Goal: Task Accomplishment & Management: Use online tool/utility

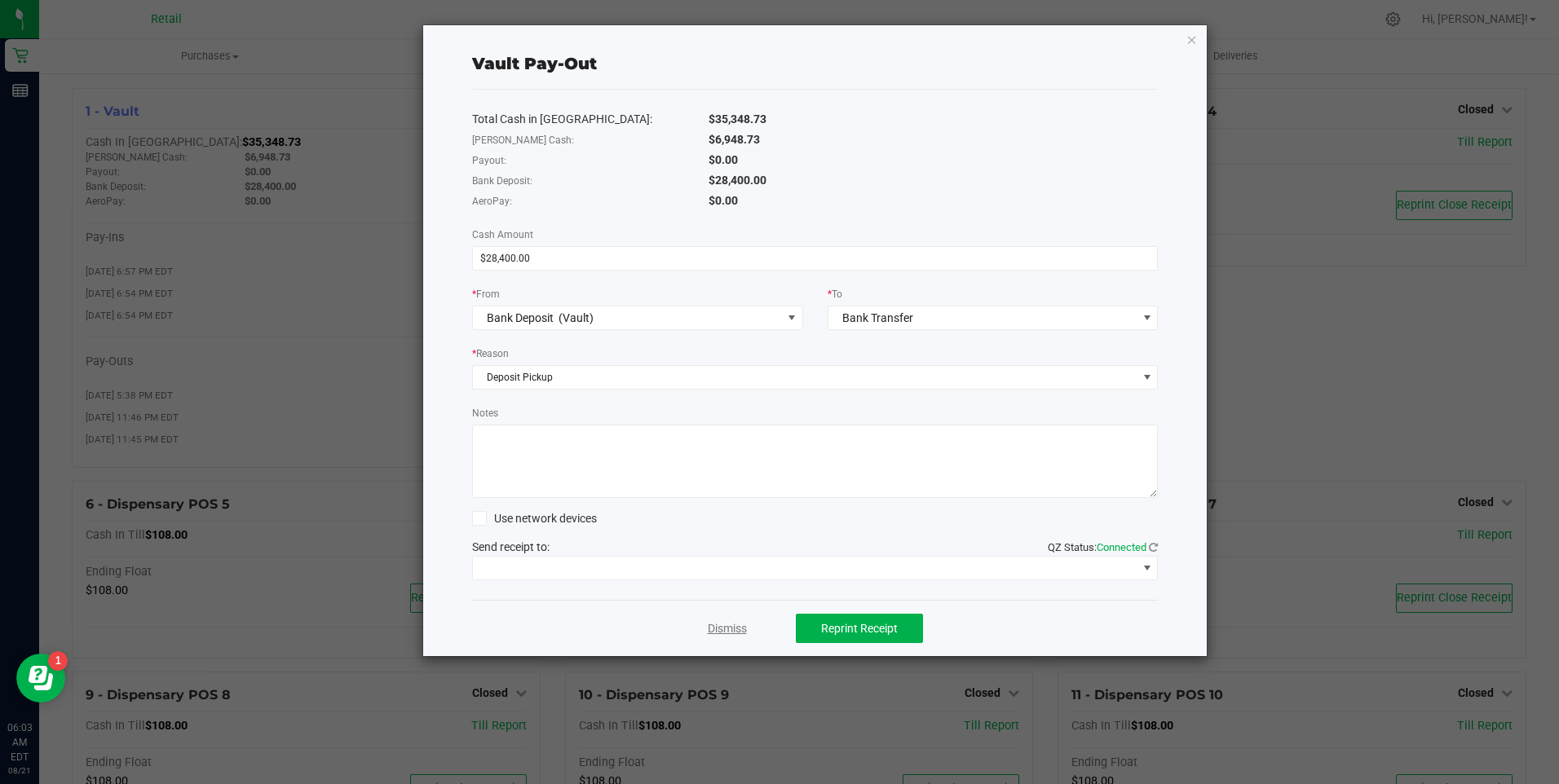
click at [735, 628] on link "Dismiss" at bounding box center [727, 628] width 39 height 17
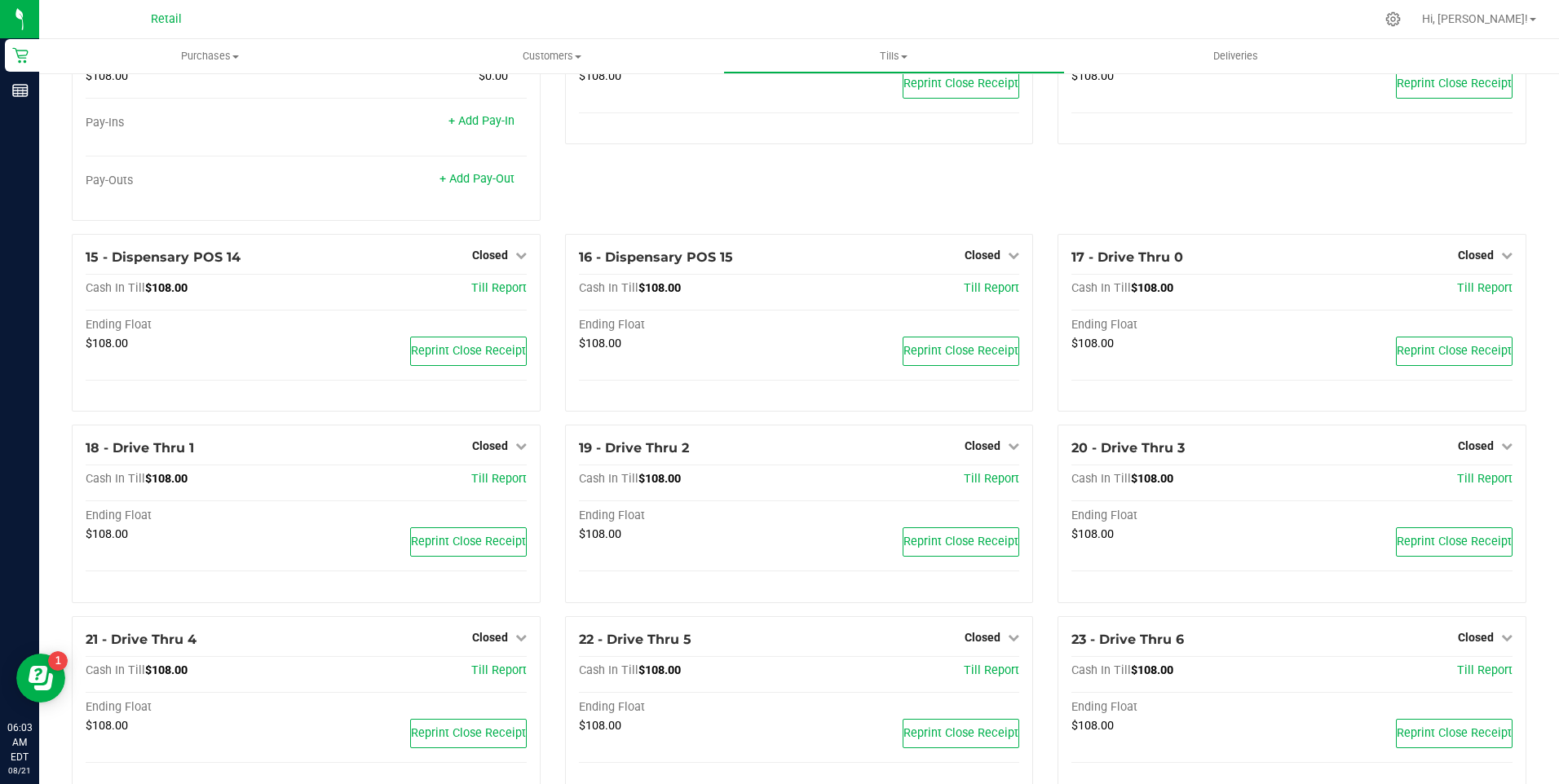
scroll to position [1211, 0]
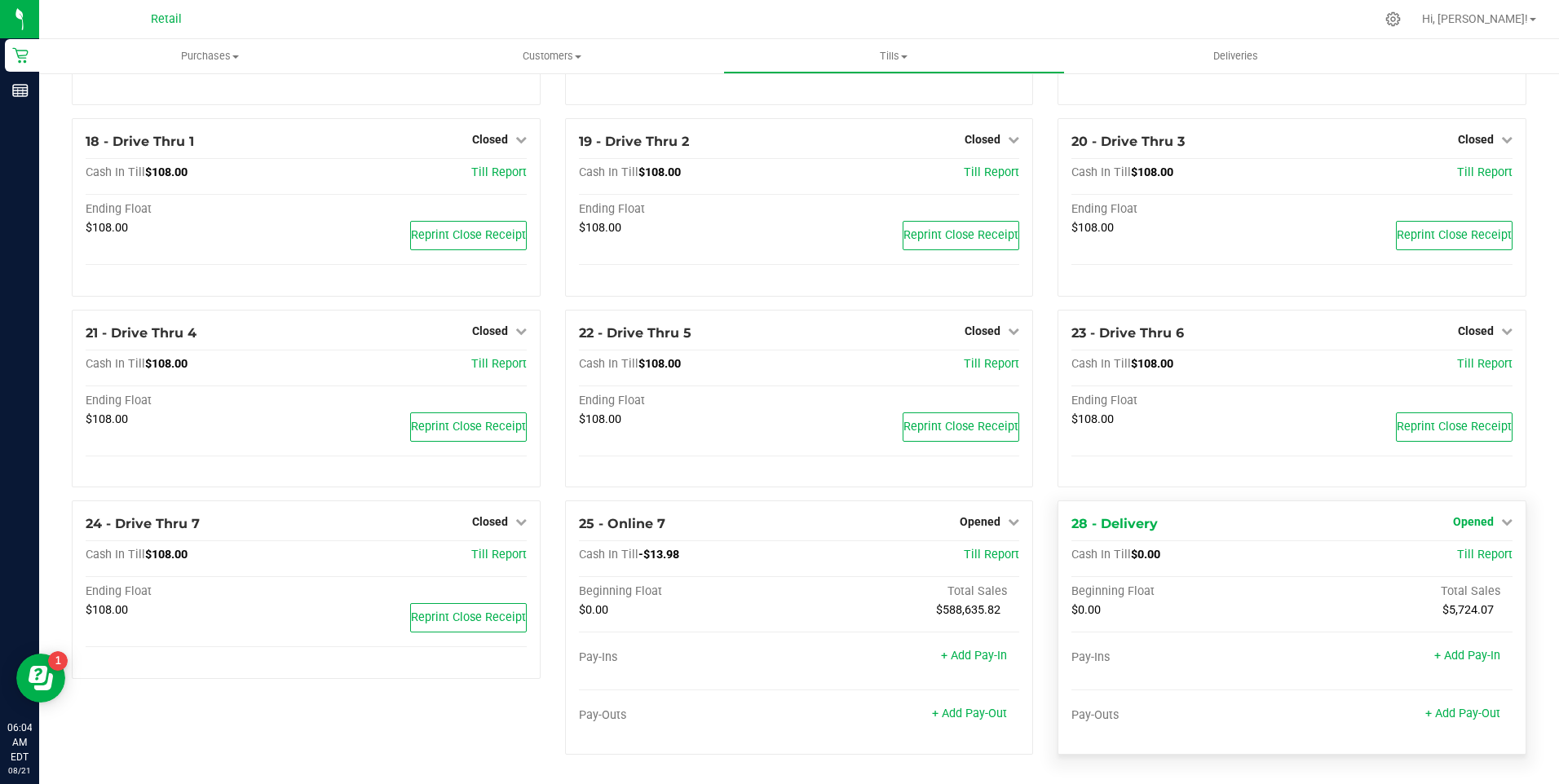
click at [1501, 516] on icon at bounding box center [1507, 521] width 11 height 11
click at [1453, 553] on link "Close Till" at bounding box center [1475, 556] width 44 height 13
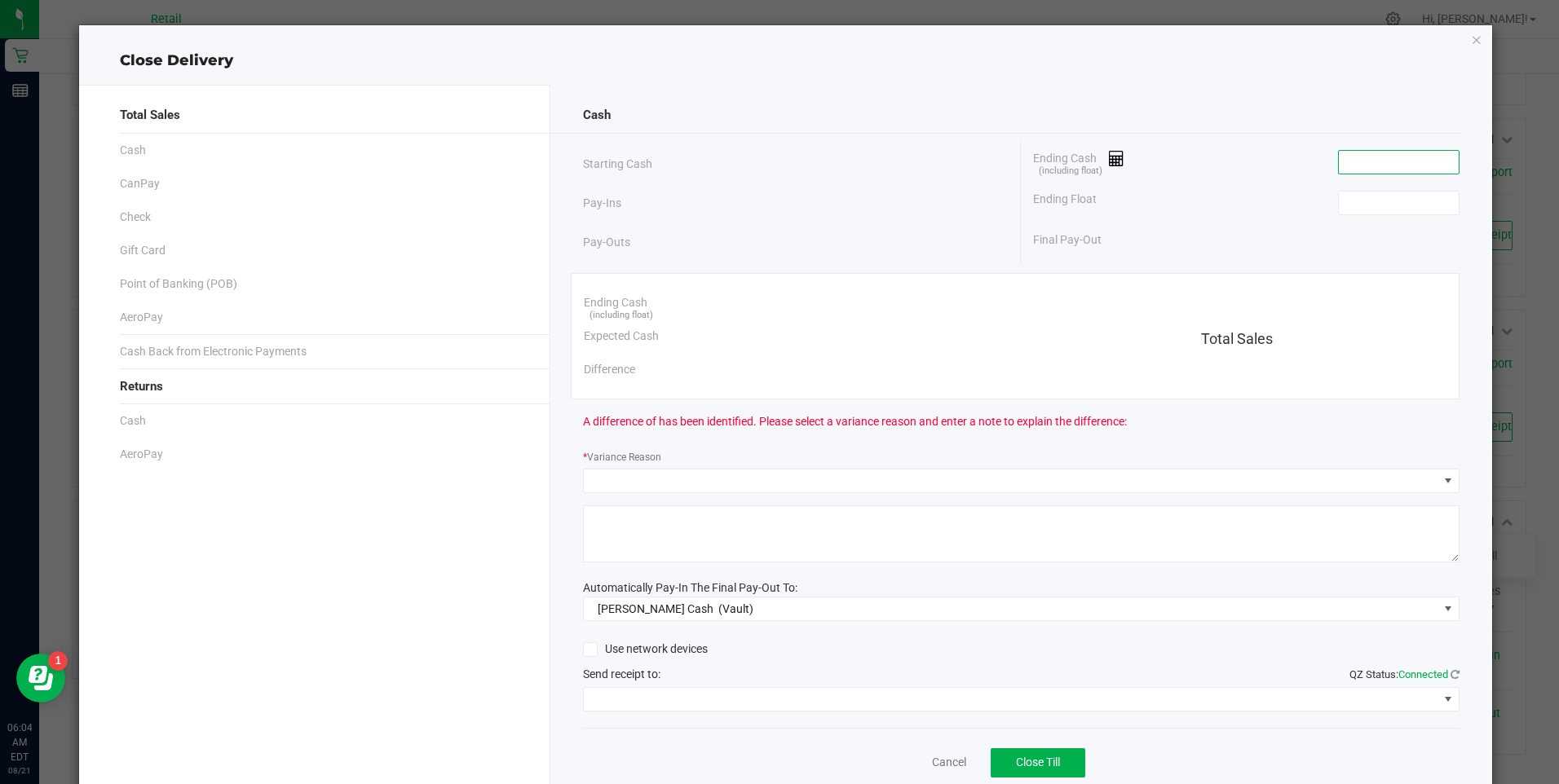
click at [1386, 159] on input at bounding box center [1398, 162] width 120 height 23
type input "$0.00"
click at [1341, 206] on input at bounding box center [1398, 202] width 120 height 23
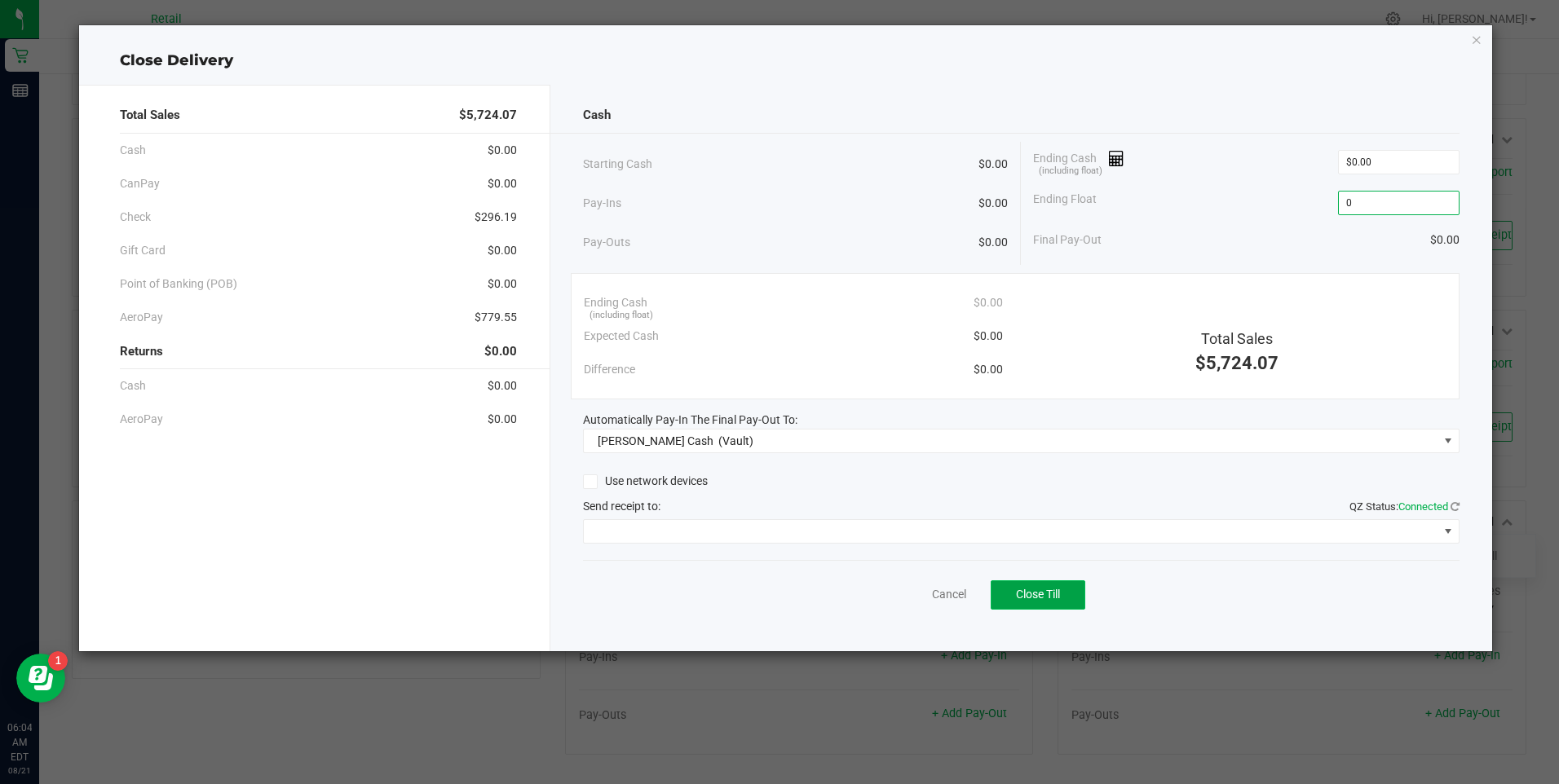
type input "$0.00"
click at [1039, 588] on span "Close Till" at bounding box center [1038, 595] width 44 height 13
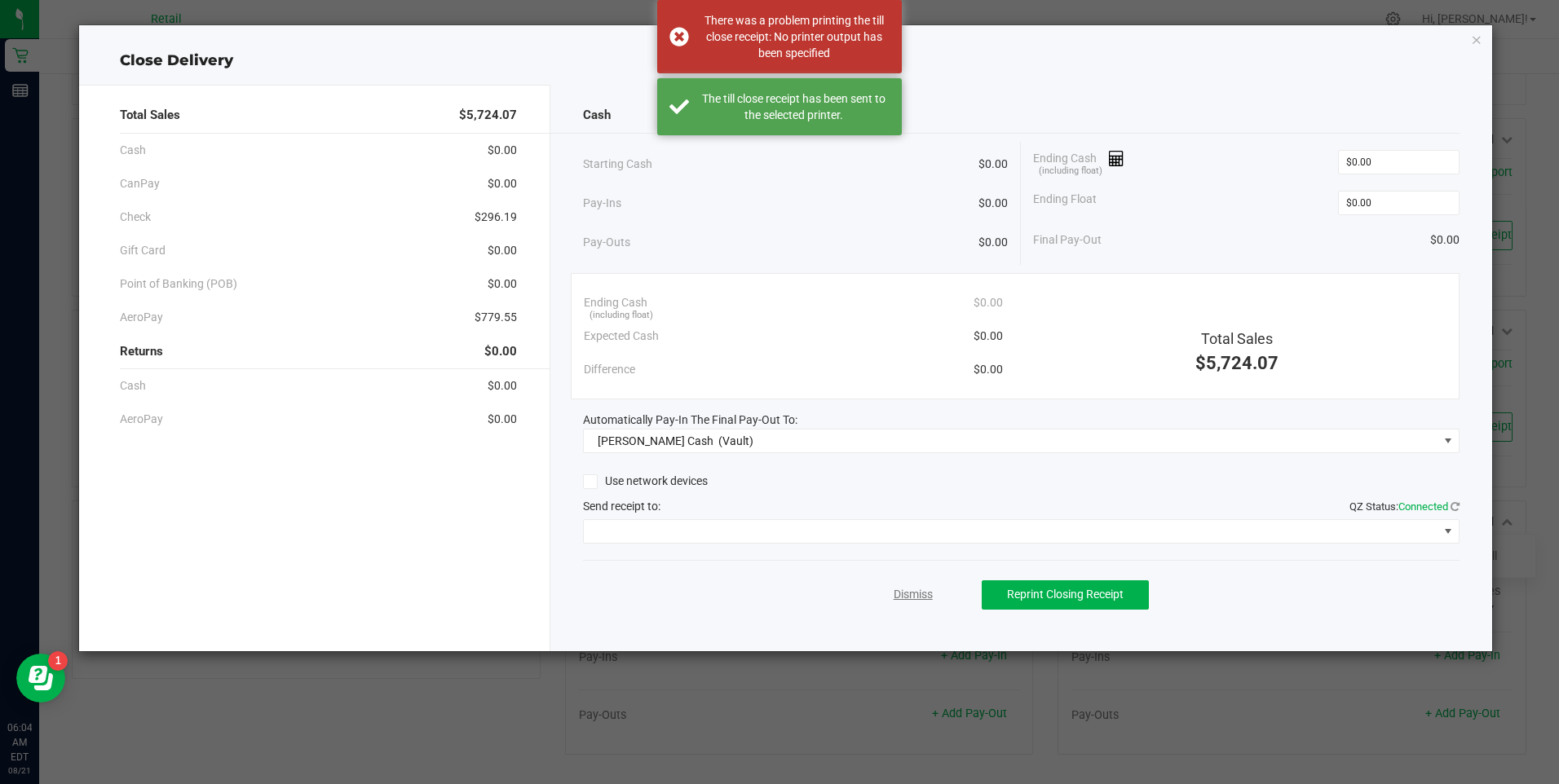
click at [916, 595] on link "Dismiss" at bounding box center [913, 595] width 39 height 17
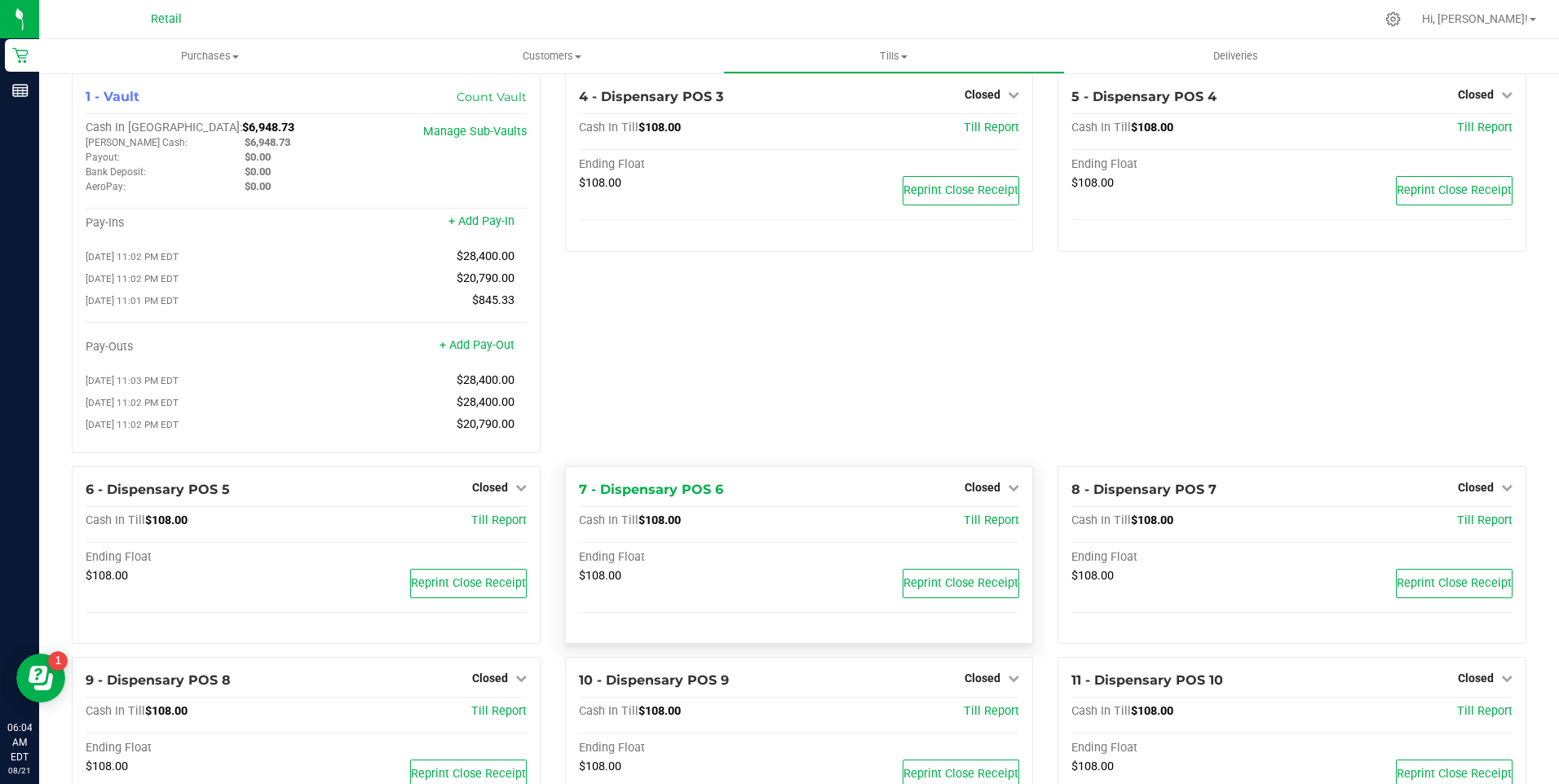
scroll to position [0, 0]
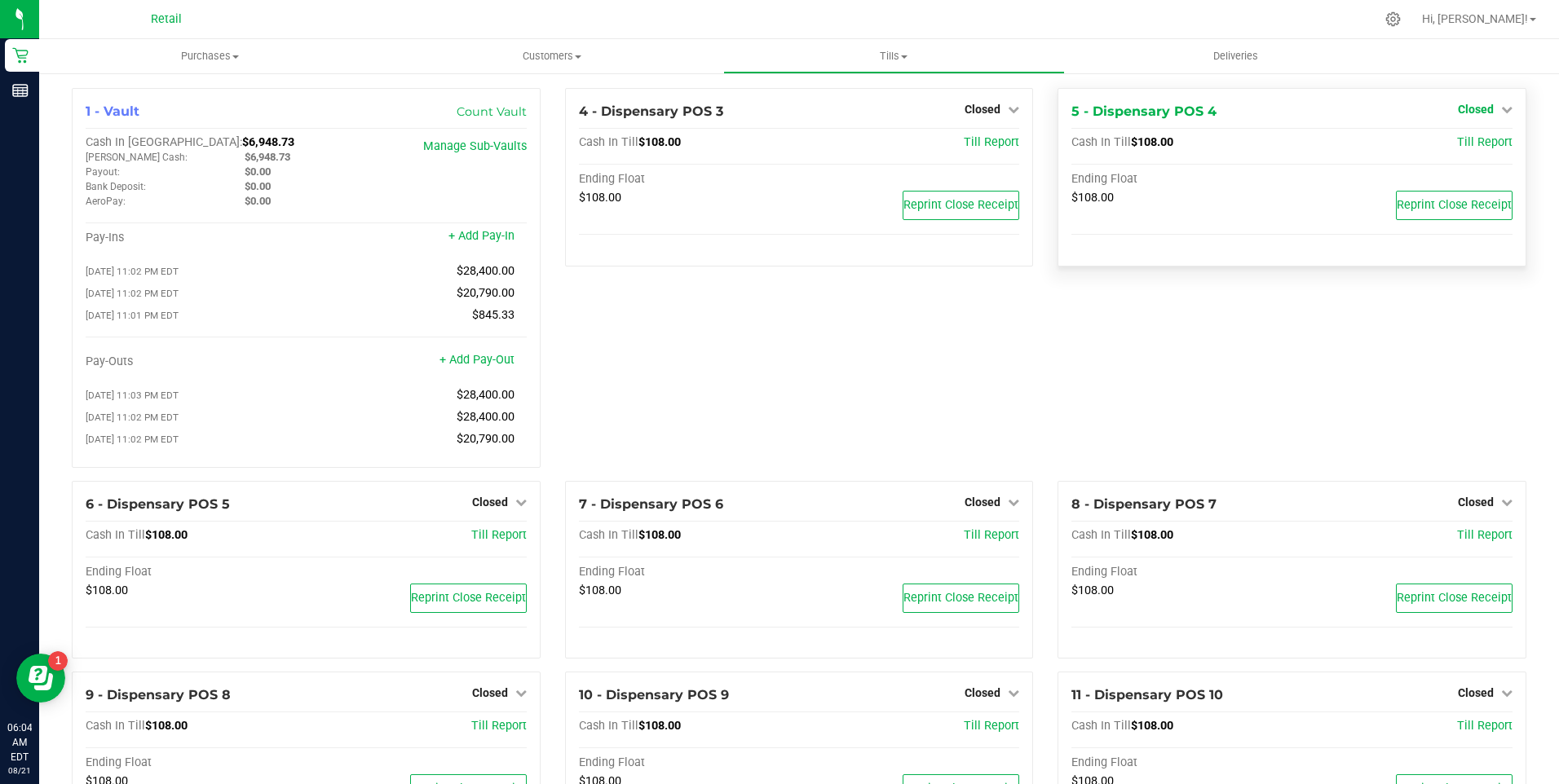
click at [1501, 109] on icon at bounding box center [1507, 109] width 11 height 11
click at [1457, 141] on link "Open Till" at bounding box center [1475, 144] width 43 height 13
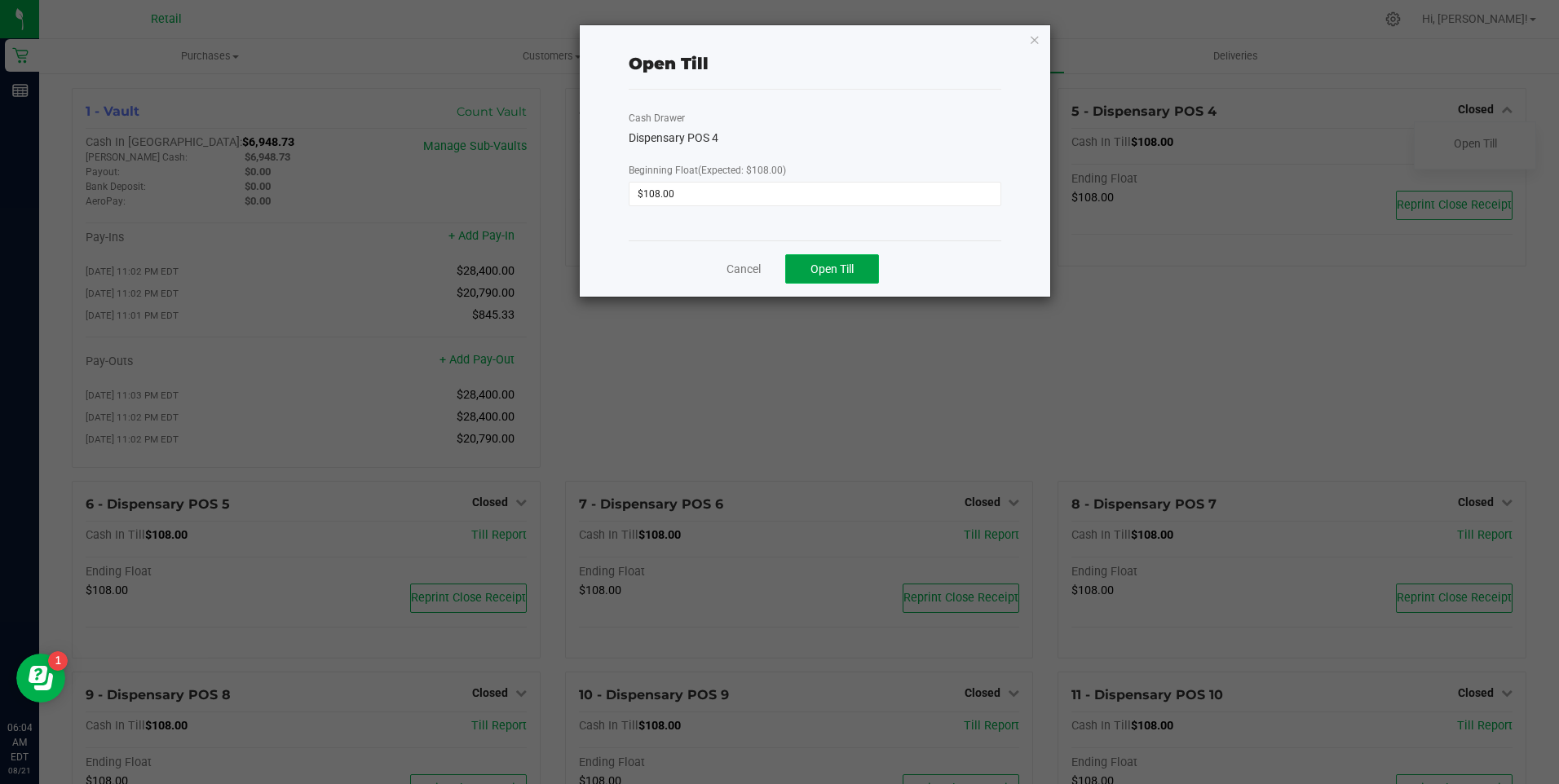
click at [845, 279] on button "Open Till" at bounding box center [832, 269] width 93 height 29
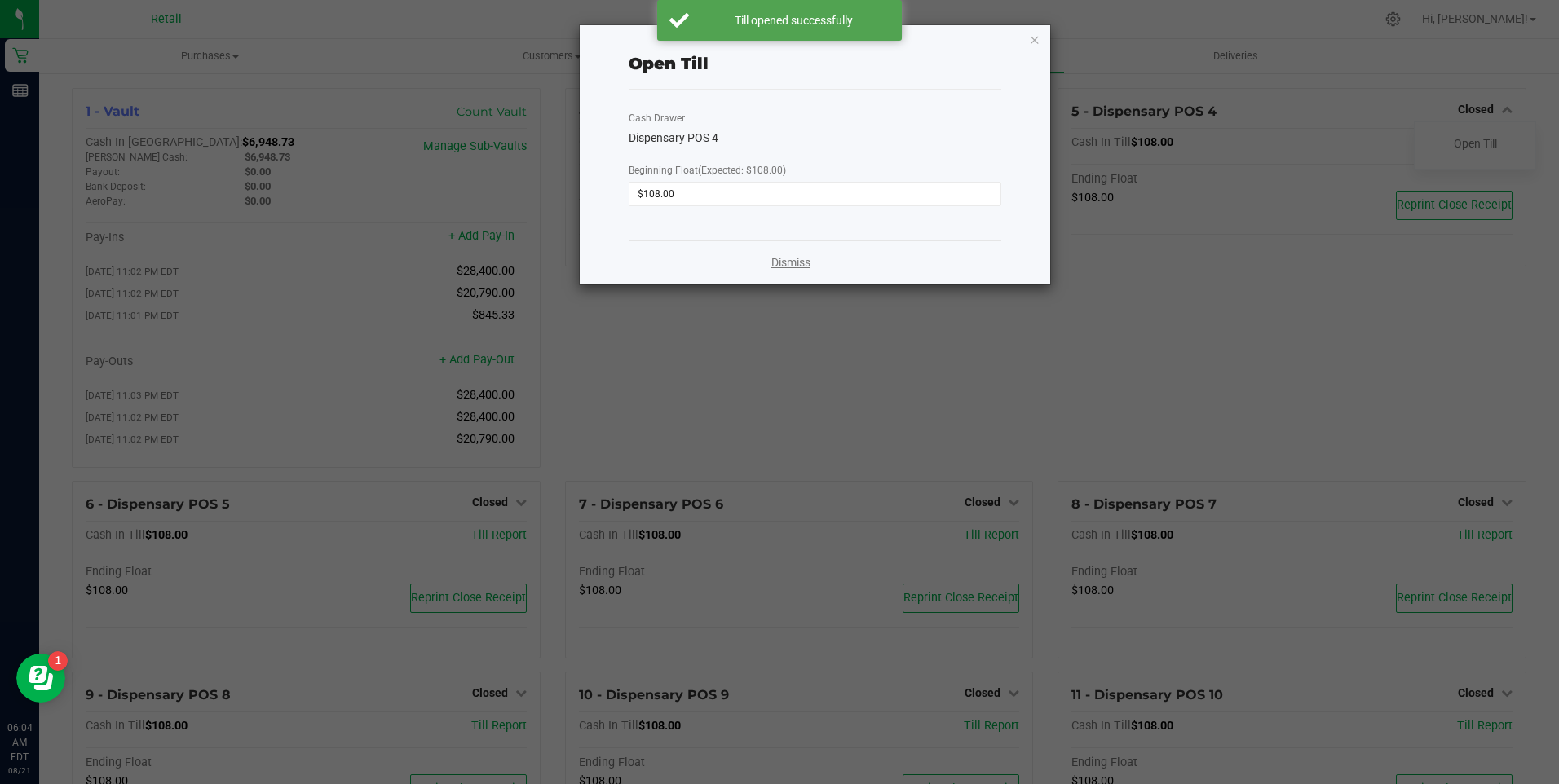
click at [791, 263] on link "Dismiss" at bounding box center [790, 263] width 39 height 17
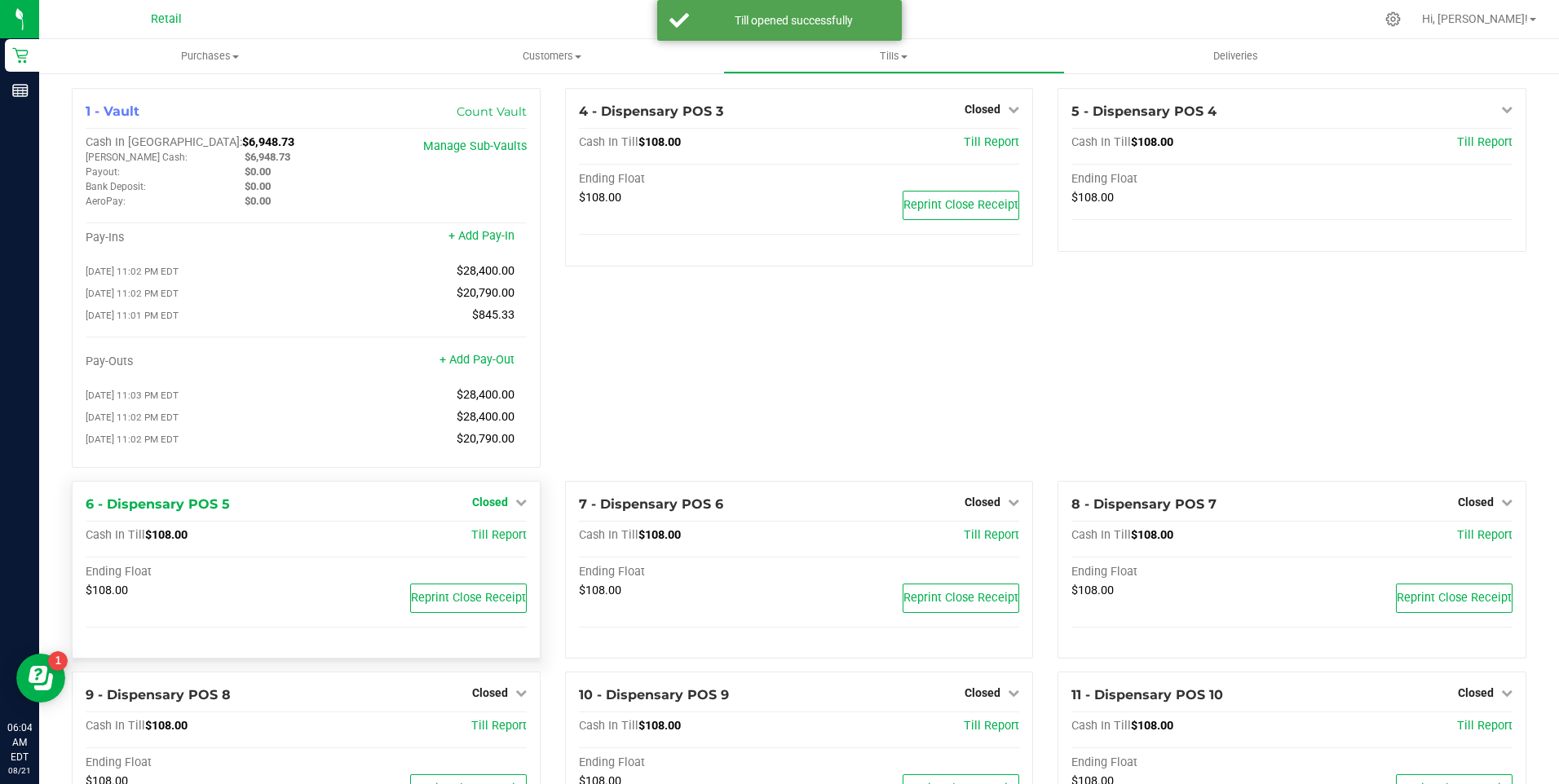
click at [509, 508] on link "Closed" at bounding box center [500, 502] width 55 height 13
click at [500, 542] on link "Open Till" at bounding box center [489, 535] width 43 height 13
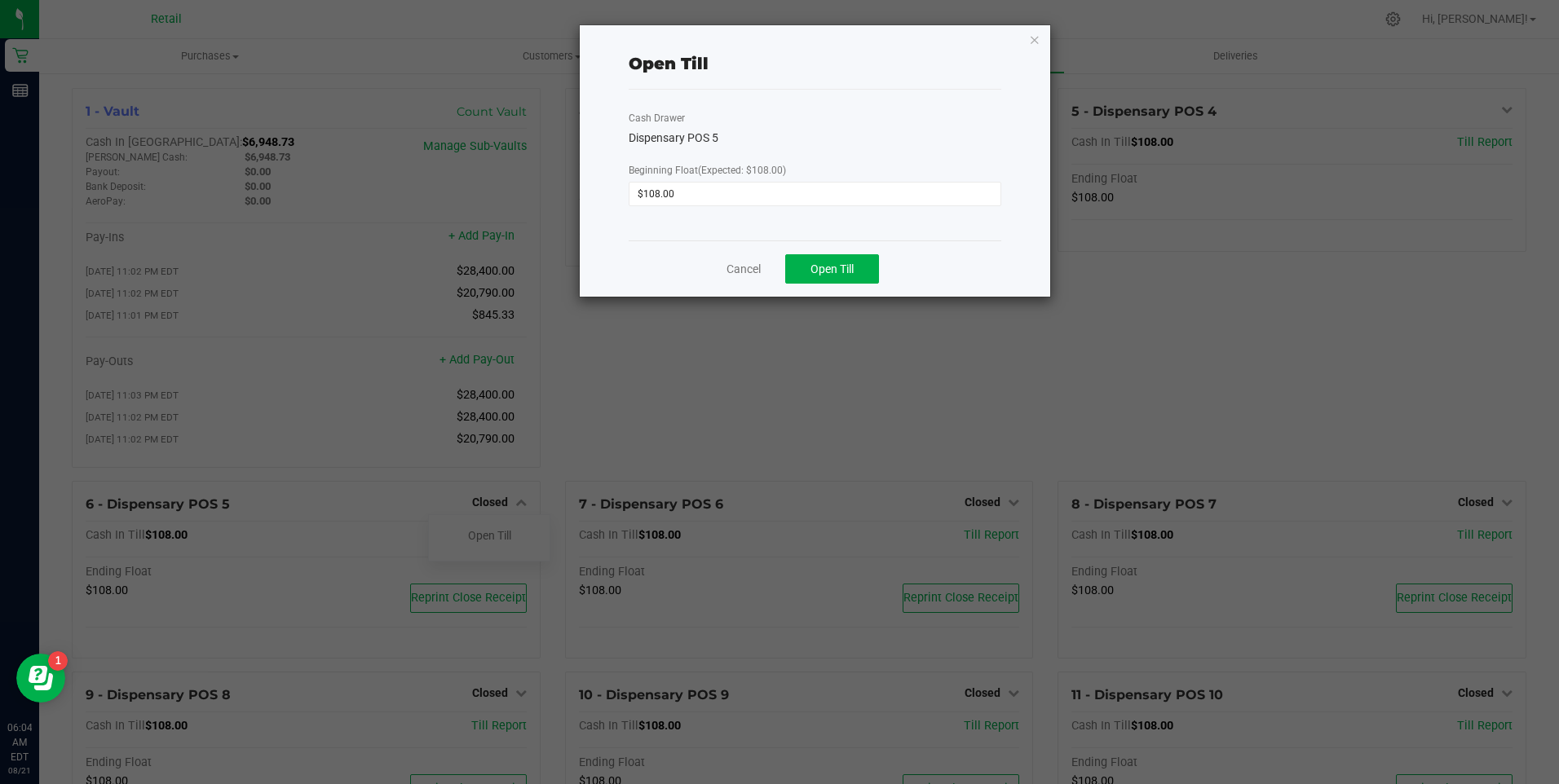
click at [813, 253] on div "Cancel Open Till" at bounding box center [814, 268] width 371 height 56
click at [816, 269] on span "Open Till" at bounding box center [832, 269] width 43 height 13
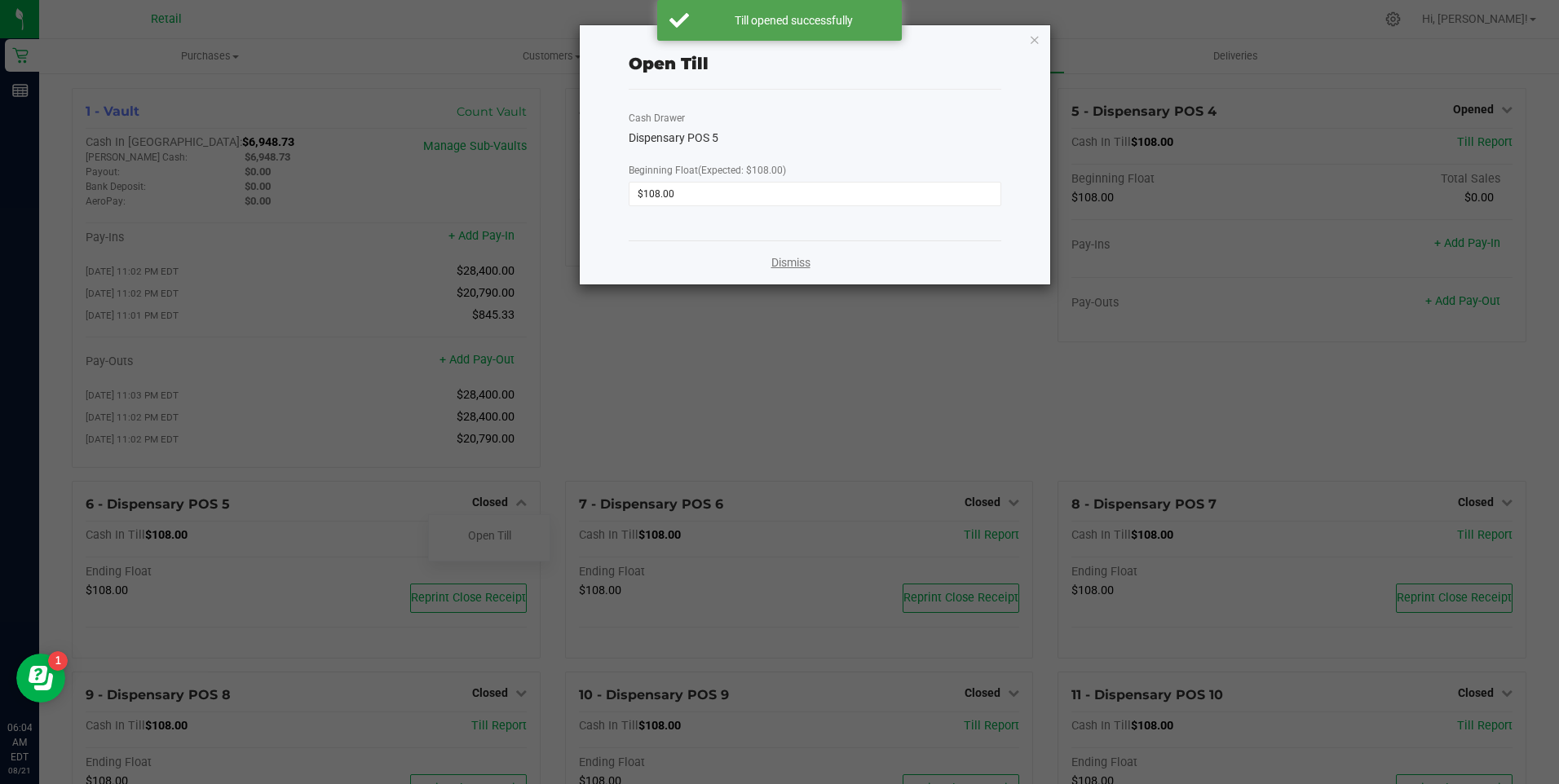
click at [783, 262] on link "Dismiss" at bounding box center [790, 263] width 39 height 17
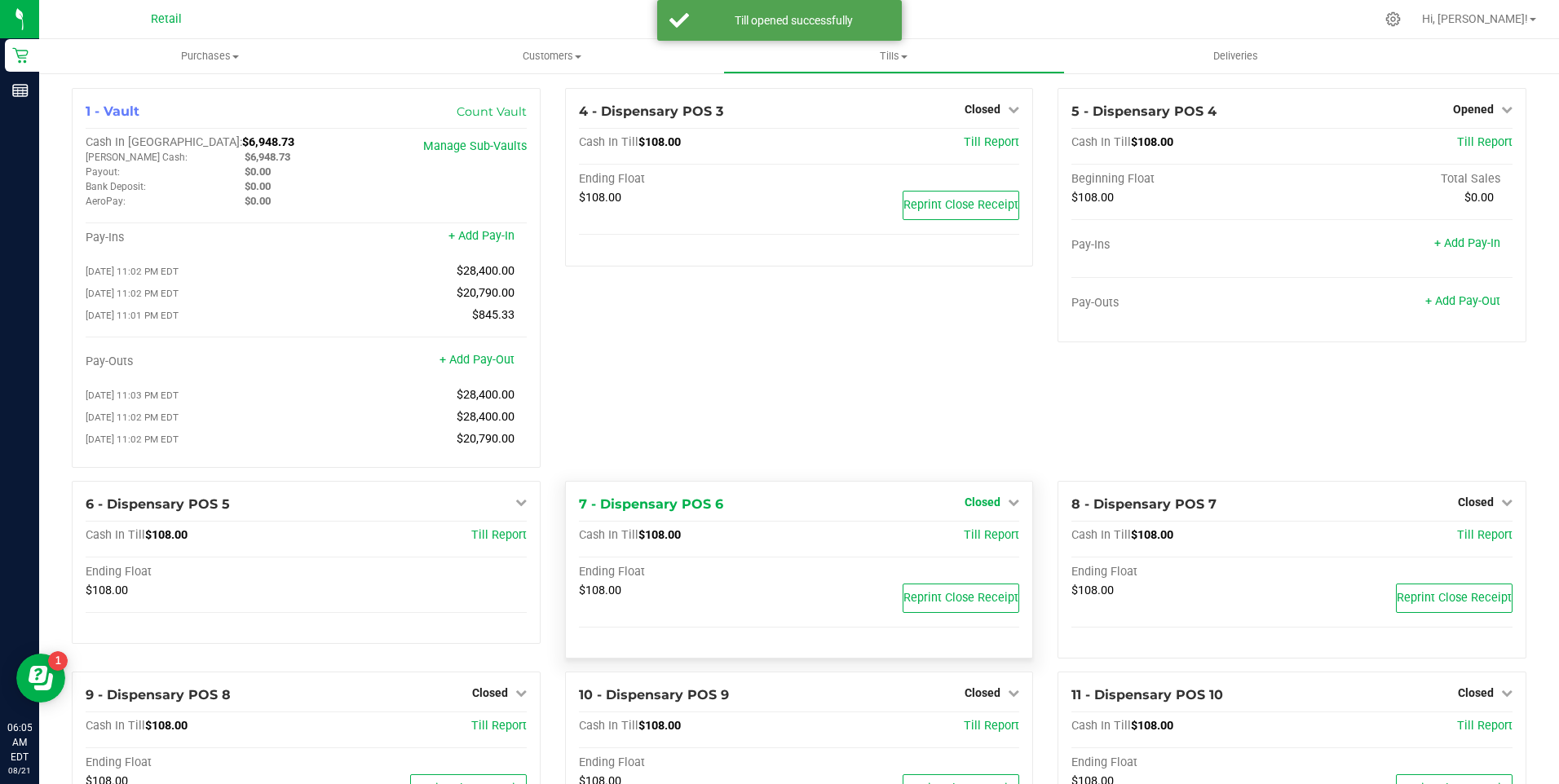
click at [1008, 508] on icon at bounding box center [1014, 502] width 11 height 11
click at [977, 542] on link "Open Till" at bounding box center [982, 535] width 43 height 13
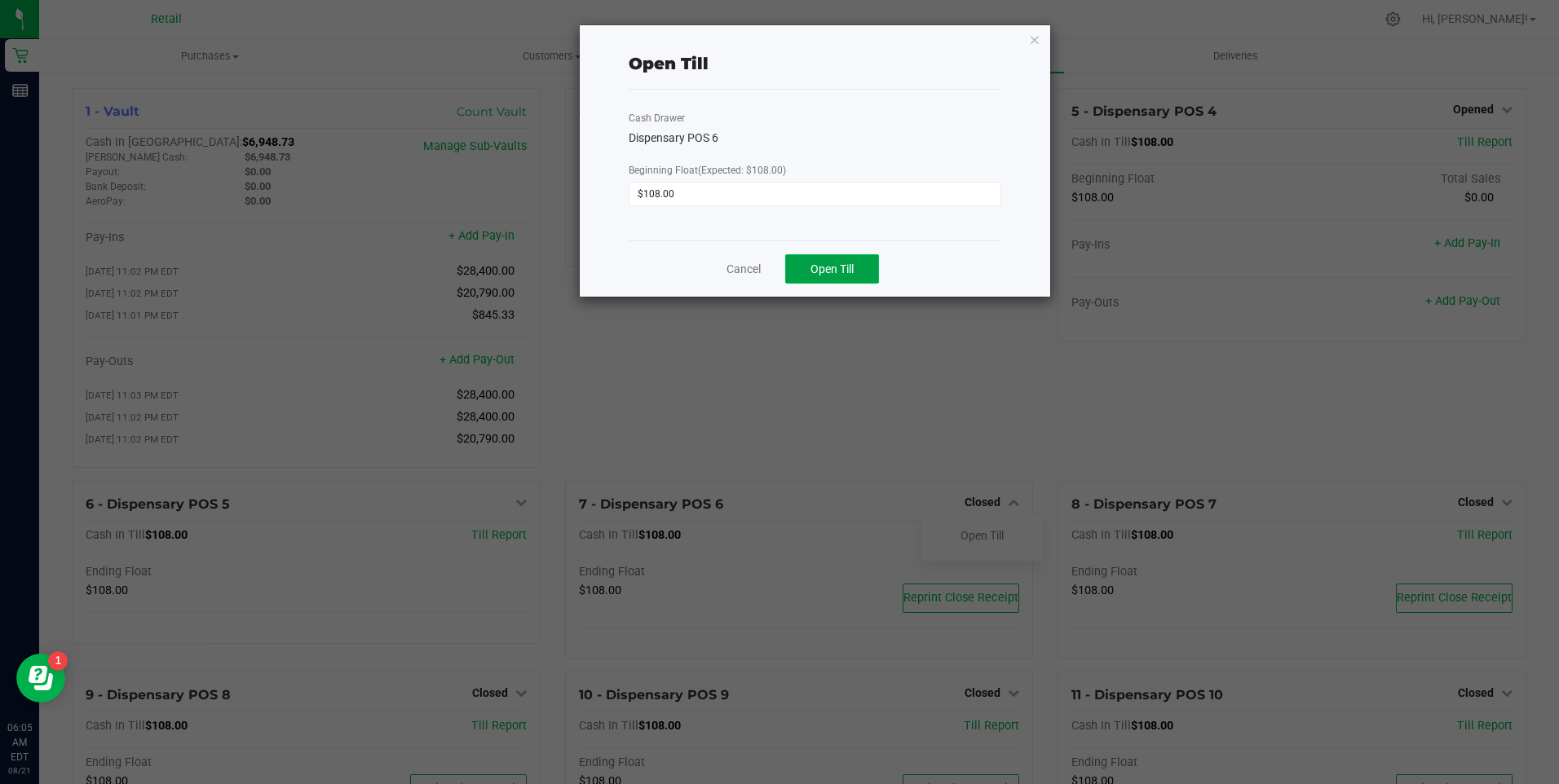
click at [843, 276] on button "Open Till" at bounding box center [832, 269] width 93 height 29
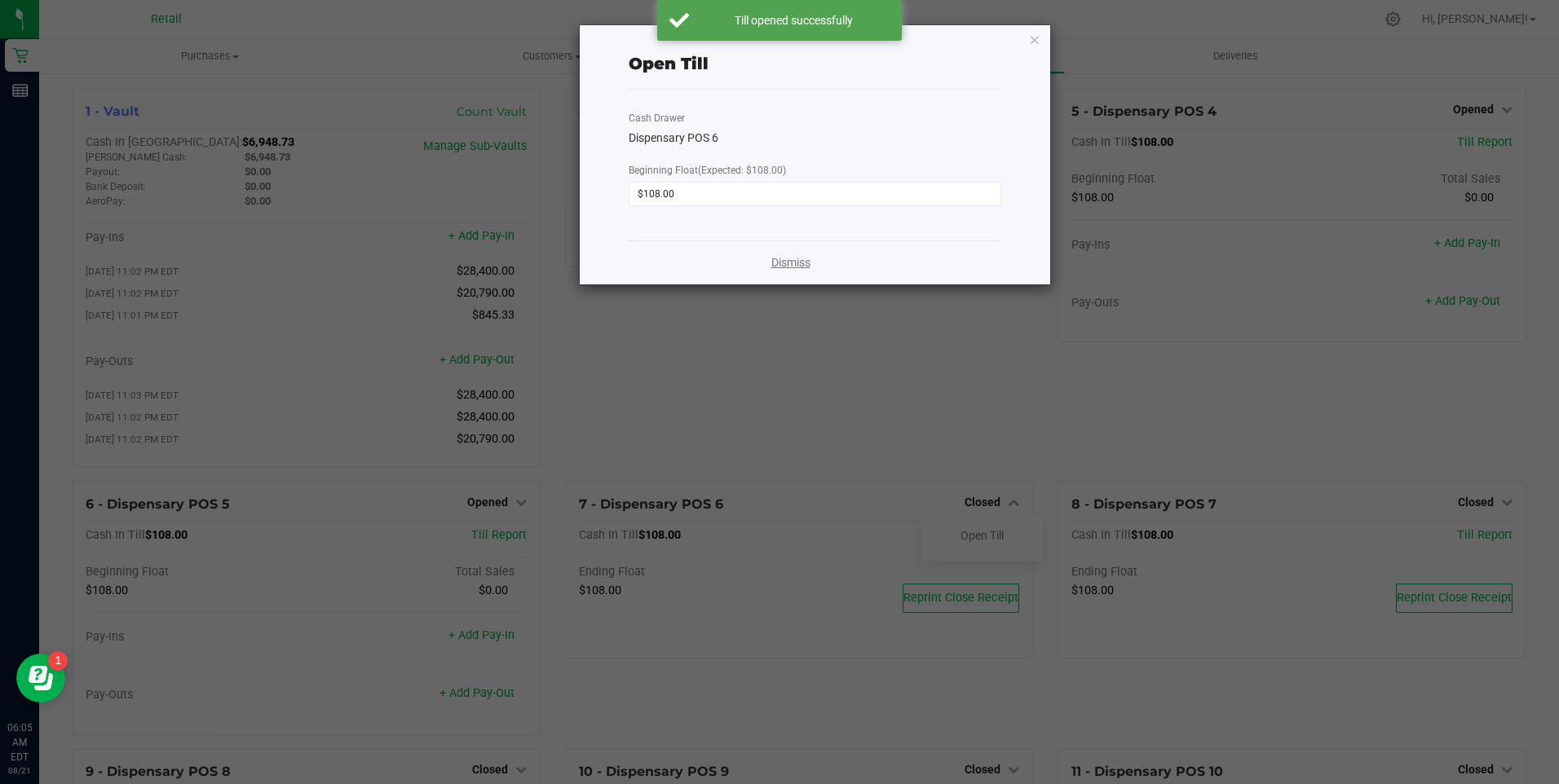
click at [790, 261] on link "Dismiss" at bounding box center [790, 263] width 39 height 17
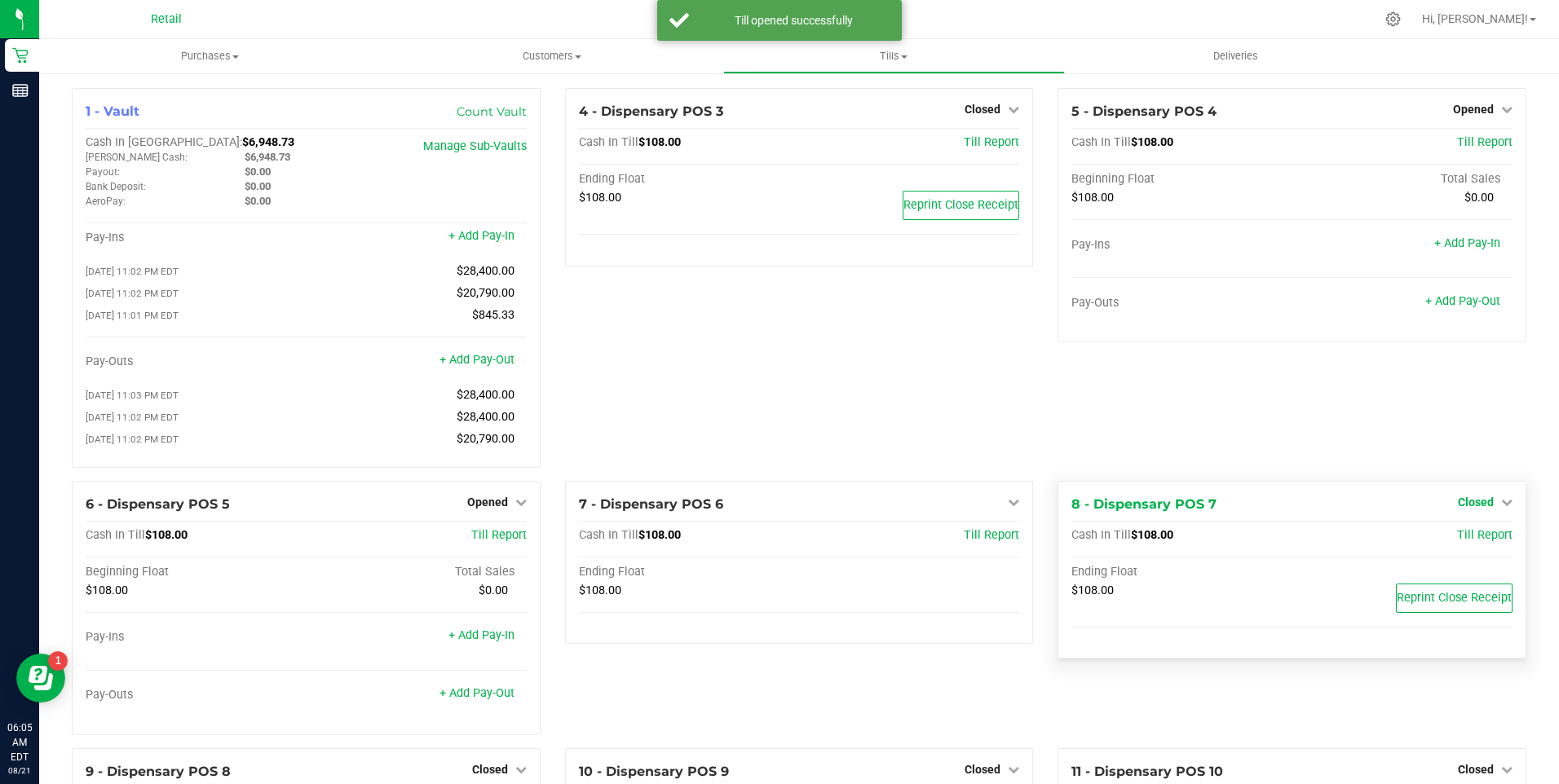
click at [1501, 506] on icon at bounding box center [1507, 502] width 11 height 11
click at [1478, 542] on link "Open Till" at bounding box center [1475, 535] width 43 height 13
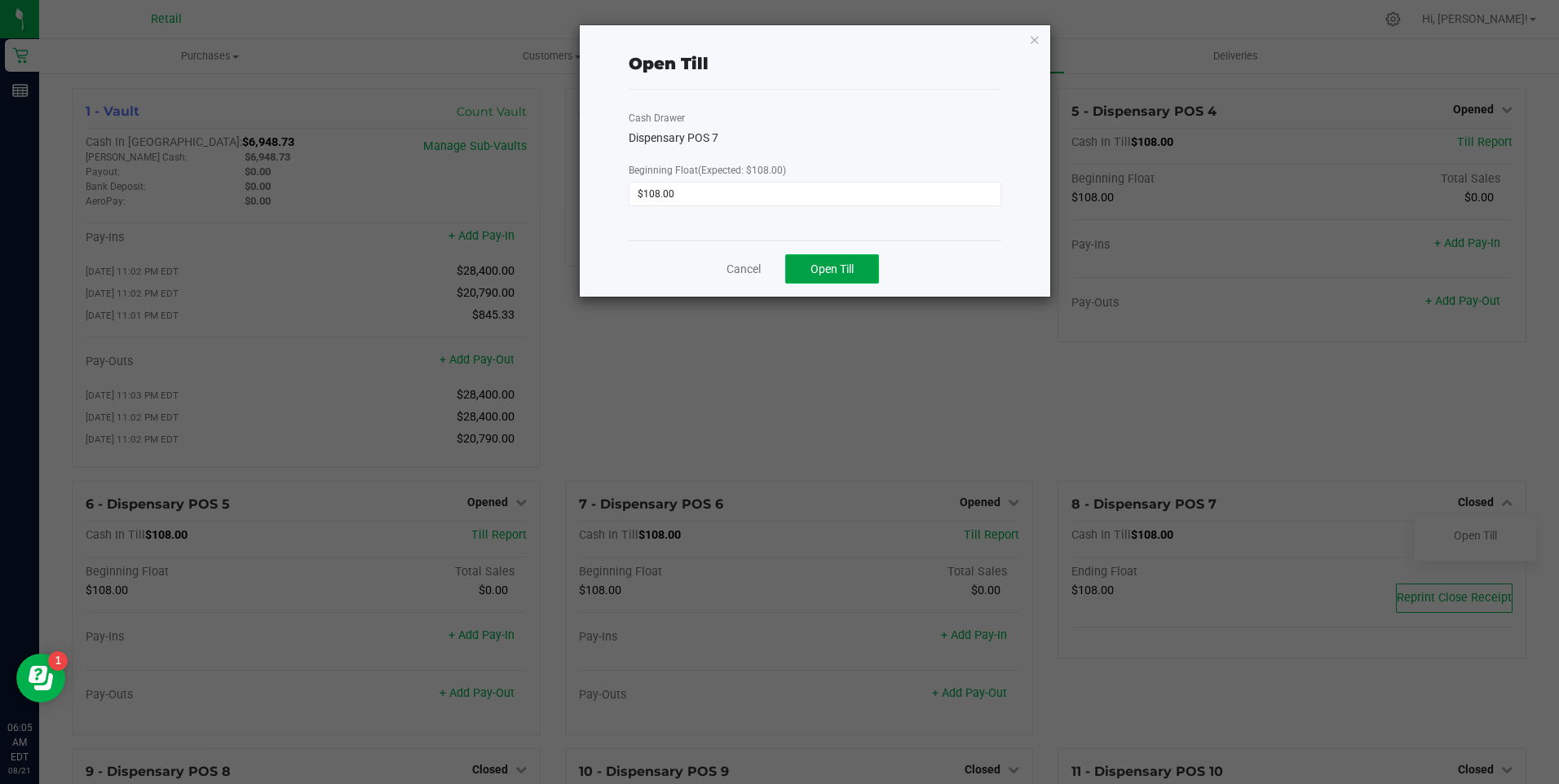
click at [839, 274] on span "Open Till" at bounding box center [832, 269] width 43 height 13
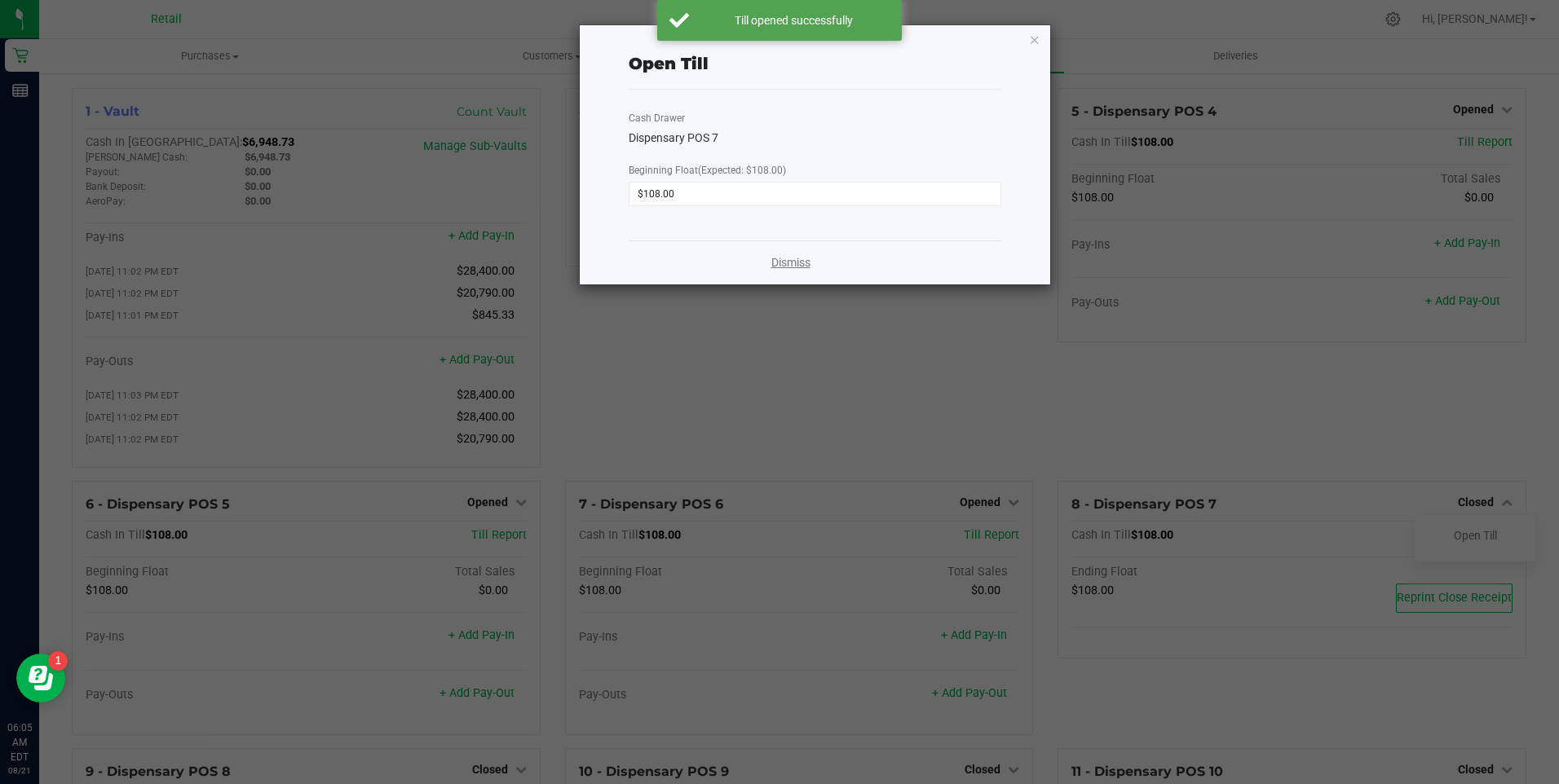
click at [801, 263] on link "Dismiss" at bounding box center [790, 263] width 39 height 17
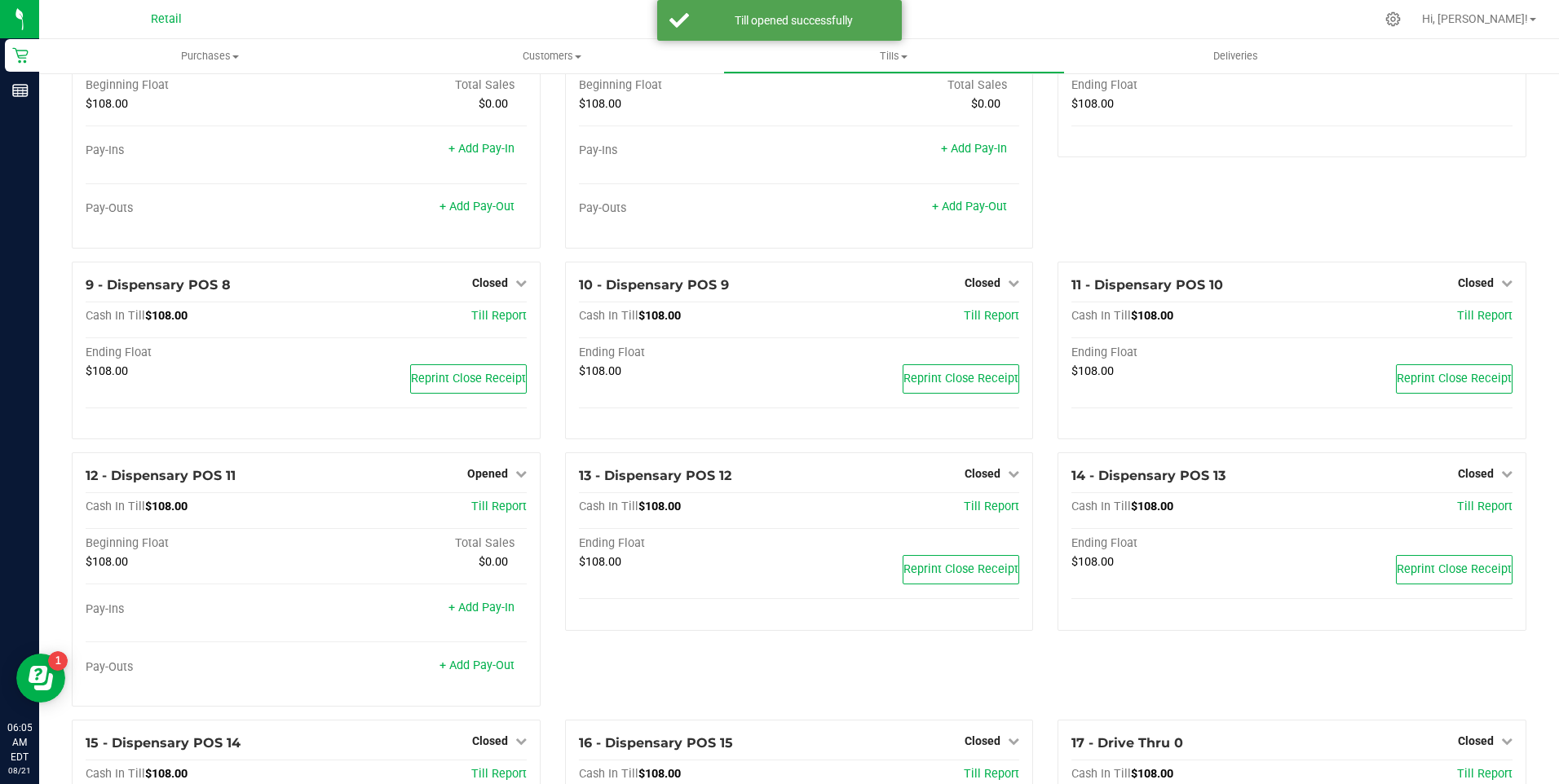
scroll to position [489, 0]
click at [515, 286] on icon at bounding box center [521, 280] width 11 height 11
click at [489, 318] on link "Open Till" at bounding box center [489, 314] width 43 height 13
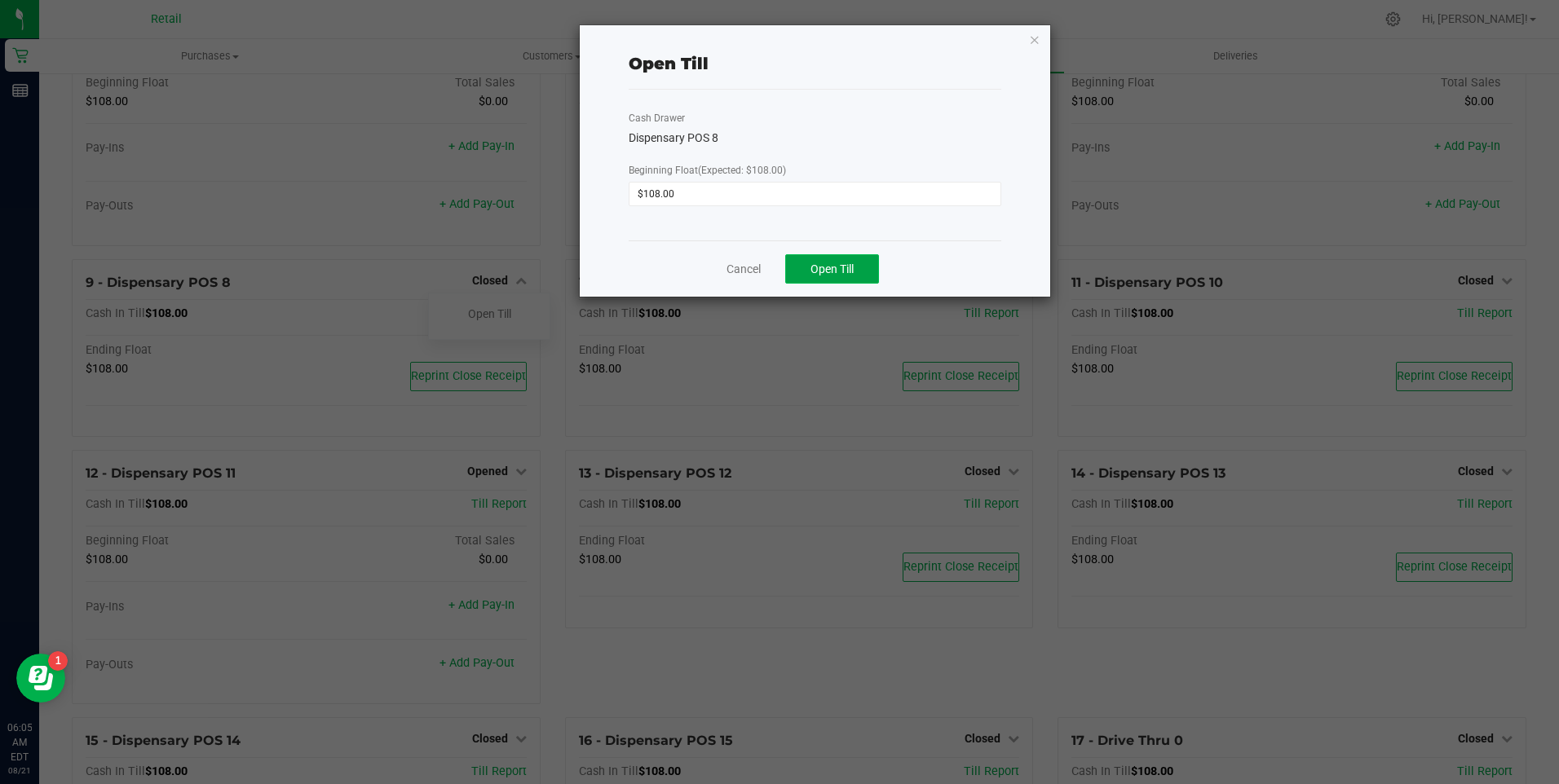
click at [837, 268] on span "Open Till" at bounding box center [832, 269] width 43 height 13
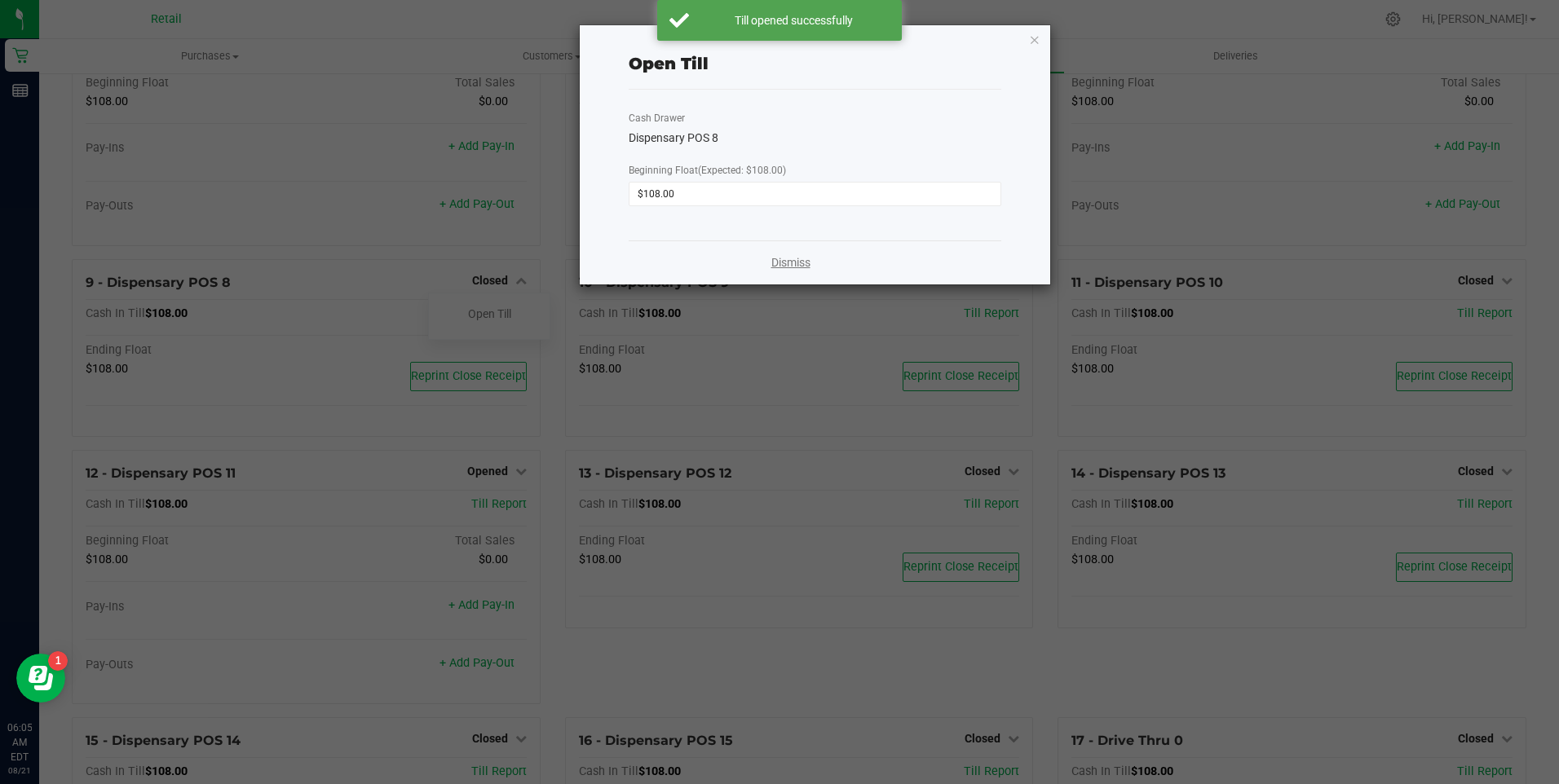
click at [797, 263] on link "Dismiss" at bounding box center [790, 263] width 39 height 17
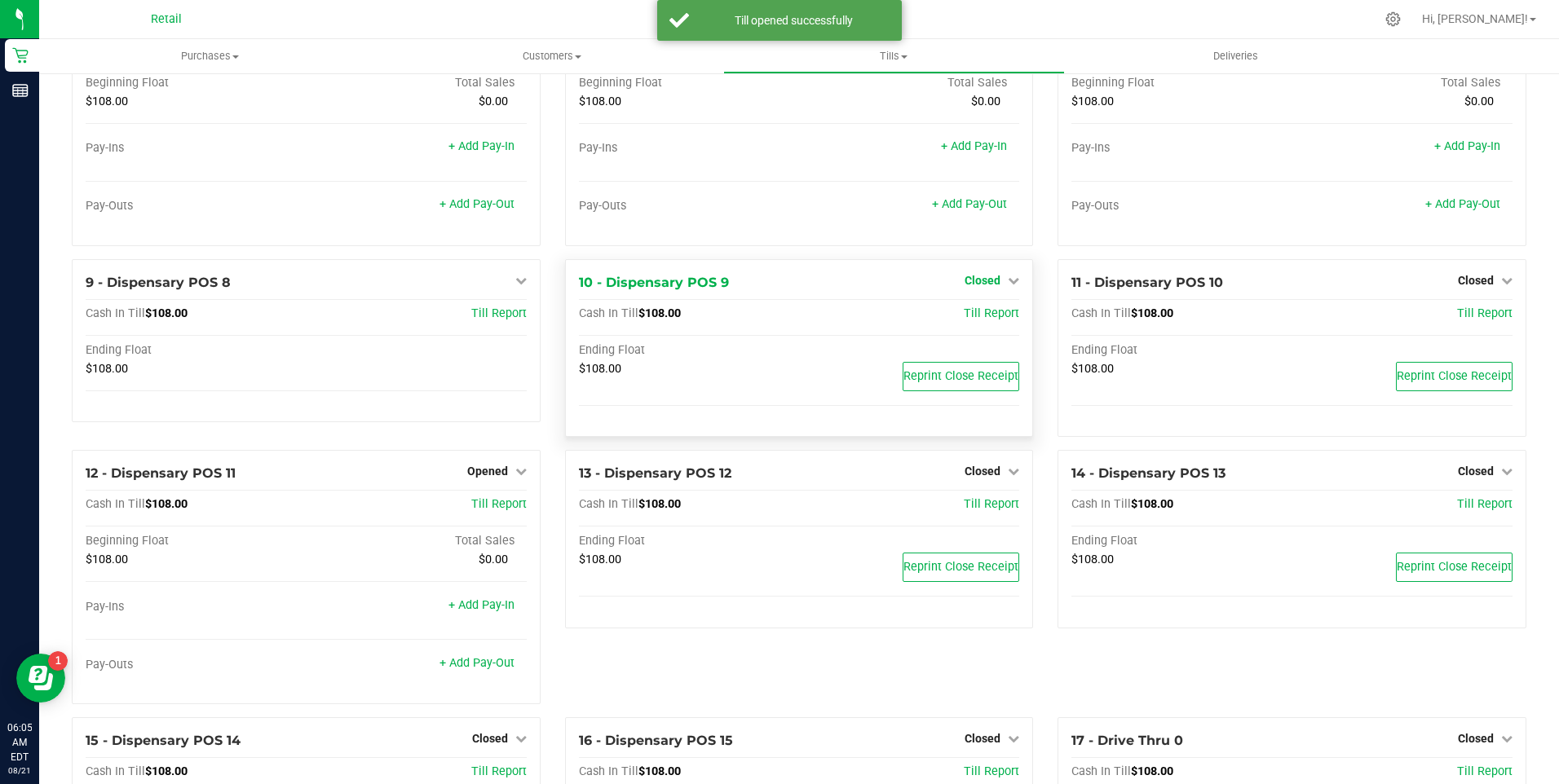
click at [1008, 282] on icon at bounding box center [1014, 280] width 11 height 11
click at [977, 318] on link "Open Till" at bounding box center [982, 314] width 43 height 13
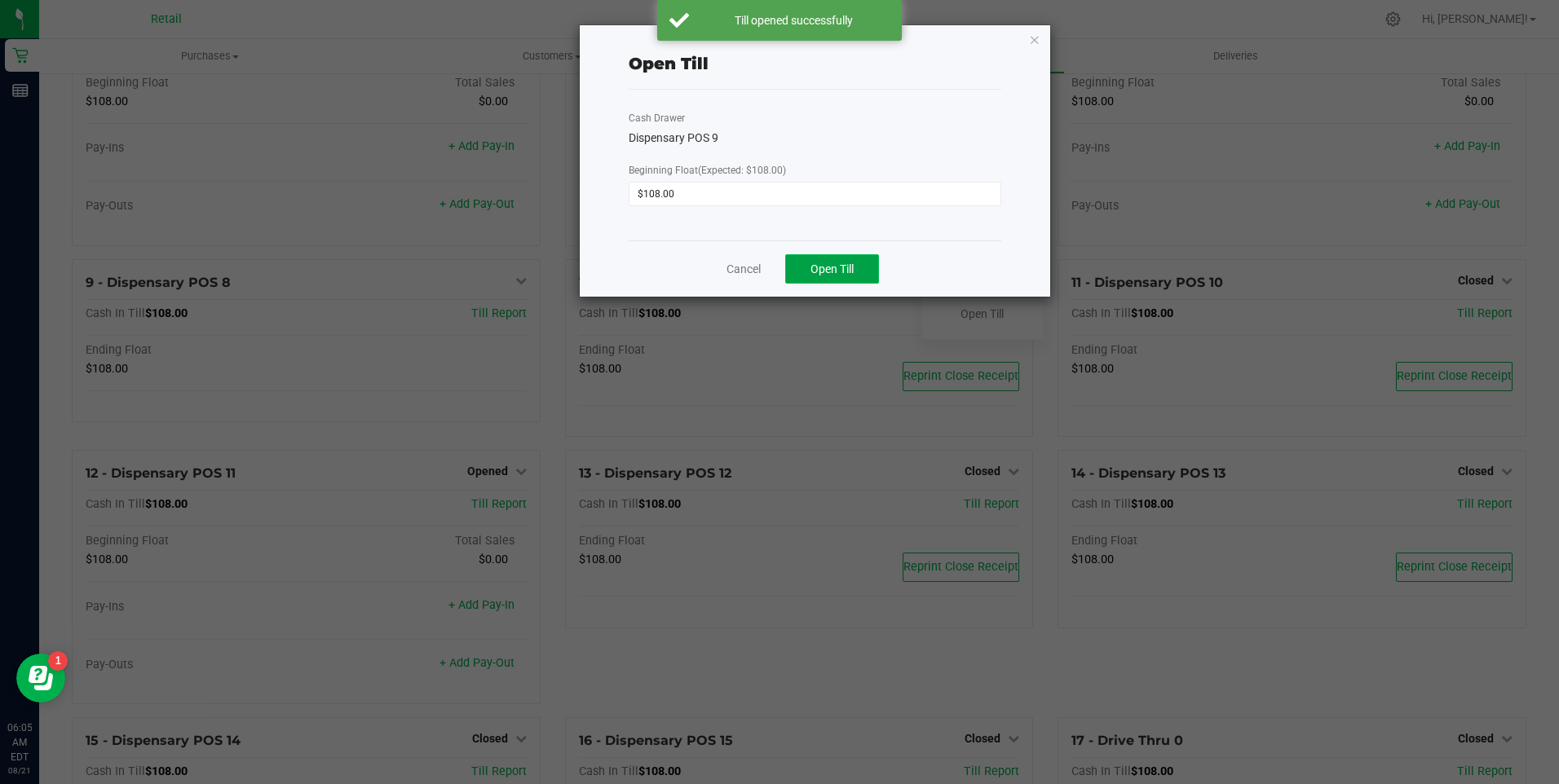
click at [850, 268] on span "Open Till" at bounding box center [832, 269] width 43 height 13
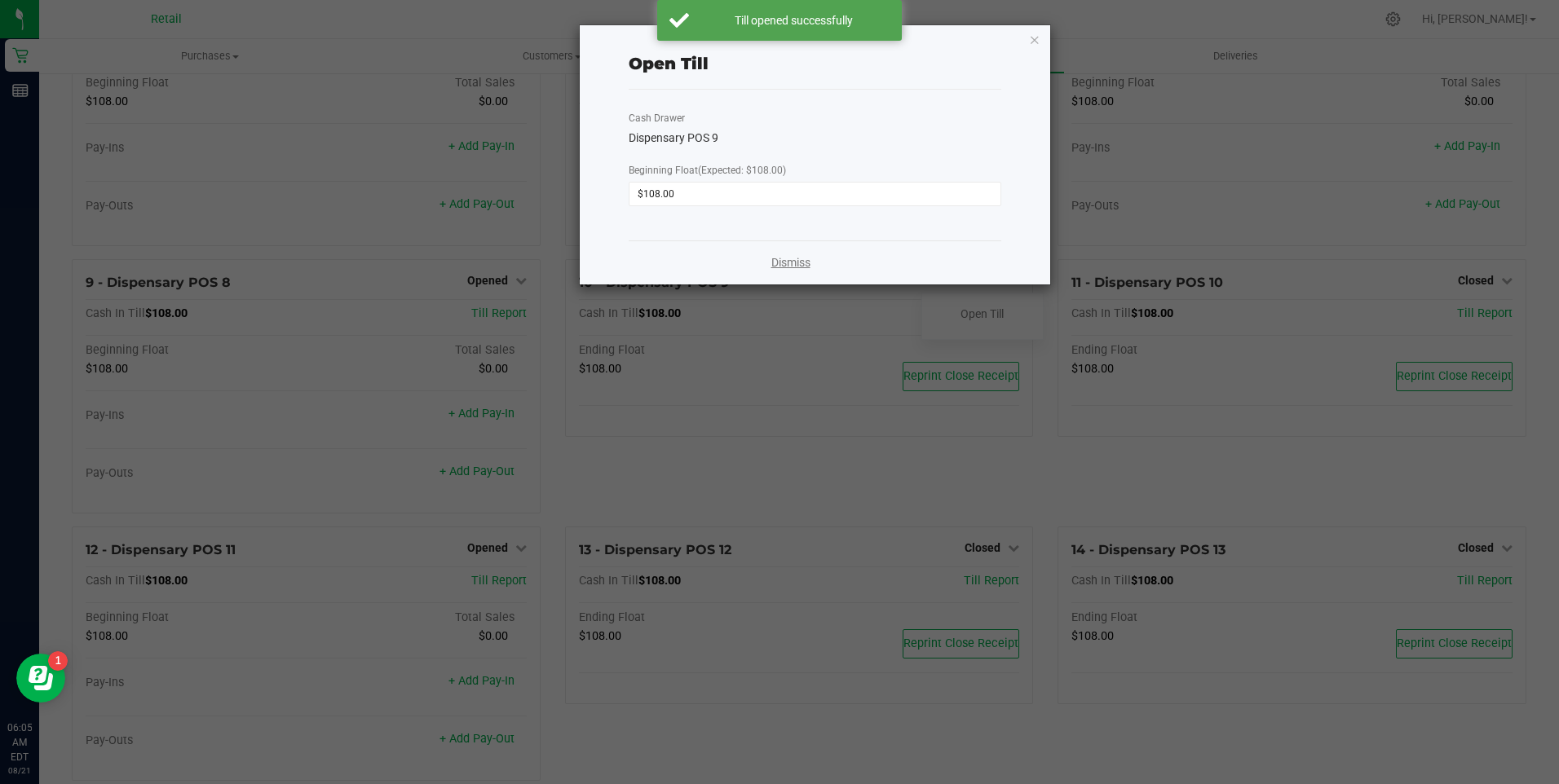
click at [783, 264] on link "Dismiss" at bounding box center [790, 263] width 39 height 17
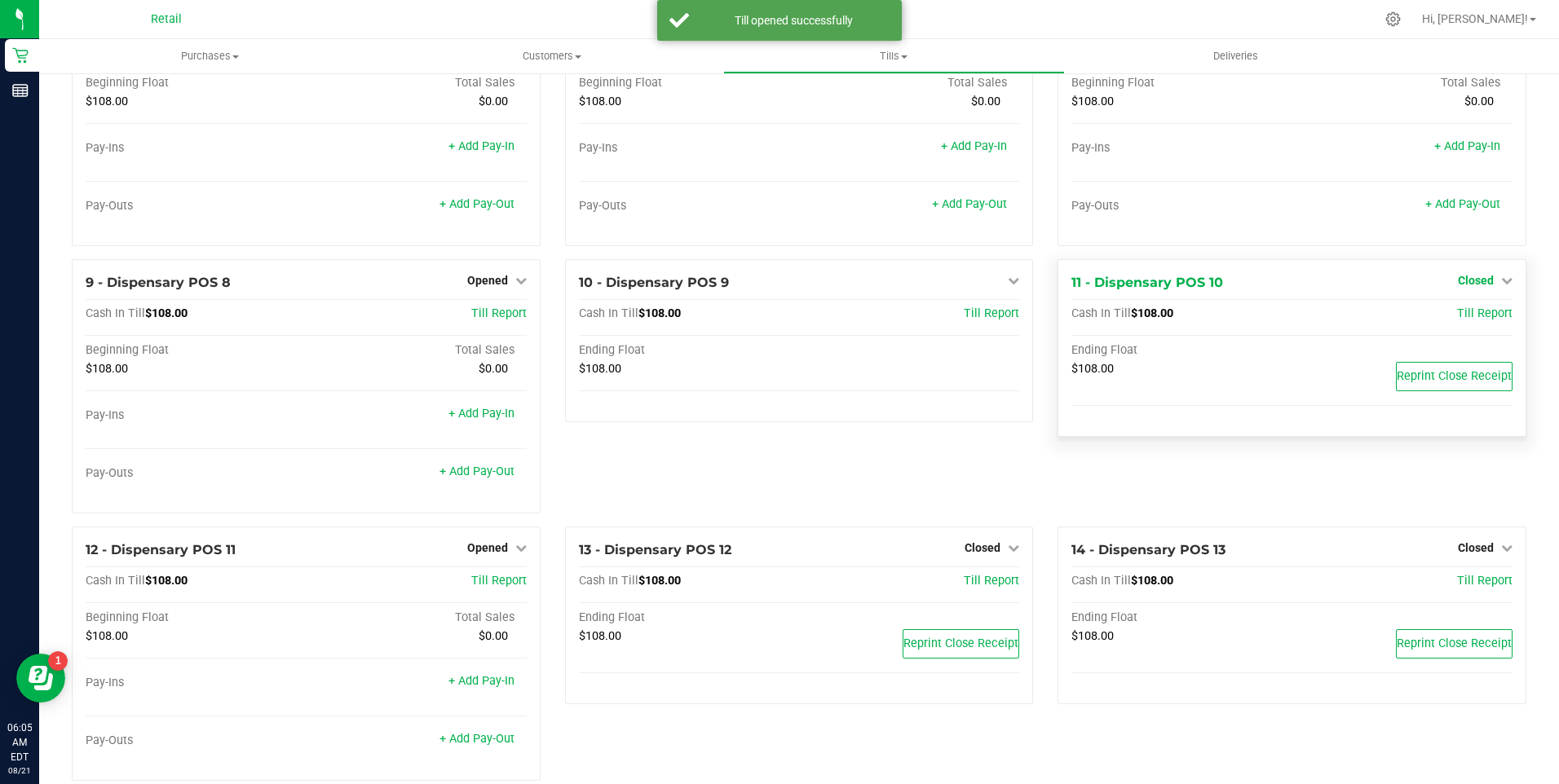
click at [1501, 286] on icon at bounding box center [1507, 280] width 11 height 11
click at [1459, 318] on link "Open Till" at bounding box center [1475, 314] width 43 height 13
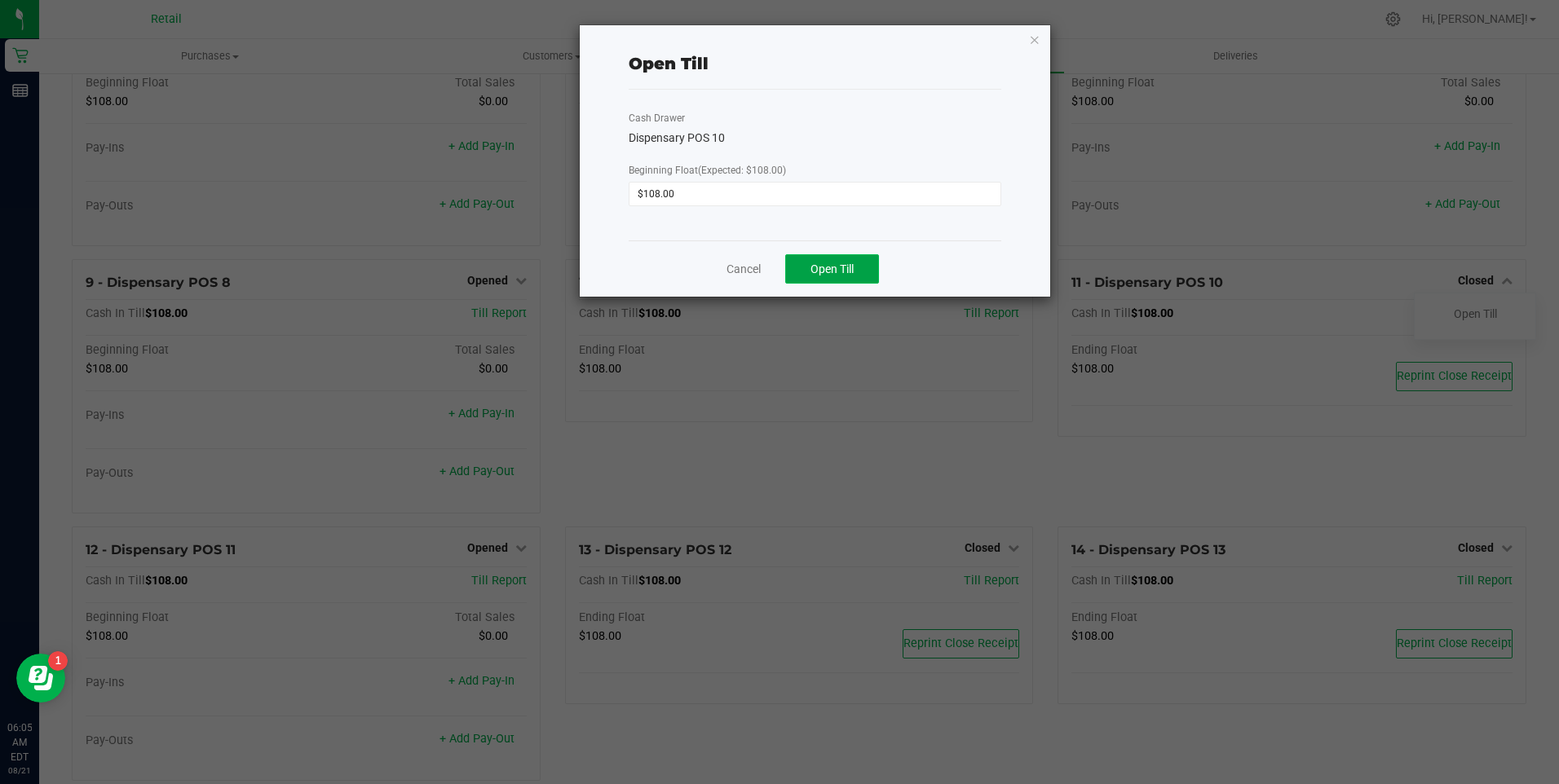
click at [828, 274] on span "Open Till" at bounding box center [832, 269] width 43 height 13
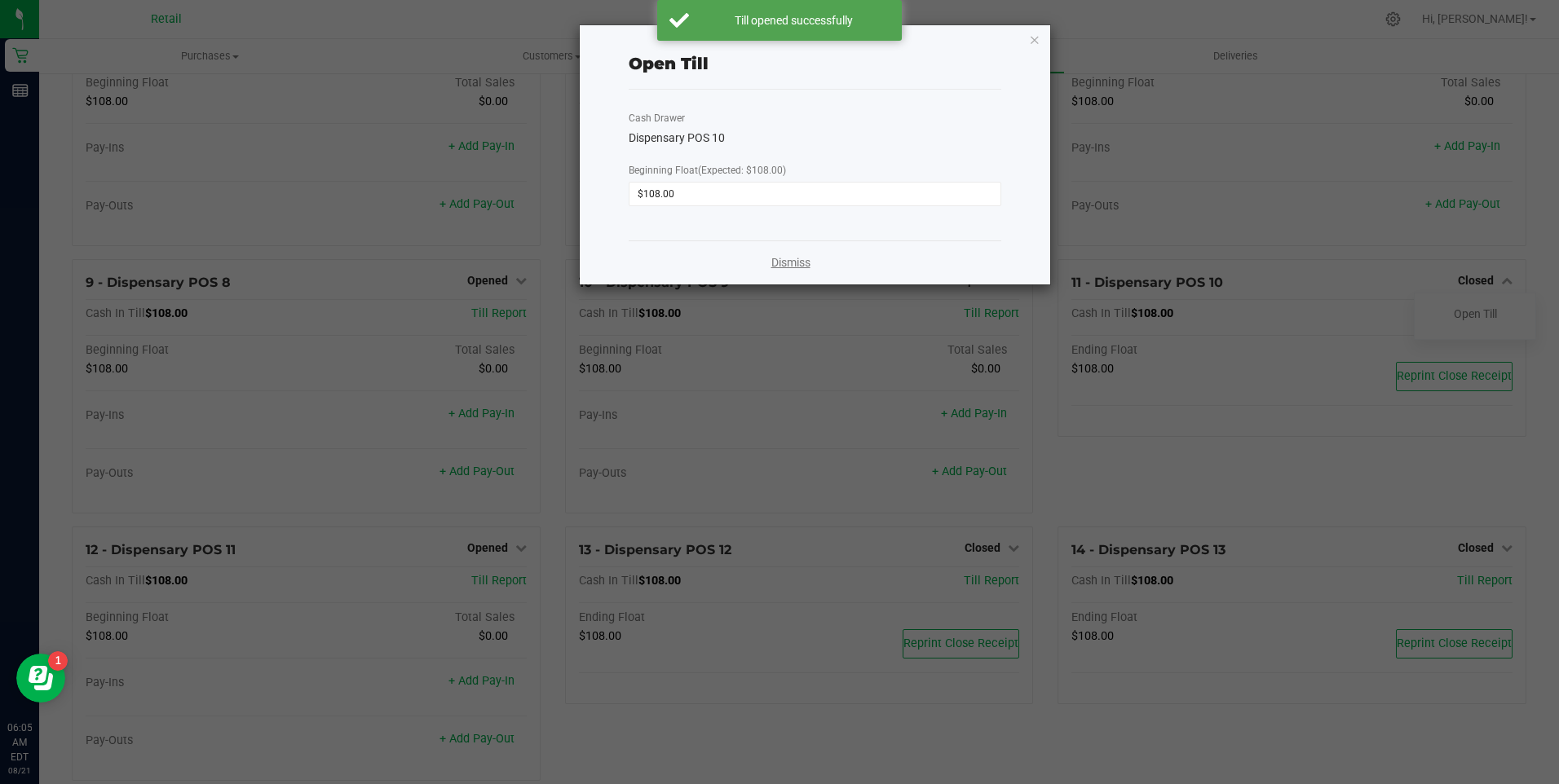
click at [787, 258] on link "Dismiss" at bounding box center [790, 263] width 39 height 17
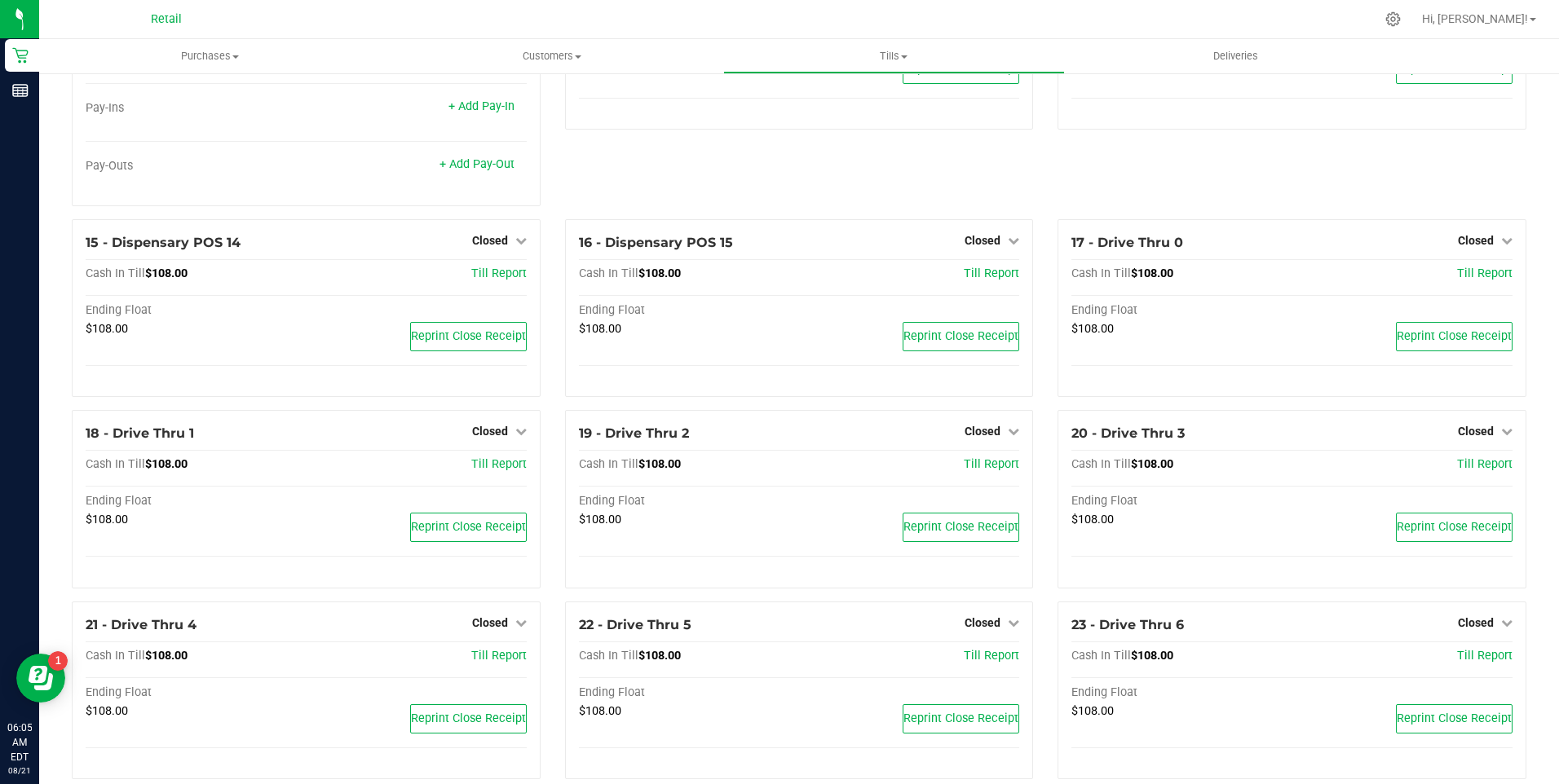
scroll to position [1060, 0]
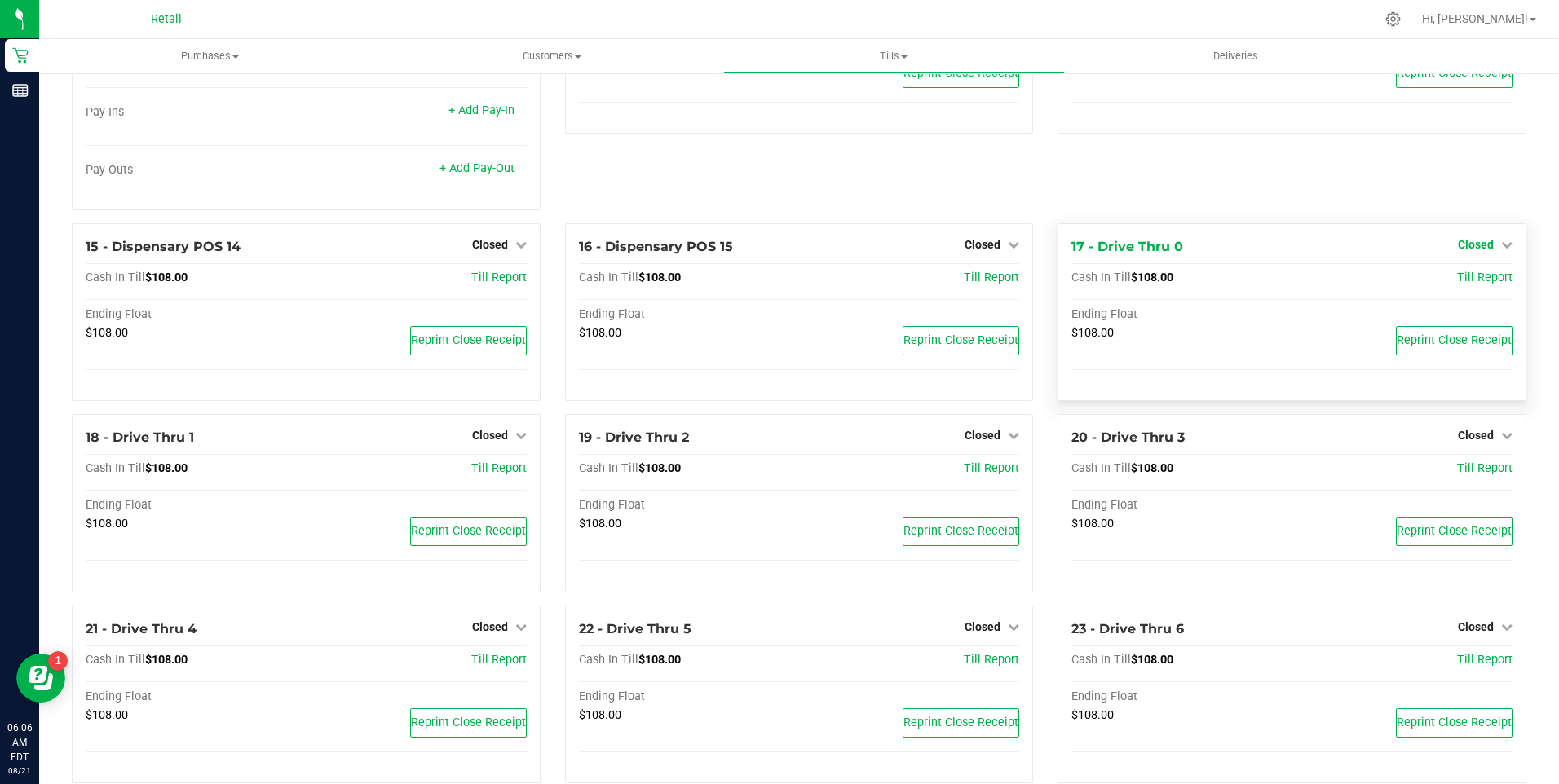
click at [1501, 250] on icon at bounding box center [1507, 244] width 11 height 11
click at [1482, 284] on link "Open Till" at bounding box center [1475, 278] width 43 height 13
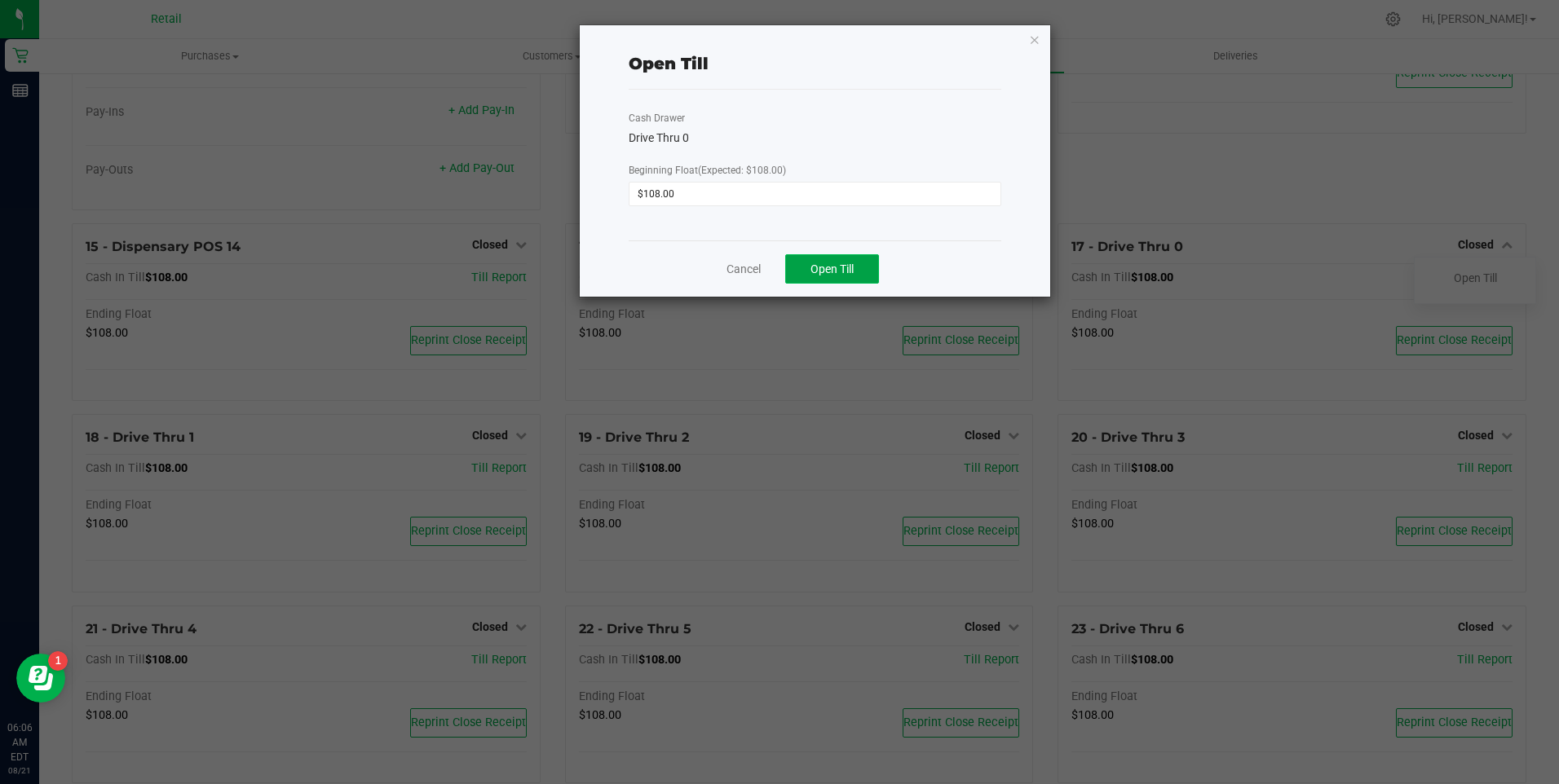
click at [824, 255] on button "Open Till" at bounding box center [832, 269] width 93 height 29
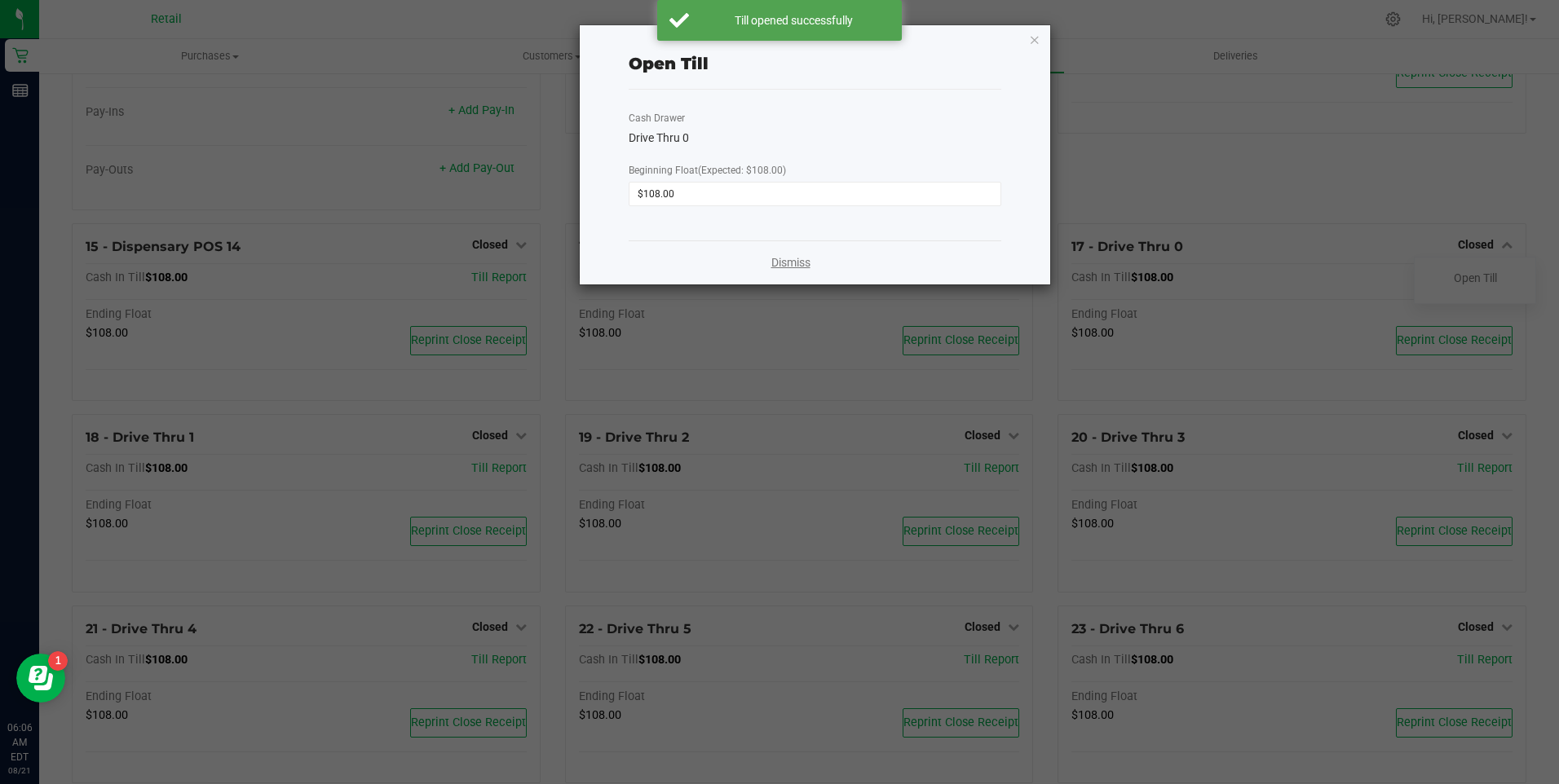
click at [801, 262] on link "Dismiss" at bounding box center [790, 263] width 39 height 17
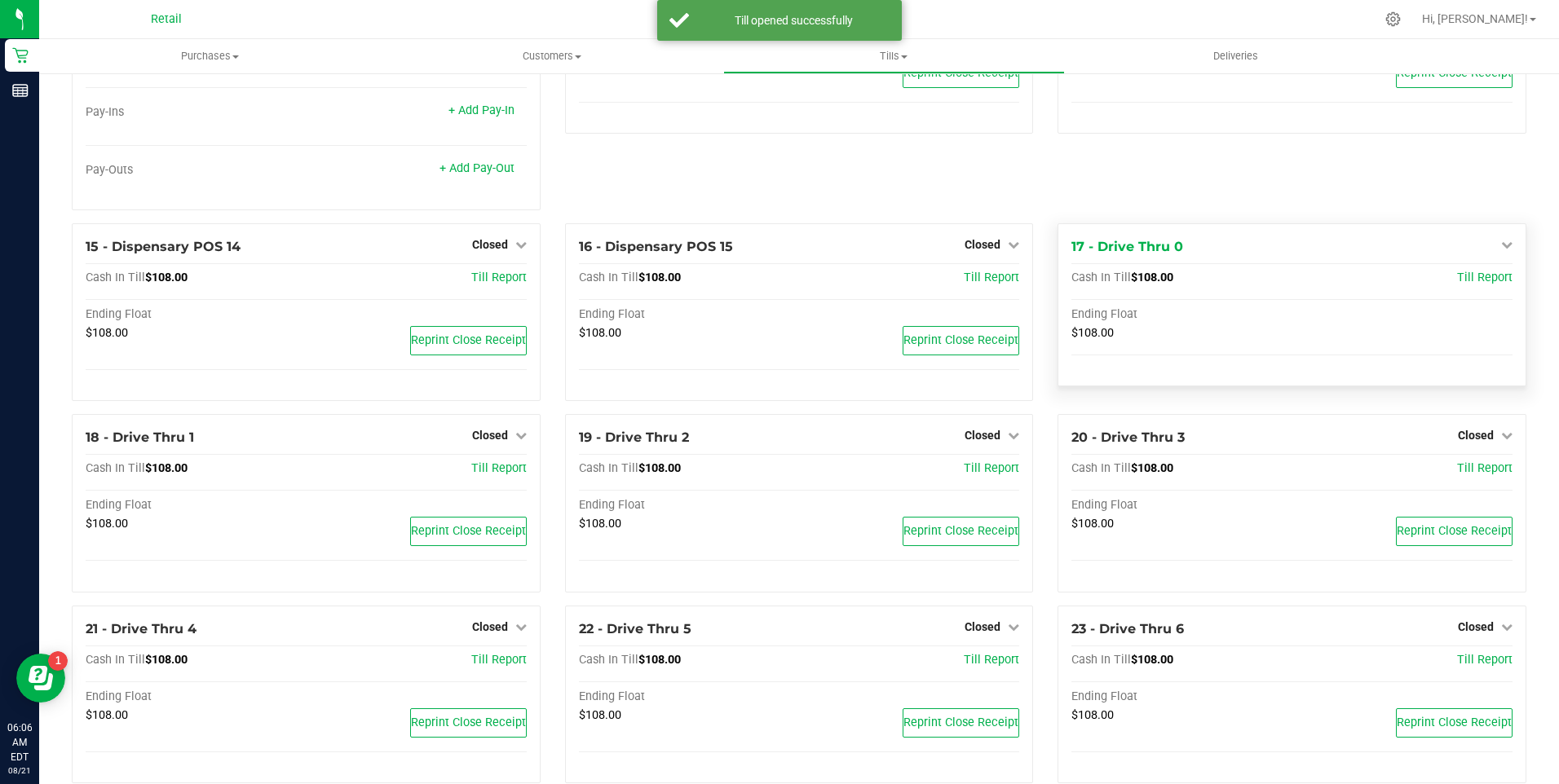
click at [1501, 251] on icon at bounding box center [1507, 244] width 11 height 11
click at [1482, 285] on link "Open Till" at bounding box center [1475, 278] width 43 height 13
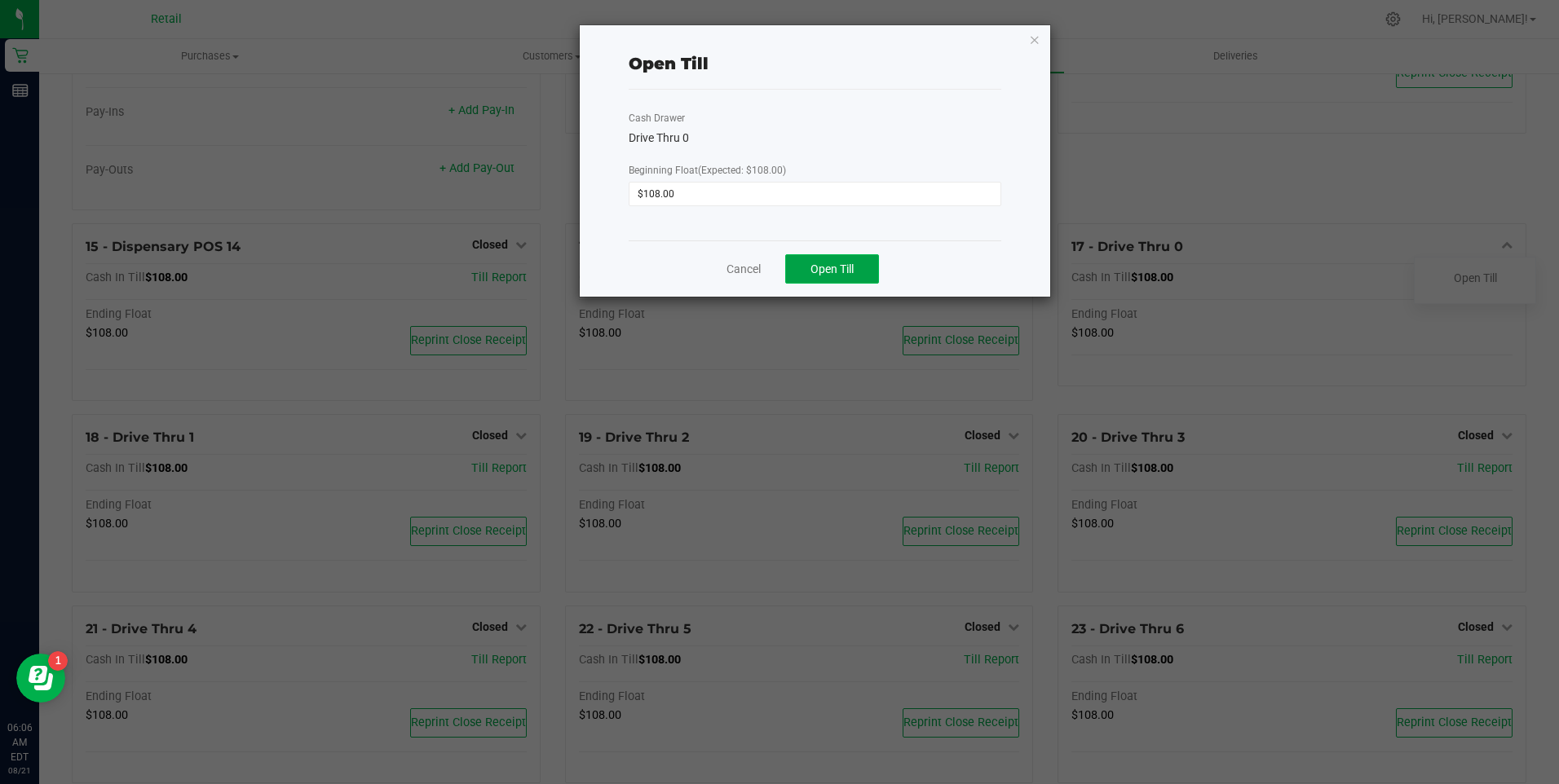
click at [821, 261] on button "Open Till" at bounding box center [832, 269] width 93 height 29
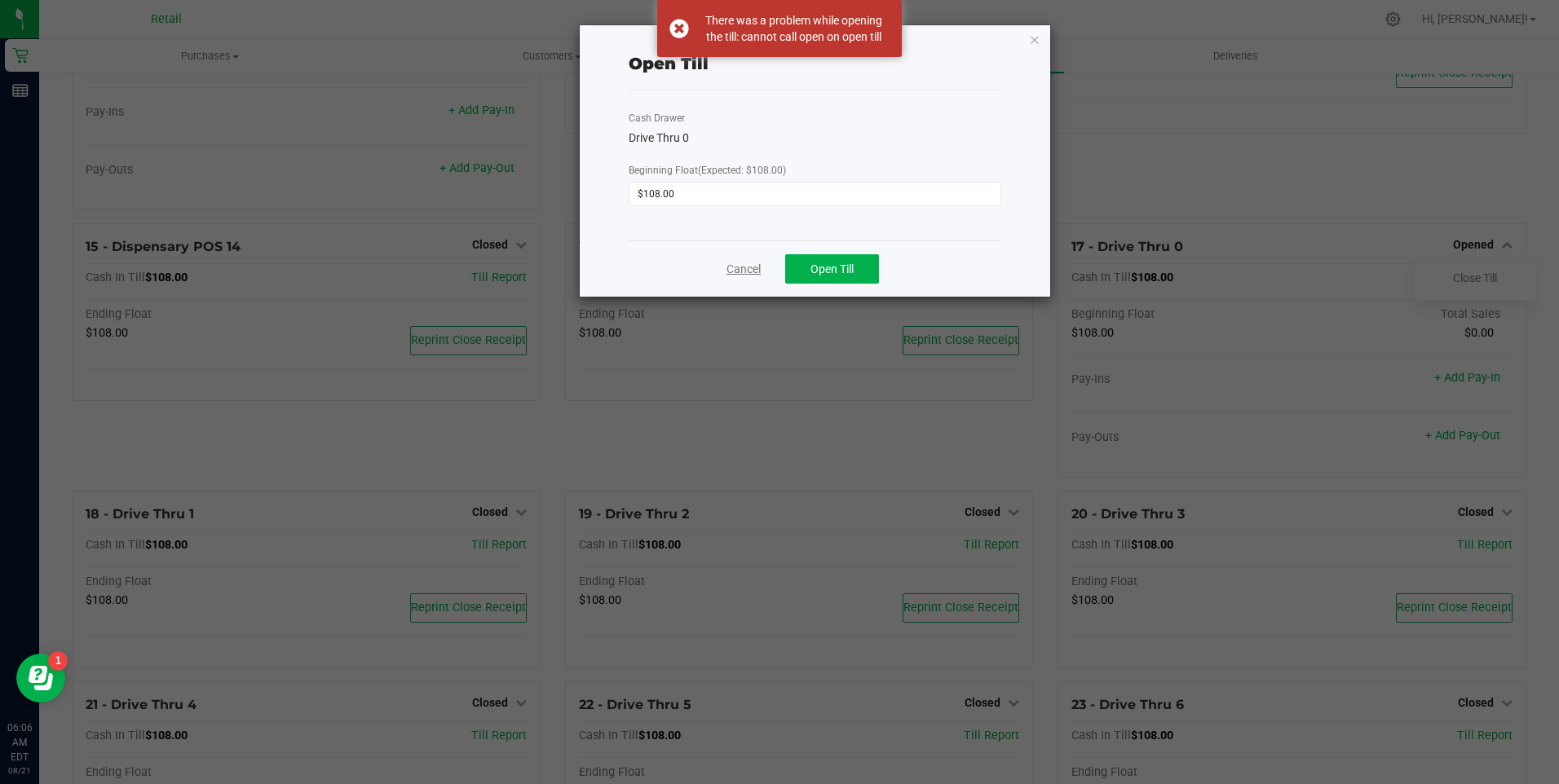
click at [735, 274] on link "Cancel" at bounding box center [743, 269] width 34 height 17
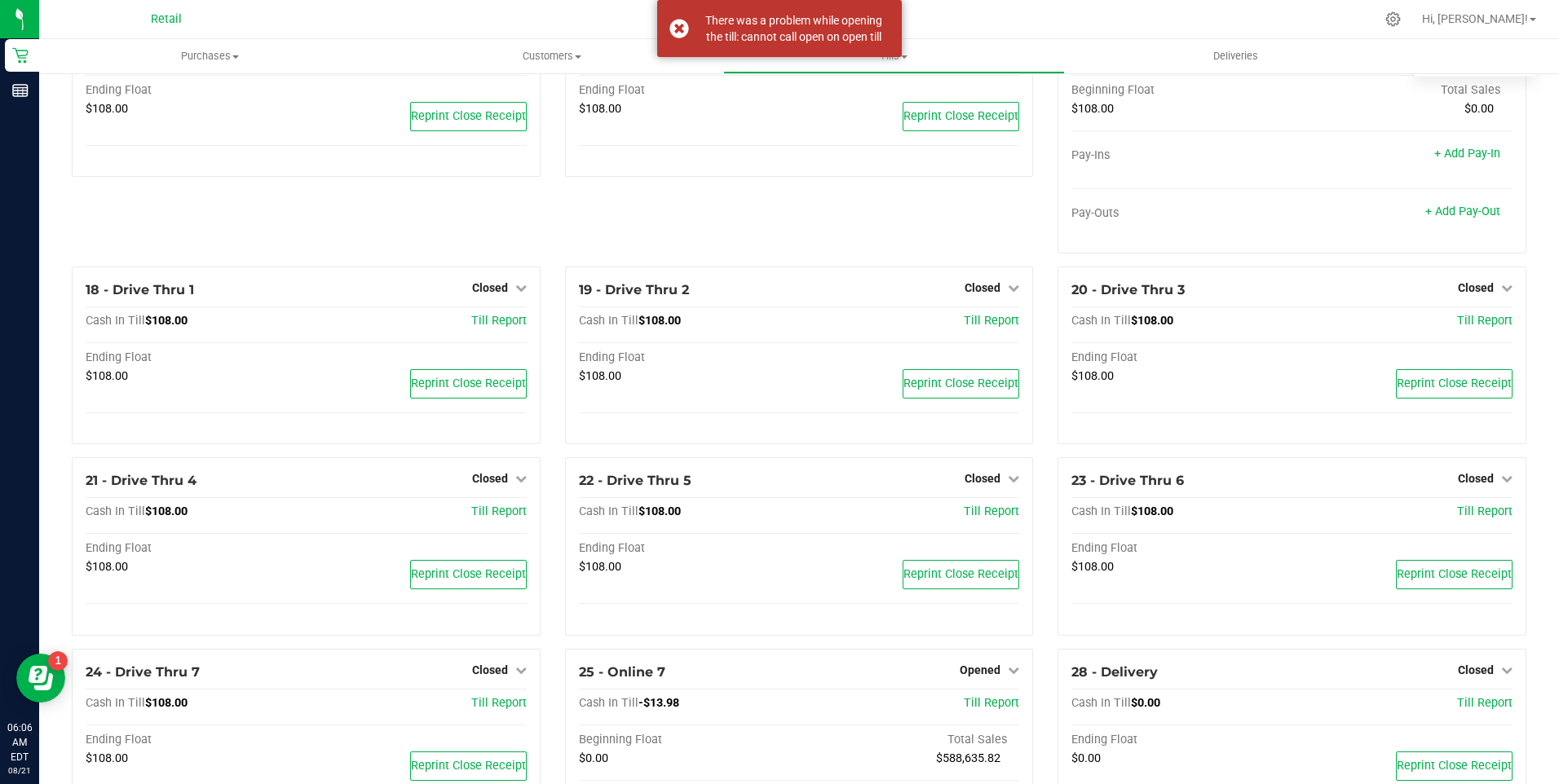
scroll to position [1305, 0]
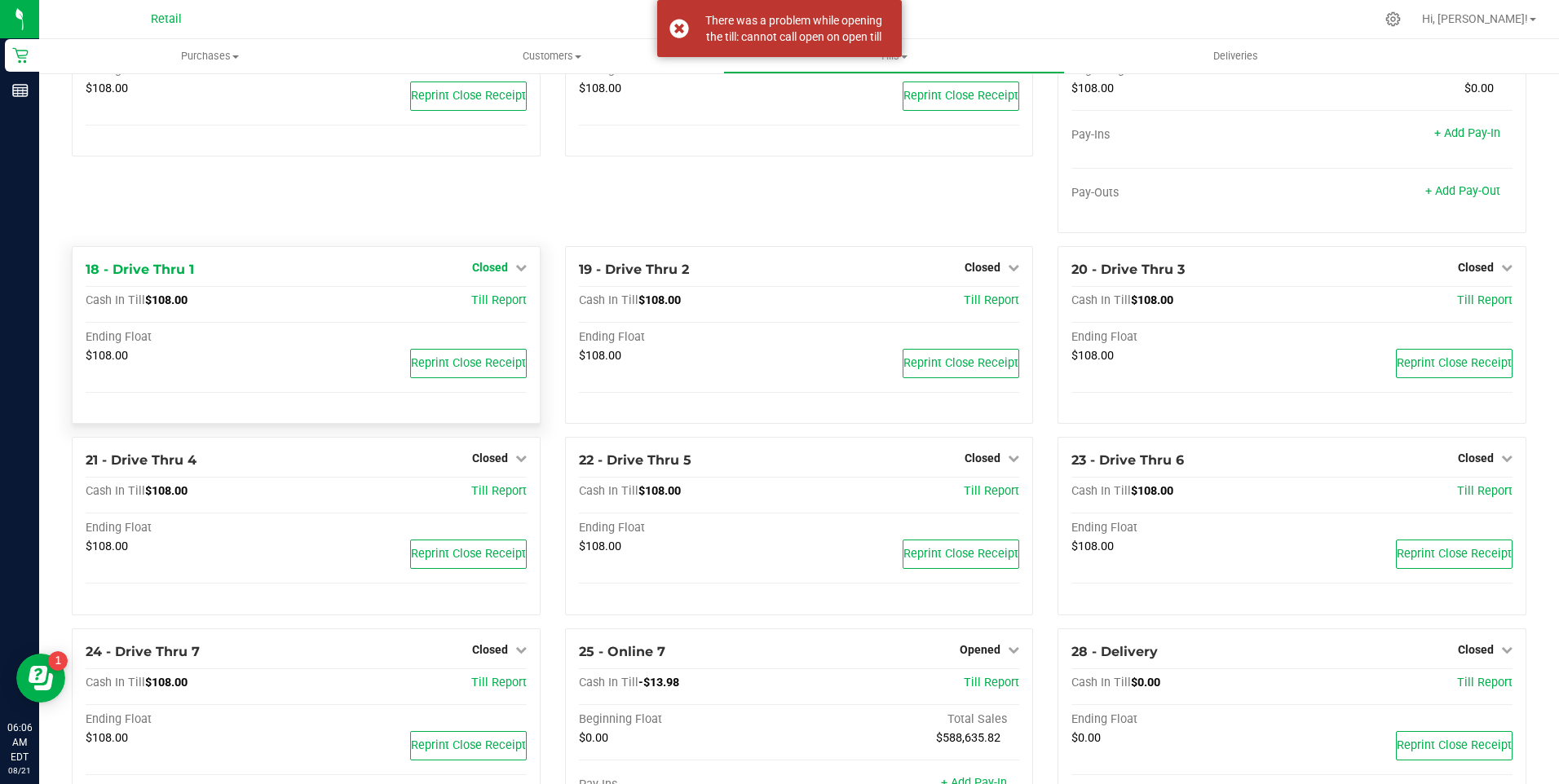
click at [509, 274] on link "Closed" at bounding box center [500, 267] width 55 height 13
click at [499, 304] on link "Open Till" at bounding box center [489, 301] width 43 height 13
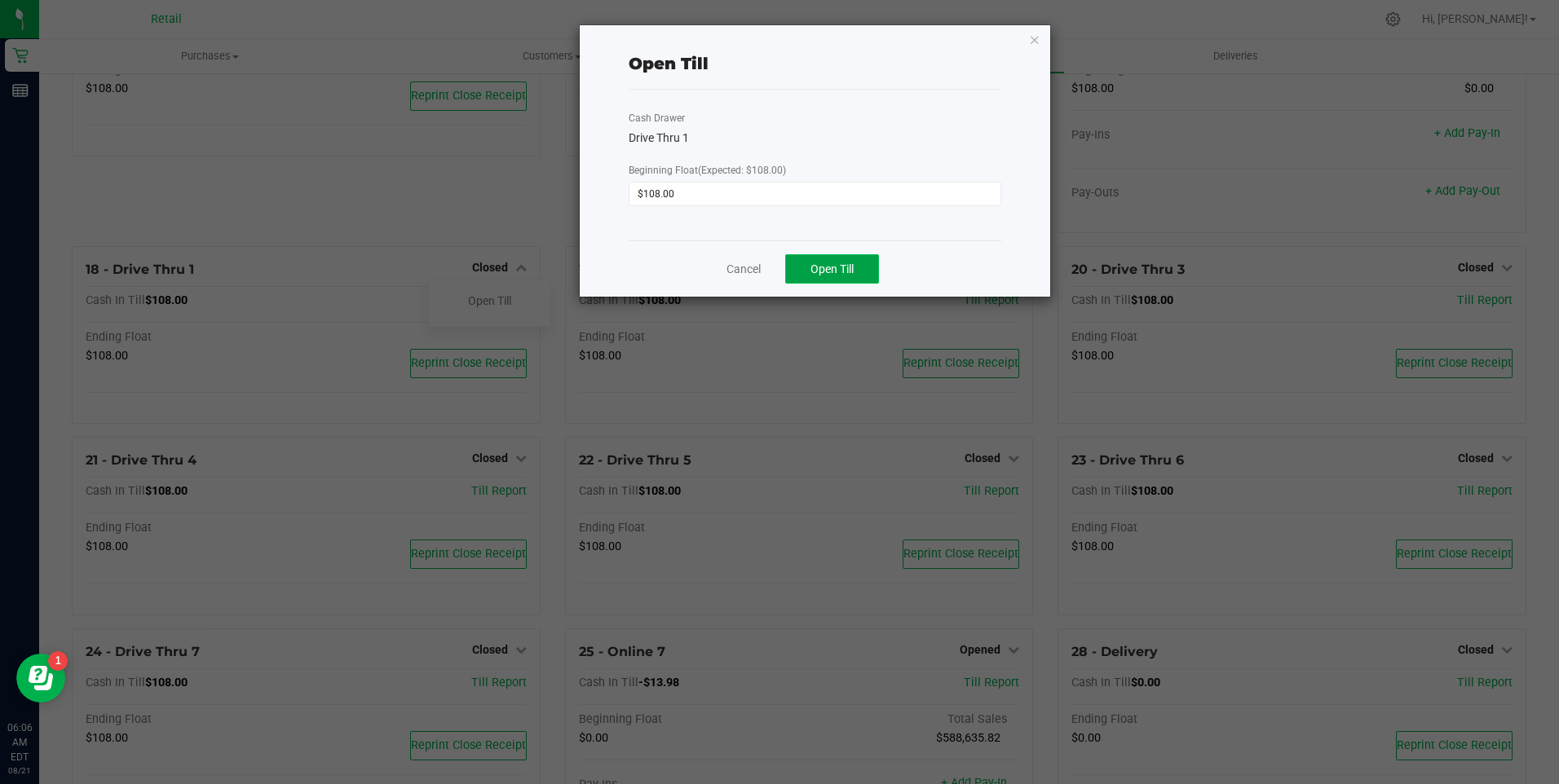
click at [829, 259] on button "Open Till" at bounding box center [832, 269] width 93 height 29
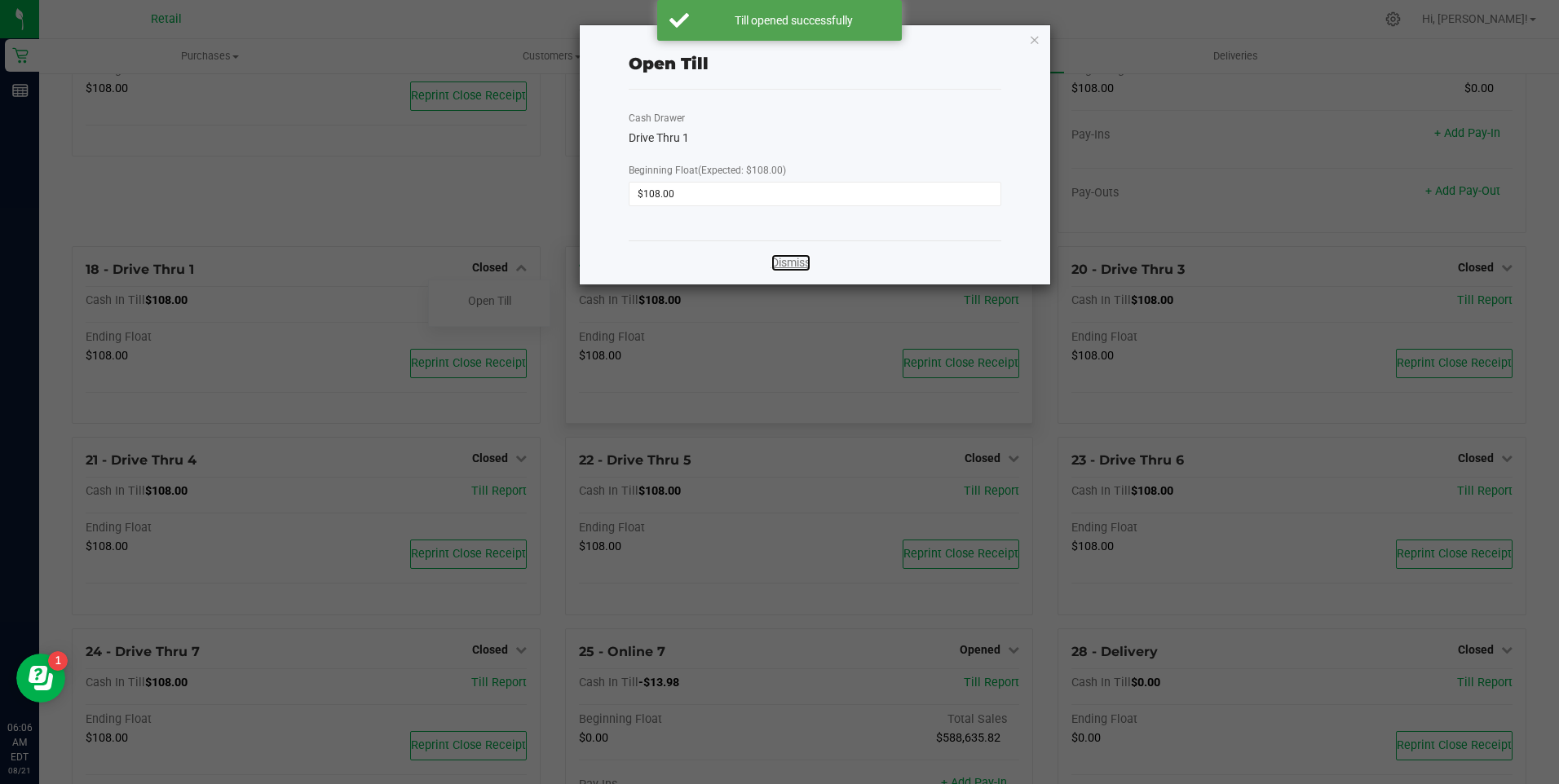
click at [782, 265] on link "Dismiss" at bounding box center [790, 263] width 39 height 17
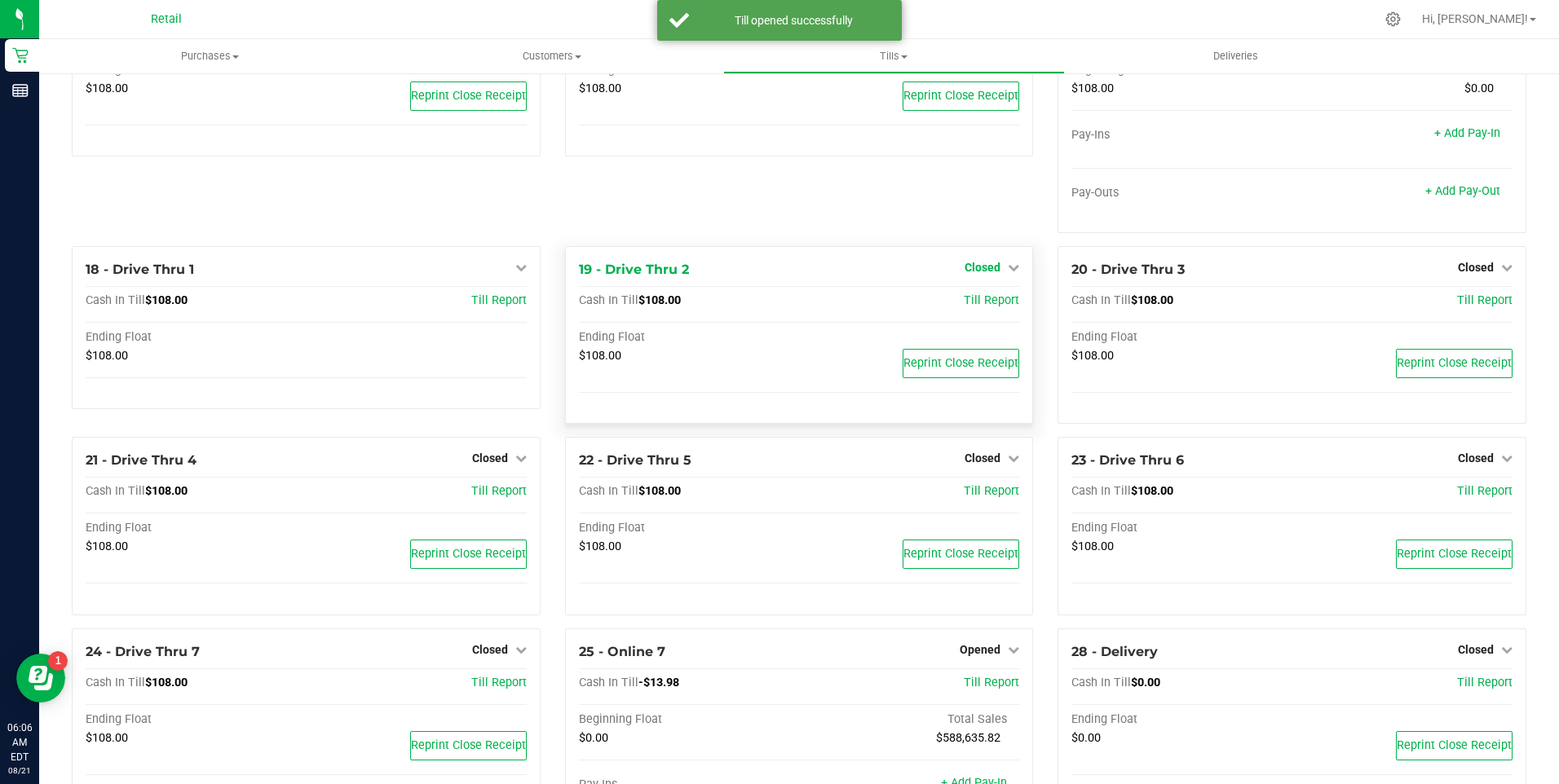
click at [1008, 270] on icon at bounding box center [1014, 267] width 11 height 11
click at [980, 307] on link "Open Till" at bounding box center [982, 301] width 43 height 13
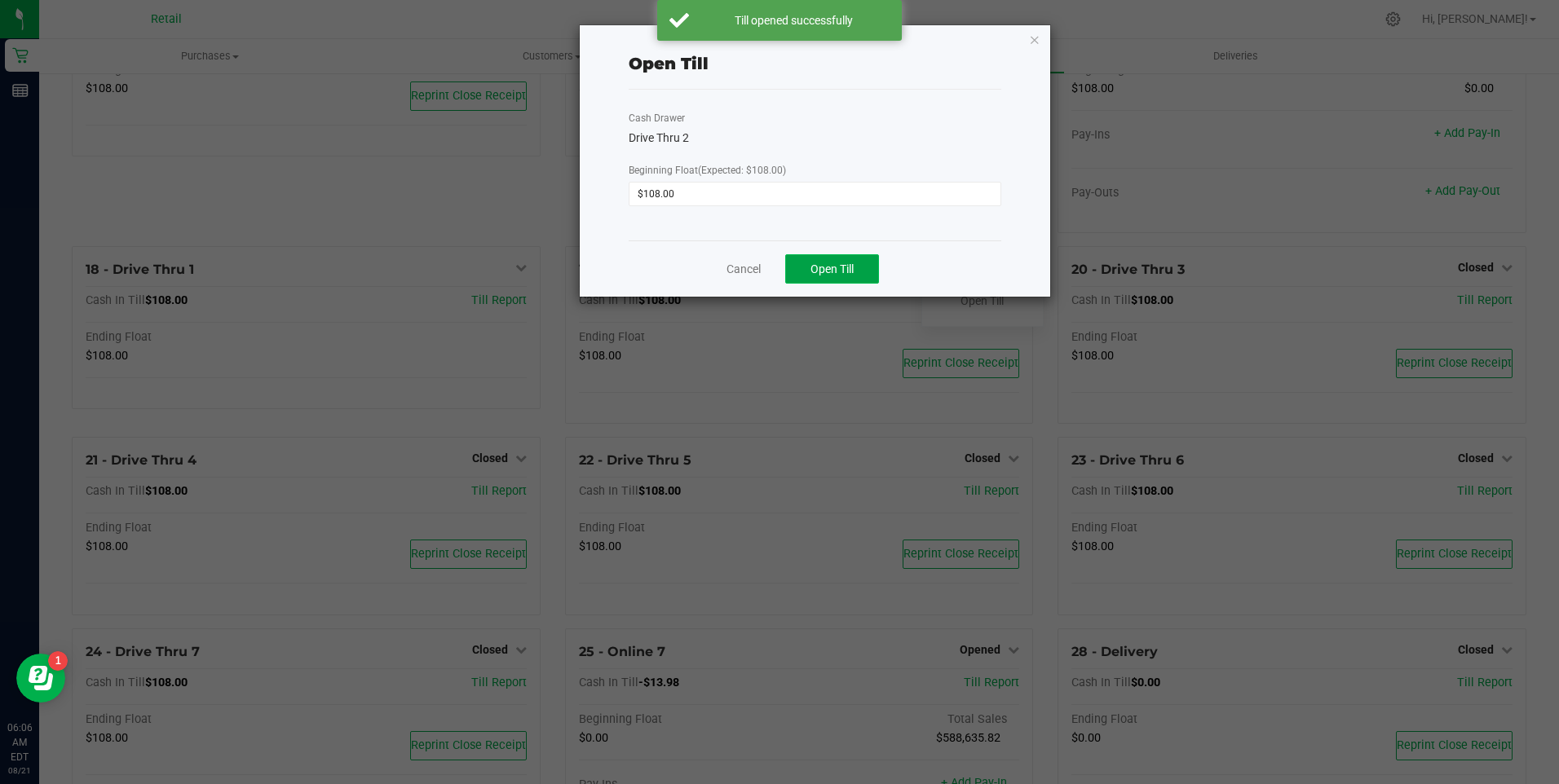
click at [828, 269] on span "Open Till" at bounding box center [832, 269] width 43 height 13
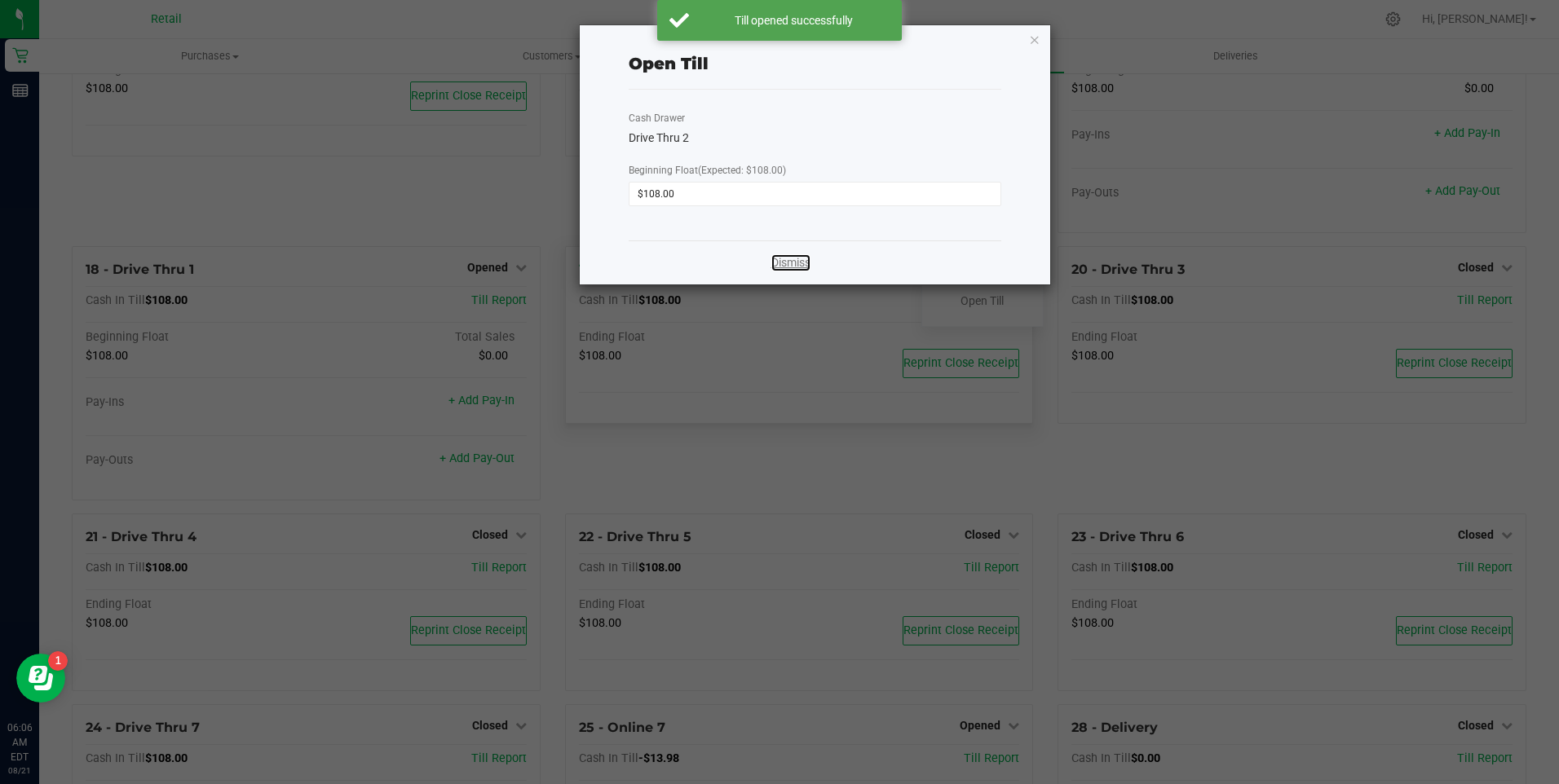
drag, startPoint x: 785, startPoint y: 263, endPoint x: 818, endPoint y: 269, distance: 33.5
click at [786, 263] on link "Dismiss" at bounding box center [790, 263] width 39 height 17
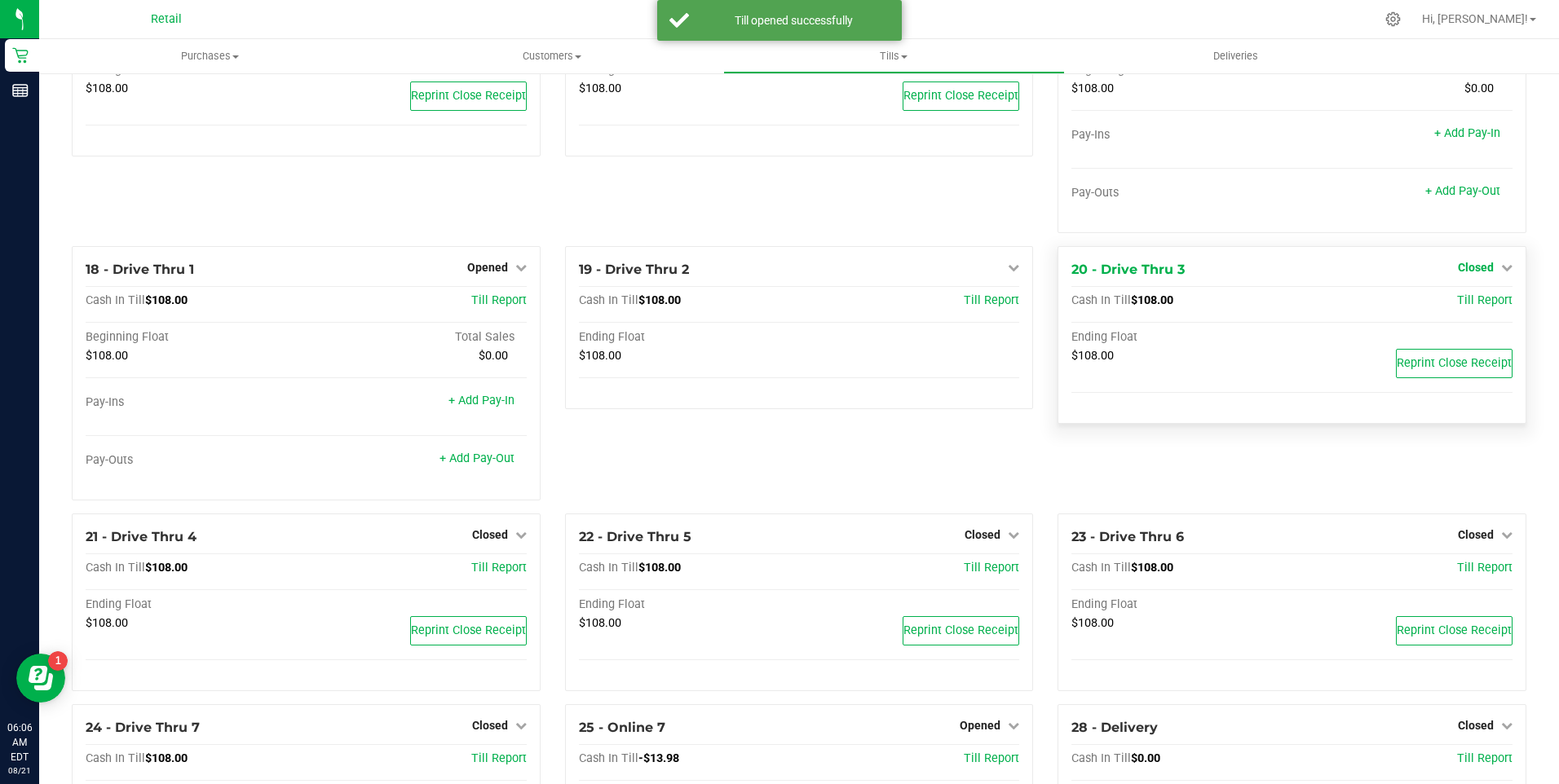
click at [1501, 274] on icon at bounding box center [1507, 267] width 11 height 11
click at [1468, 307] on link "Open Till" at bounding box center [1475, 301] width 43 height 13
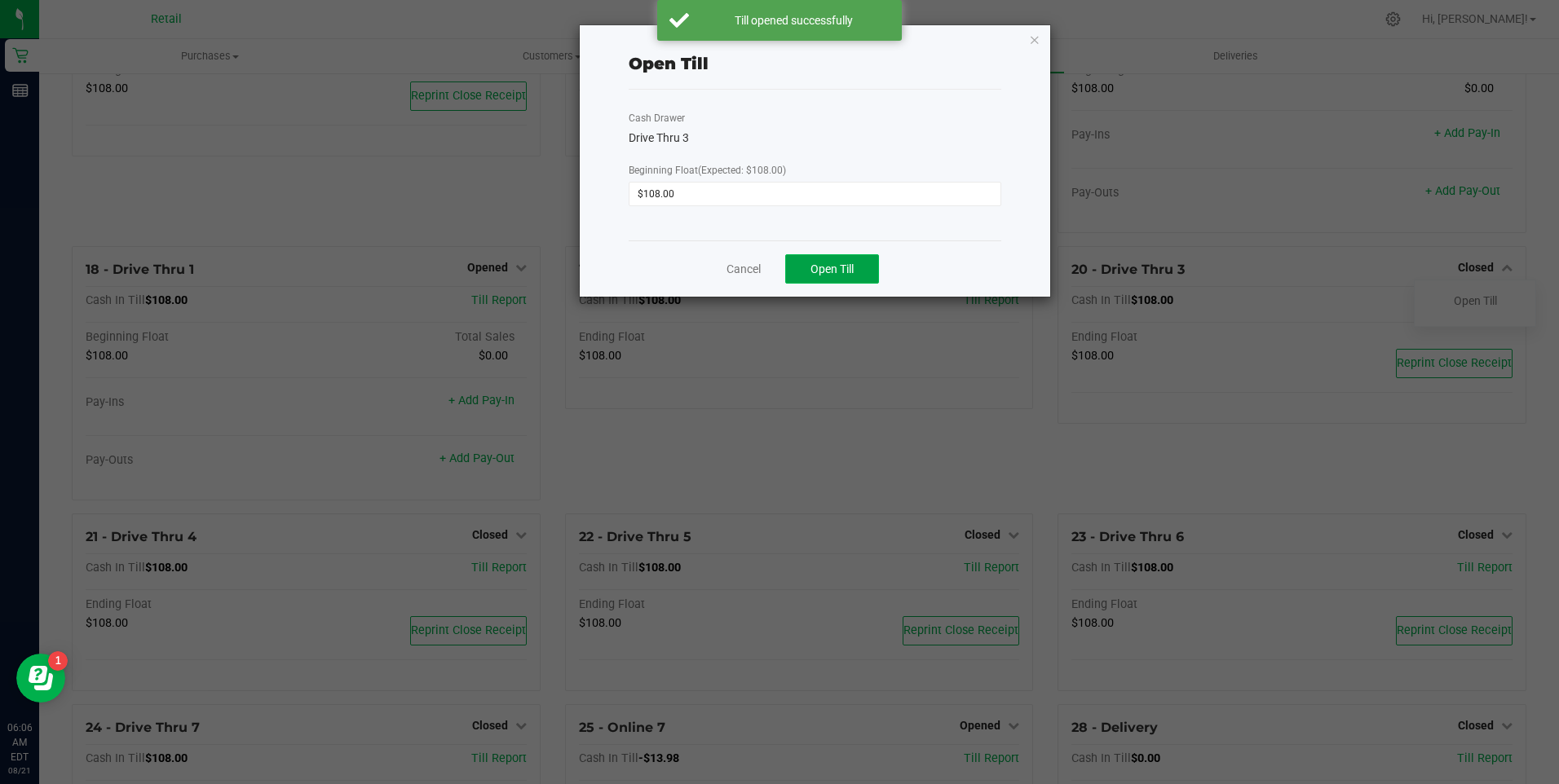
click at [819, 266] on span "Open Till" at bounding box center [832, 269] width 43 height 13
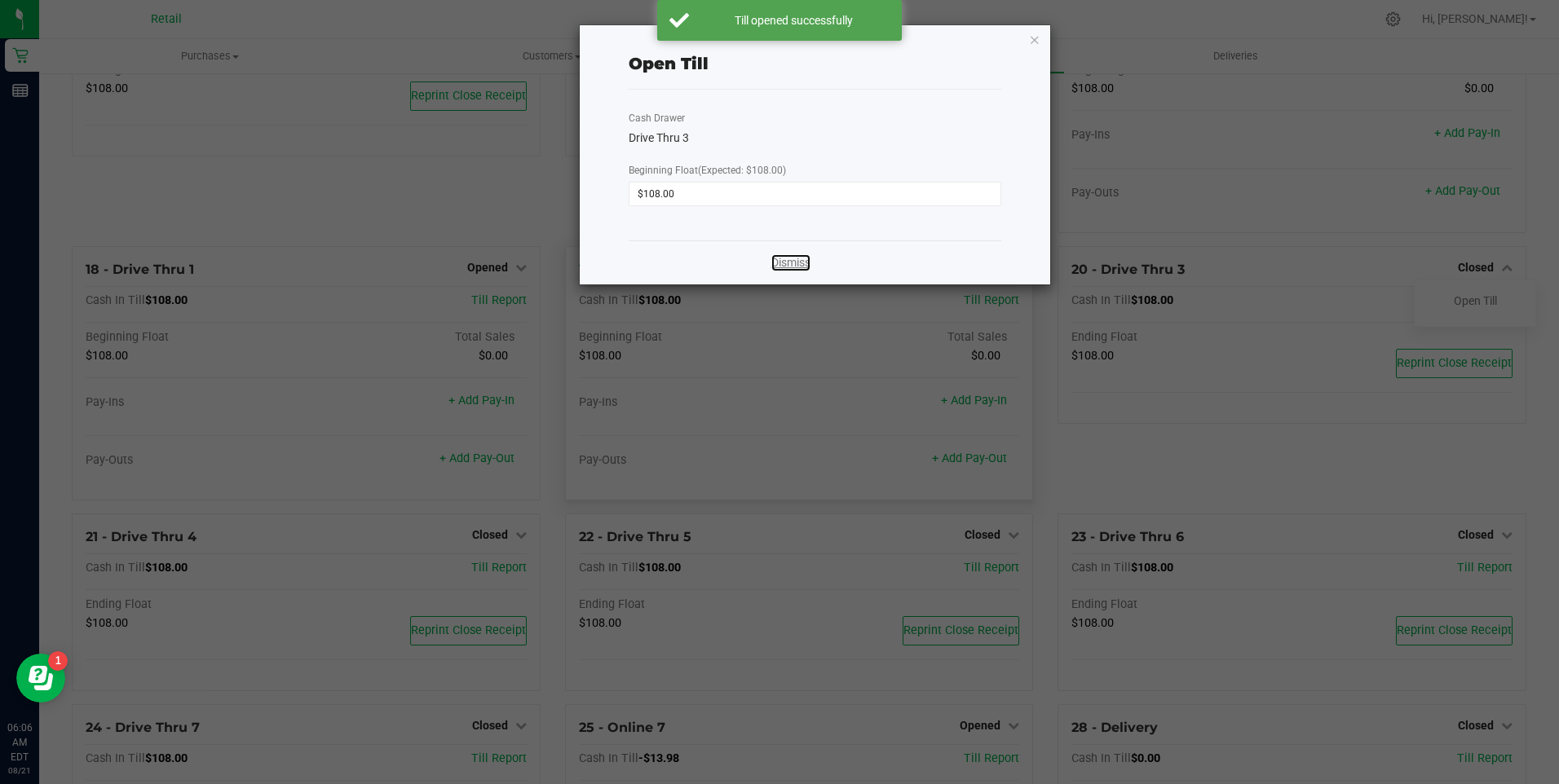
click at [806, 261] on link "Dismiss" at bounding box center [790, 263] width 39 height 17
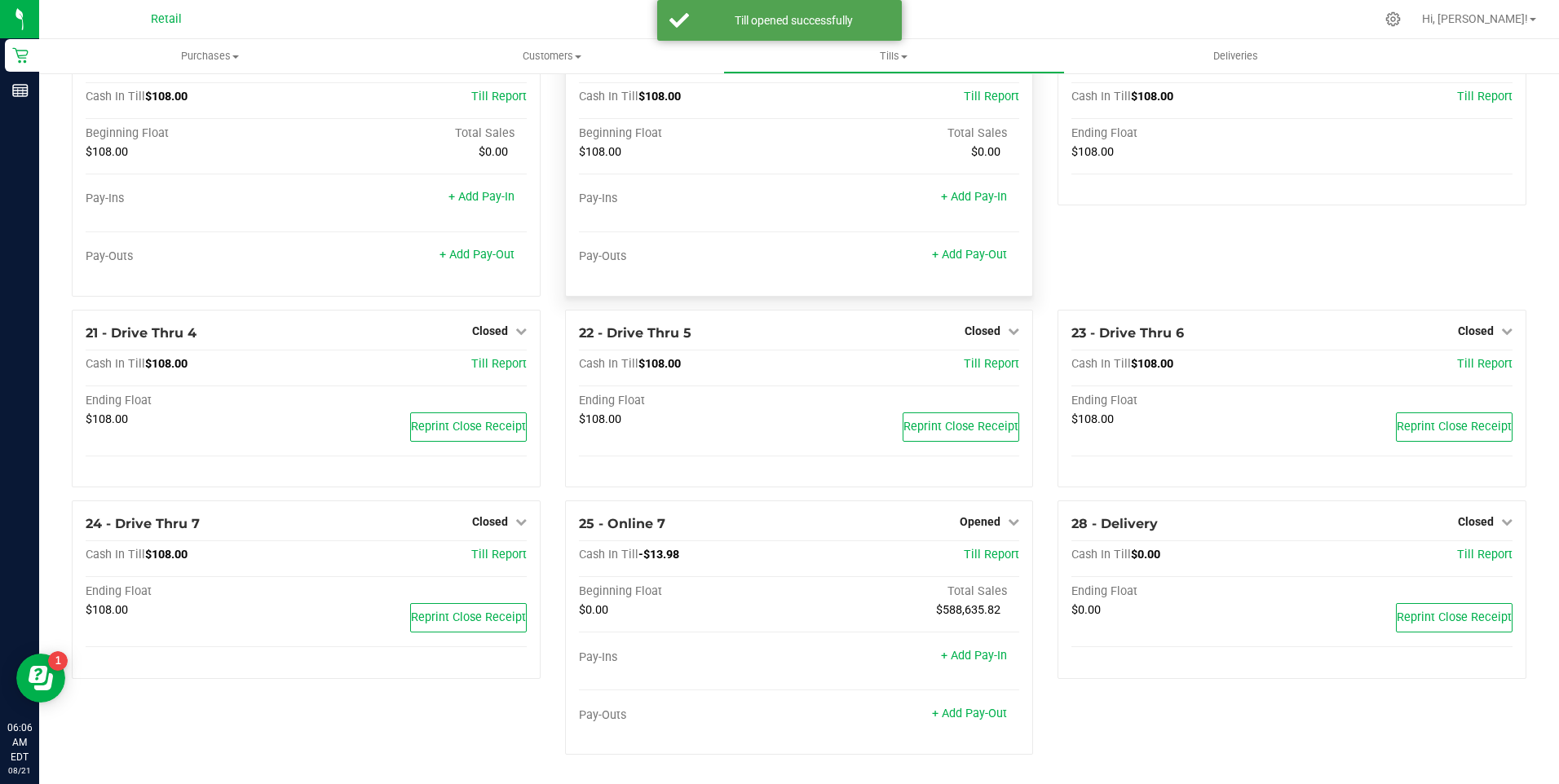
scroll to position [1517, 0]
click at [515, 331] on icon at bounding box center [521, 331] width 11 height 11
click at [496, 361] on link "Open Till" at bounding box center [489, 364] width 43 height 13
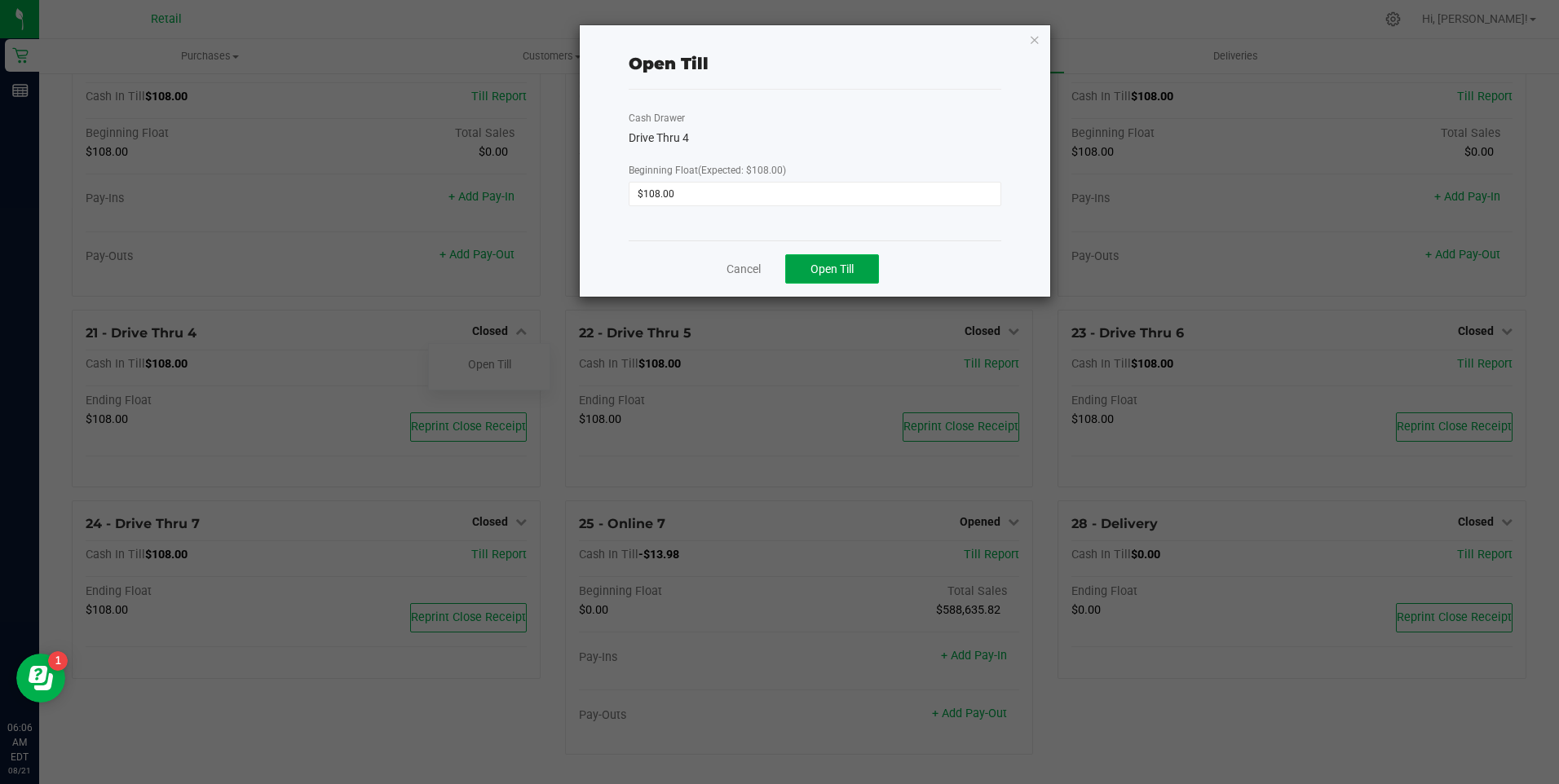
click at [828, 270] on span "Open Till" at bounding box center [832, 269] width 43 height 13
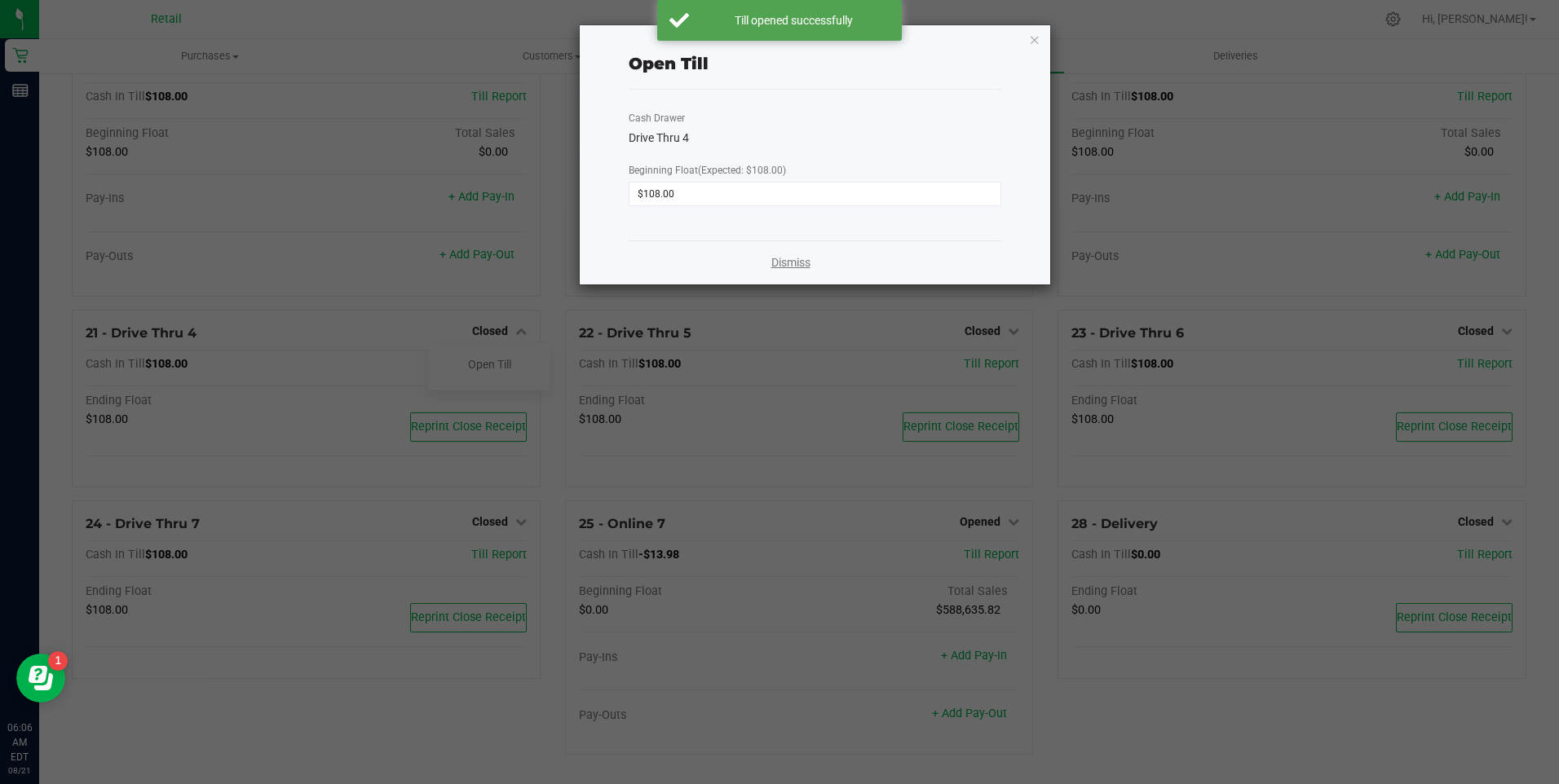
click at [790, 264] on link "Dismiss" at bounding box center [790, 263] width 39 height 17
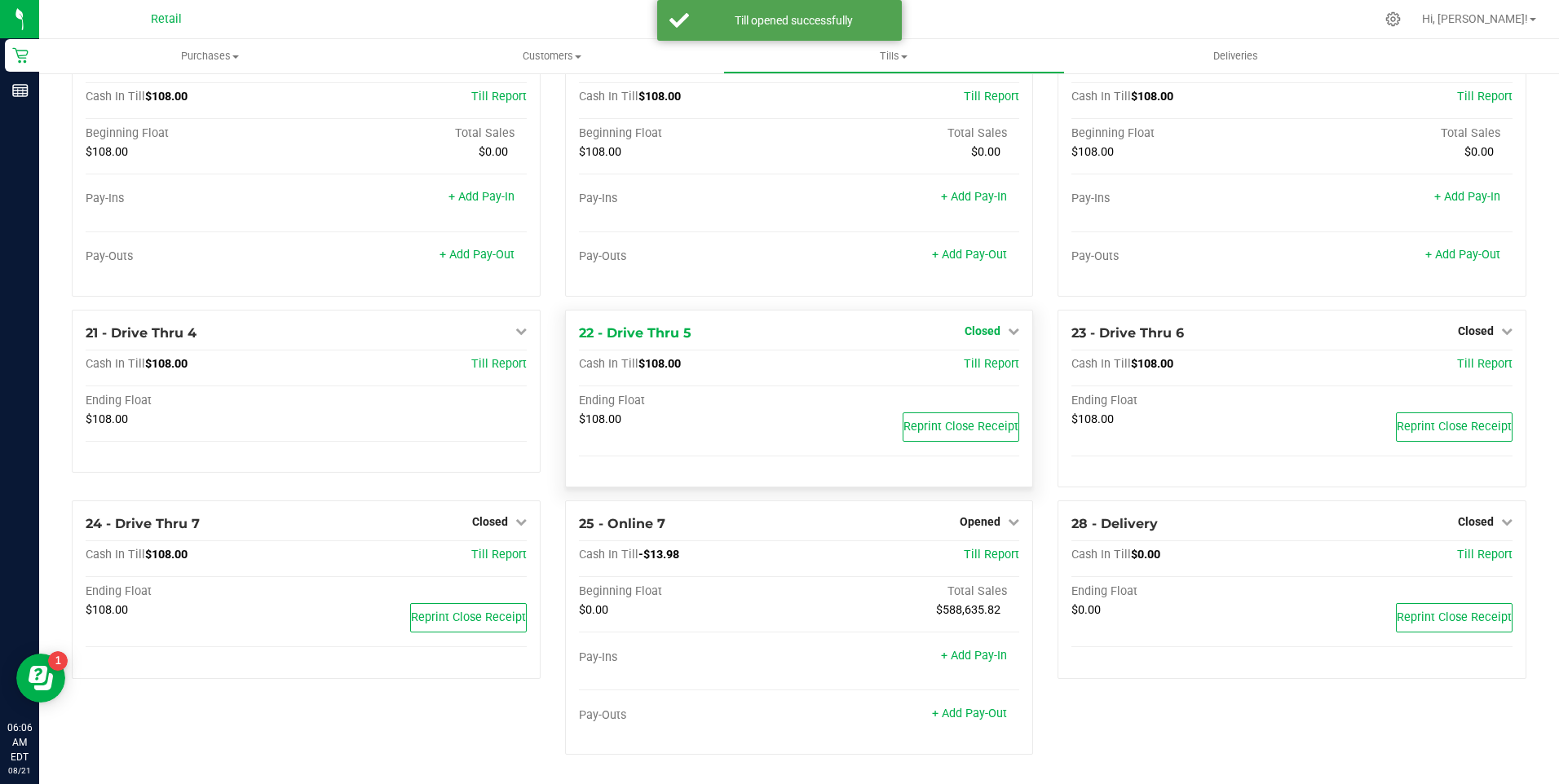
click at [1008, 327] on icon at bounding box center [1014, 331] width 11 height 11
click at [982, 363] on link "Open Till" at bounding box center [982, 364] width 43 height 13
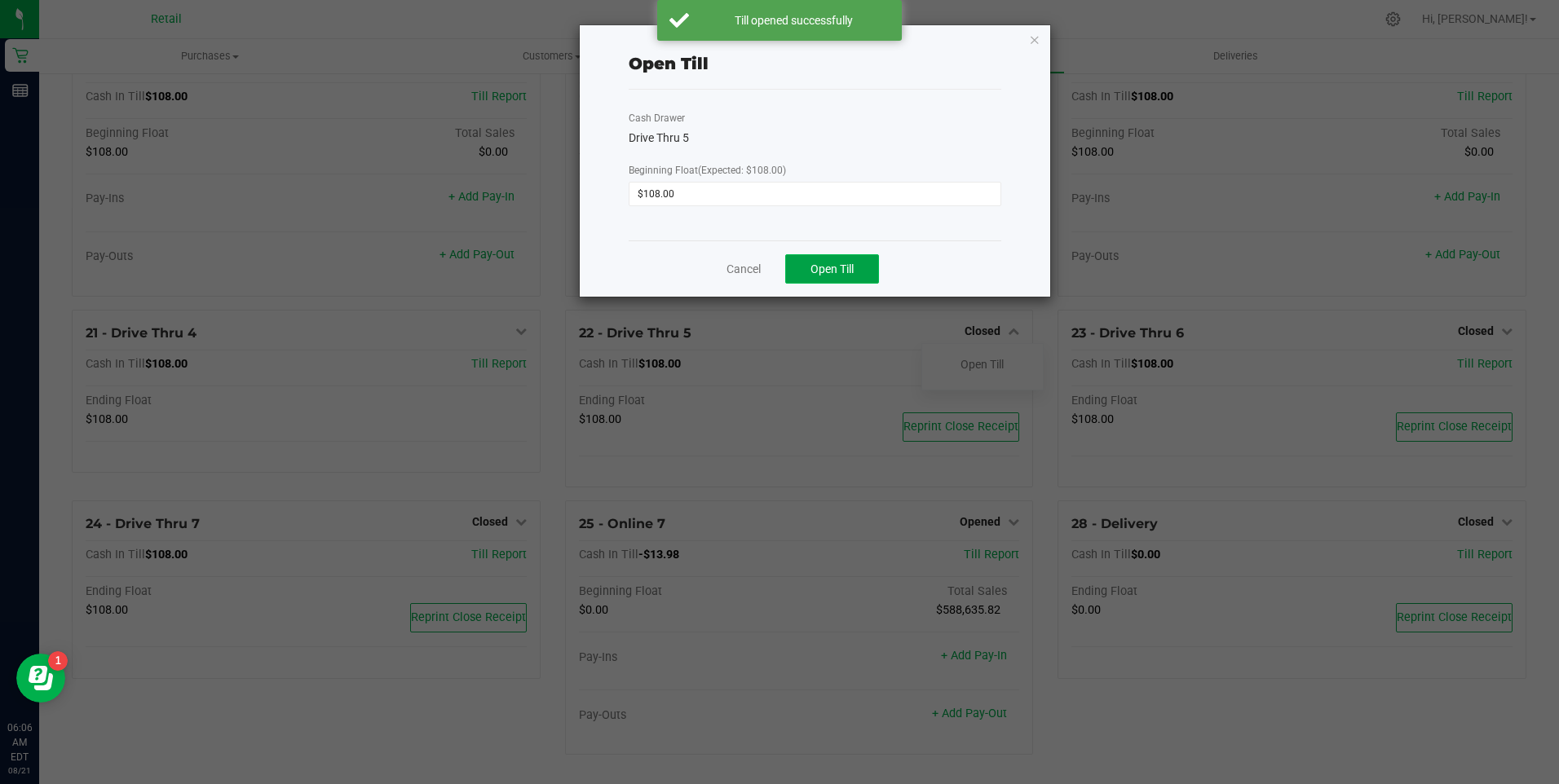
click at [839, 270] on span "Open Till" at bounding box center [832, 269] width 43 height 13
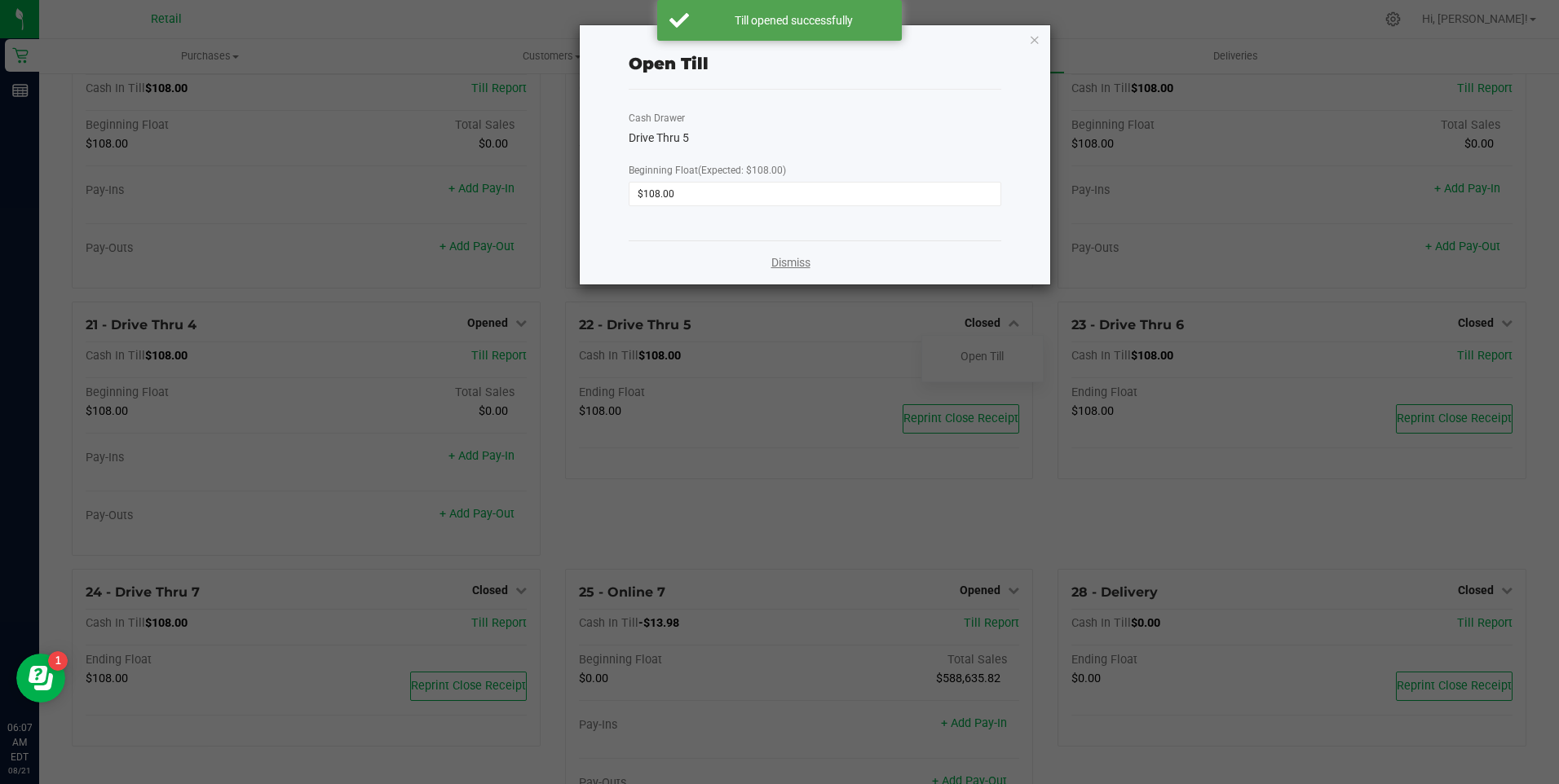
click at [792, 261] on link "Dismiss" at bounding box center [790, 263] width 39 height 17
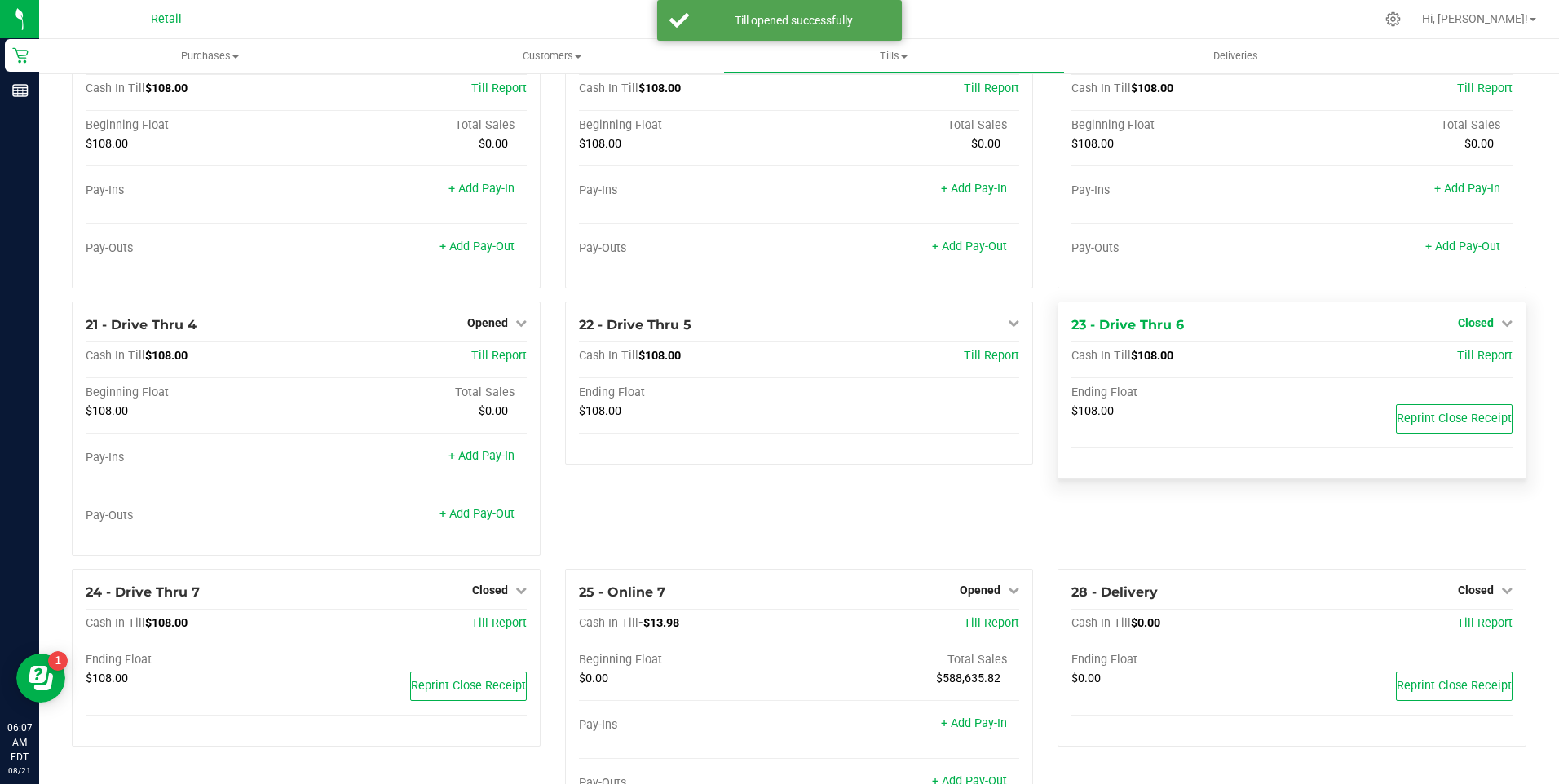
click at [1501, 328] on icon at bounding box center [1507, 323] width 11 height 11
click at [1468, 363] on link "Open Till" at bounding box center [1475, 356] width 43 height 13
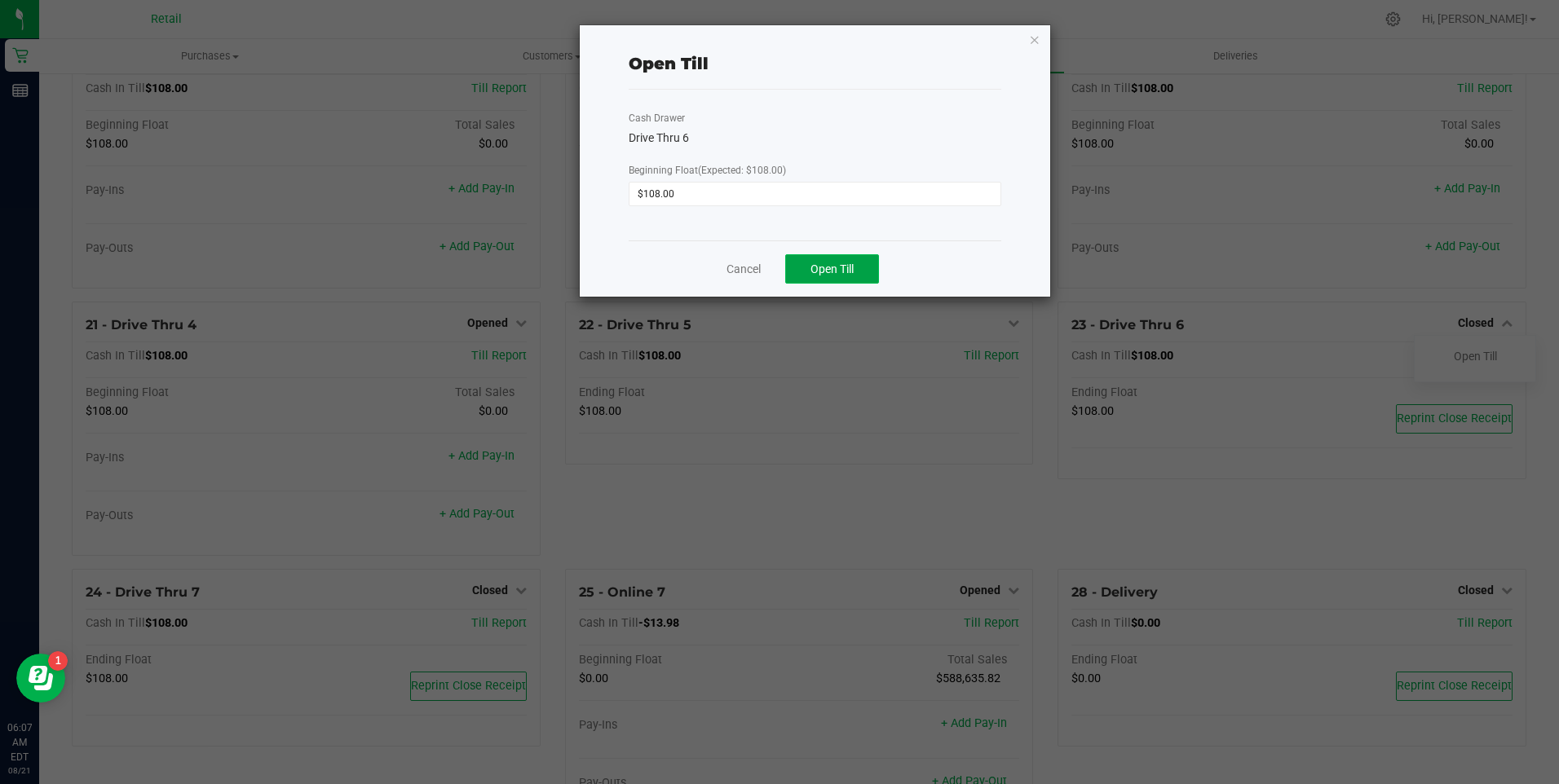
click at [832, 263] on span "Open Till" at bounding box center [832, 269] width 43 height 13
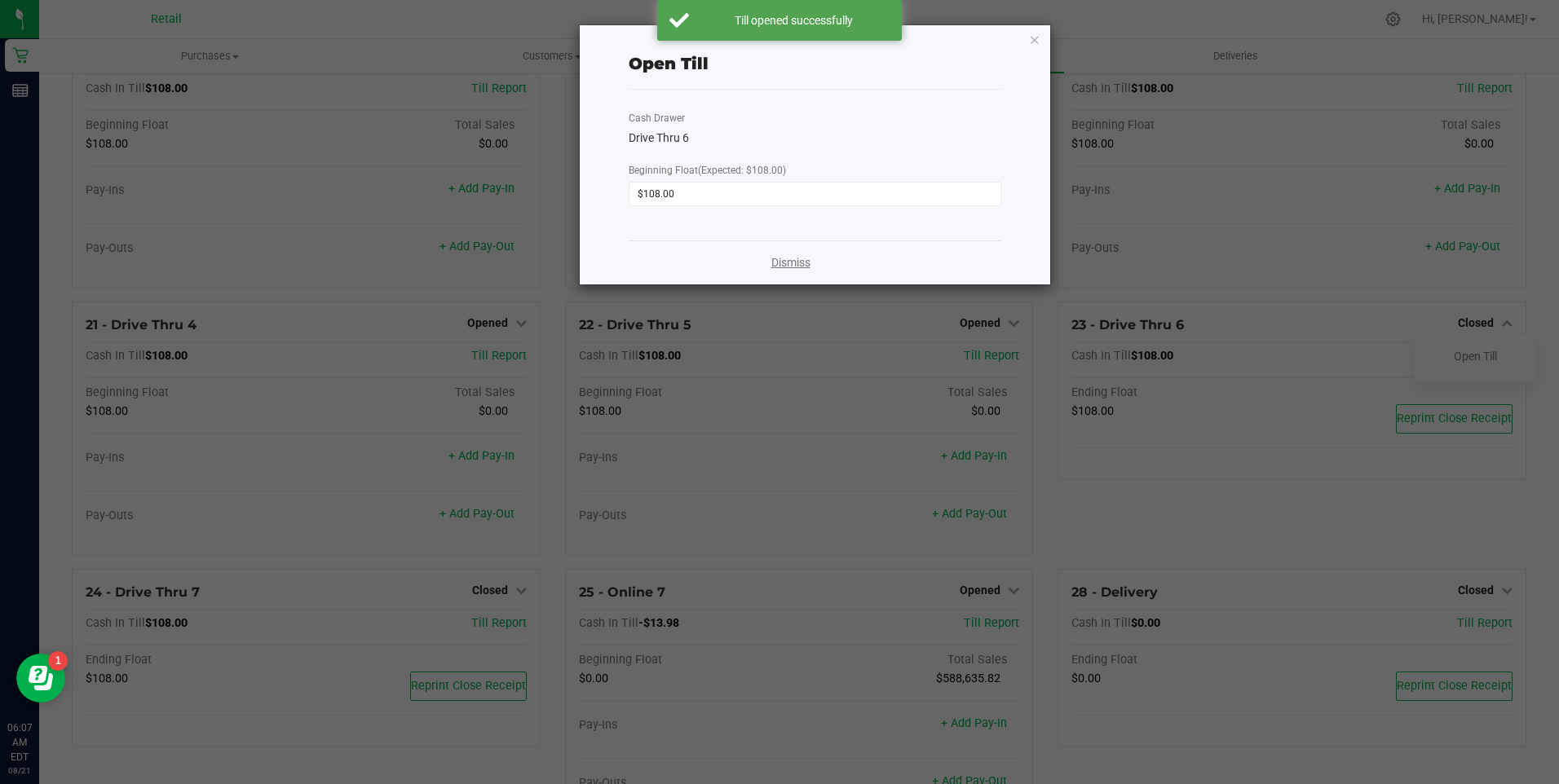
click at [801, 260] on link "Dismiss" at bounding box center [790, 263] width 39 height 17
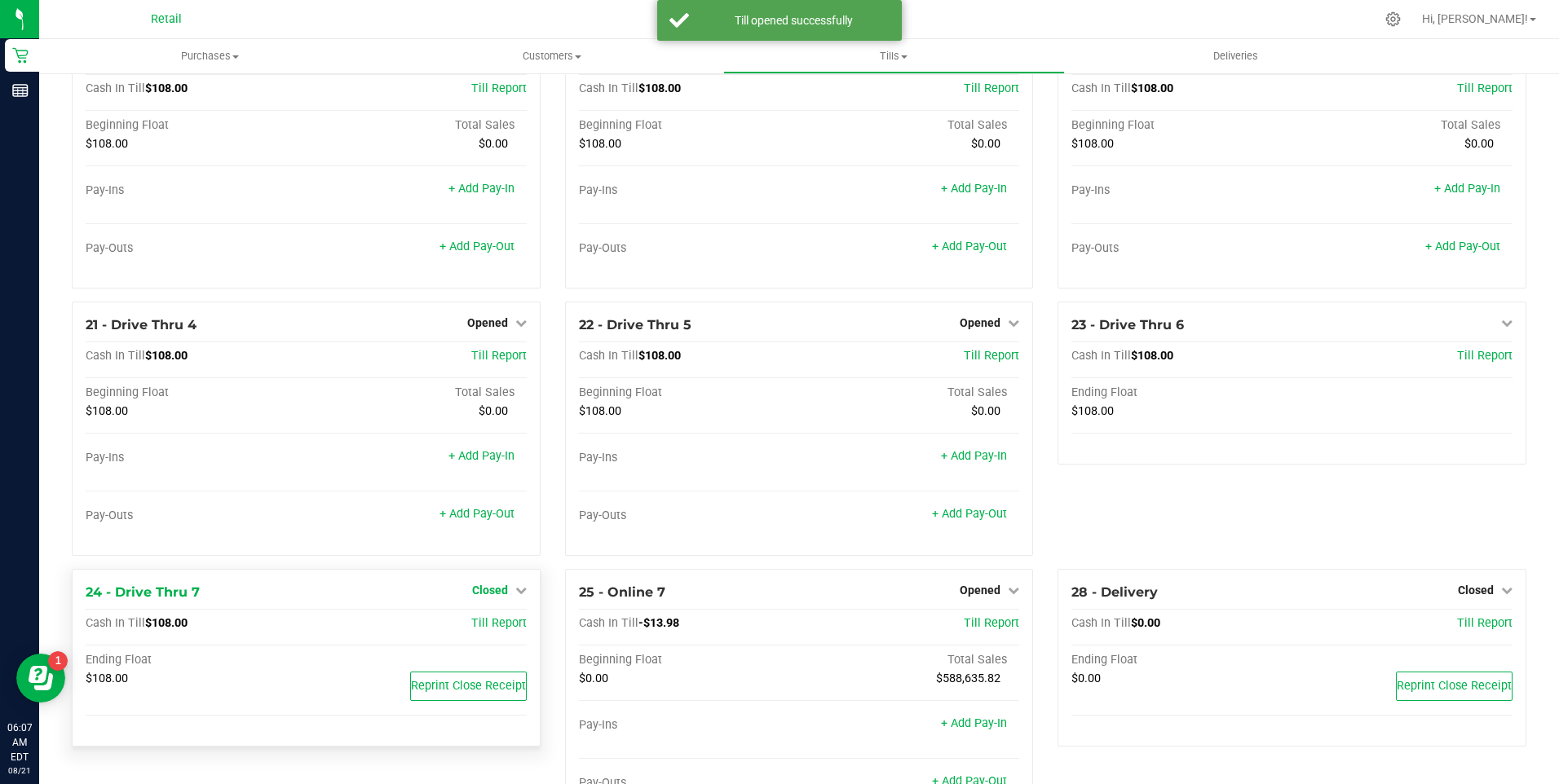
click at [515, 594] on icon at bounding box center [521, 590] width 11 height 11
click at [486, 630] on link "Open Till" at bounding box center [489, 624] width 43 height 13
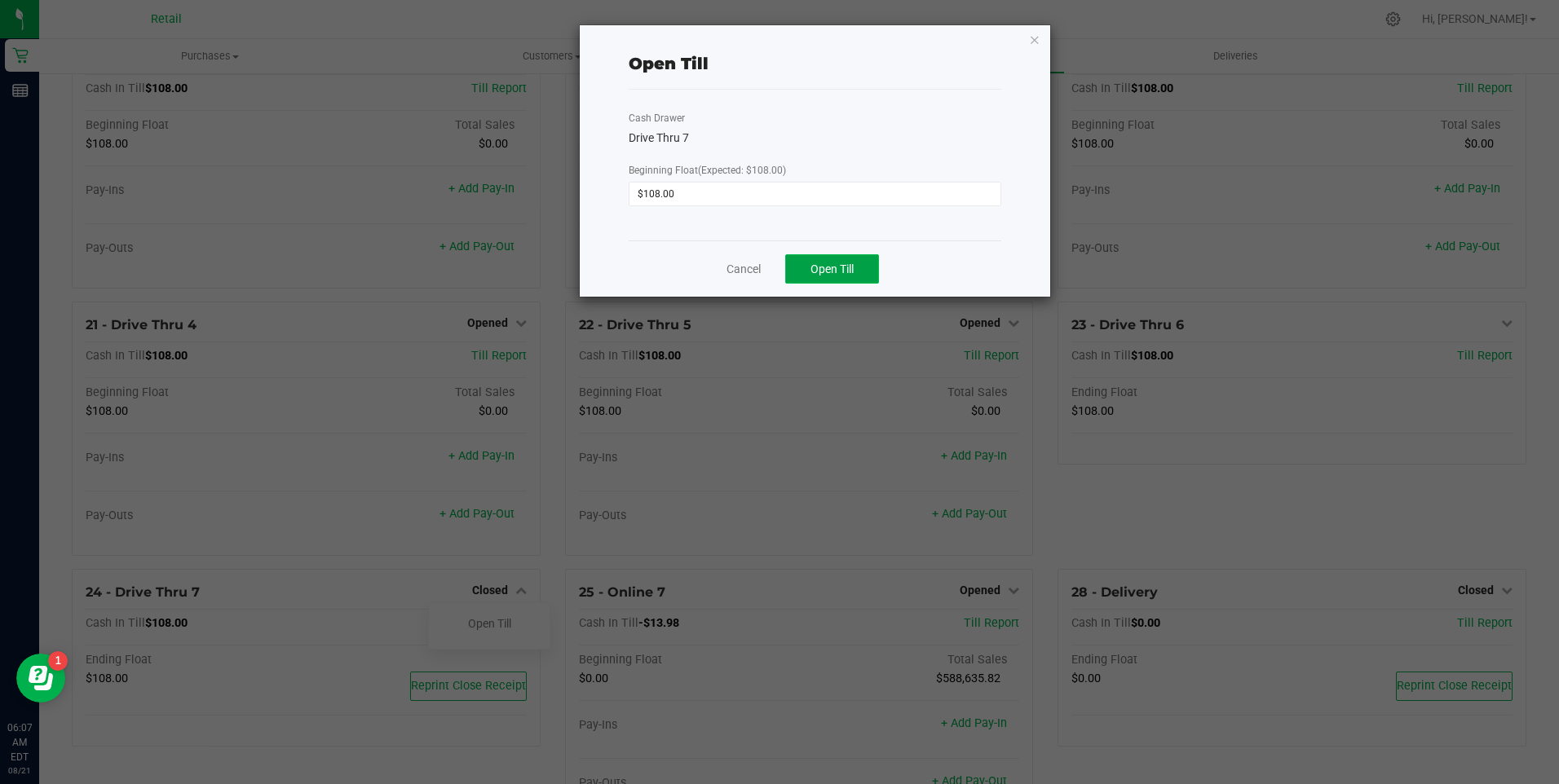
click at [843, 273] on span "Open Till" at bounding box center [832, 269] width 43 height 13
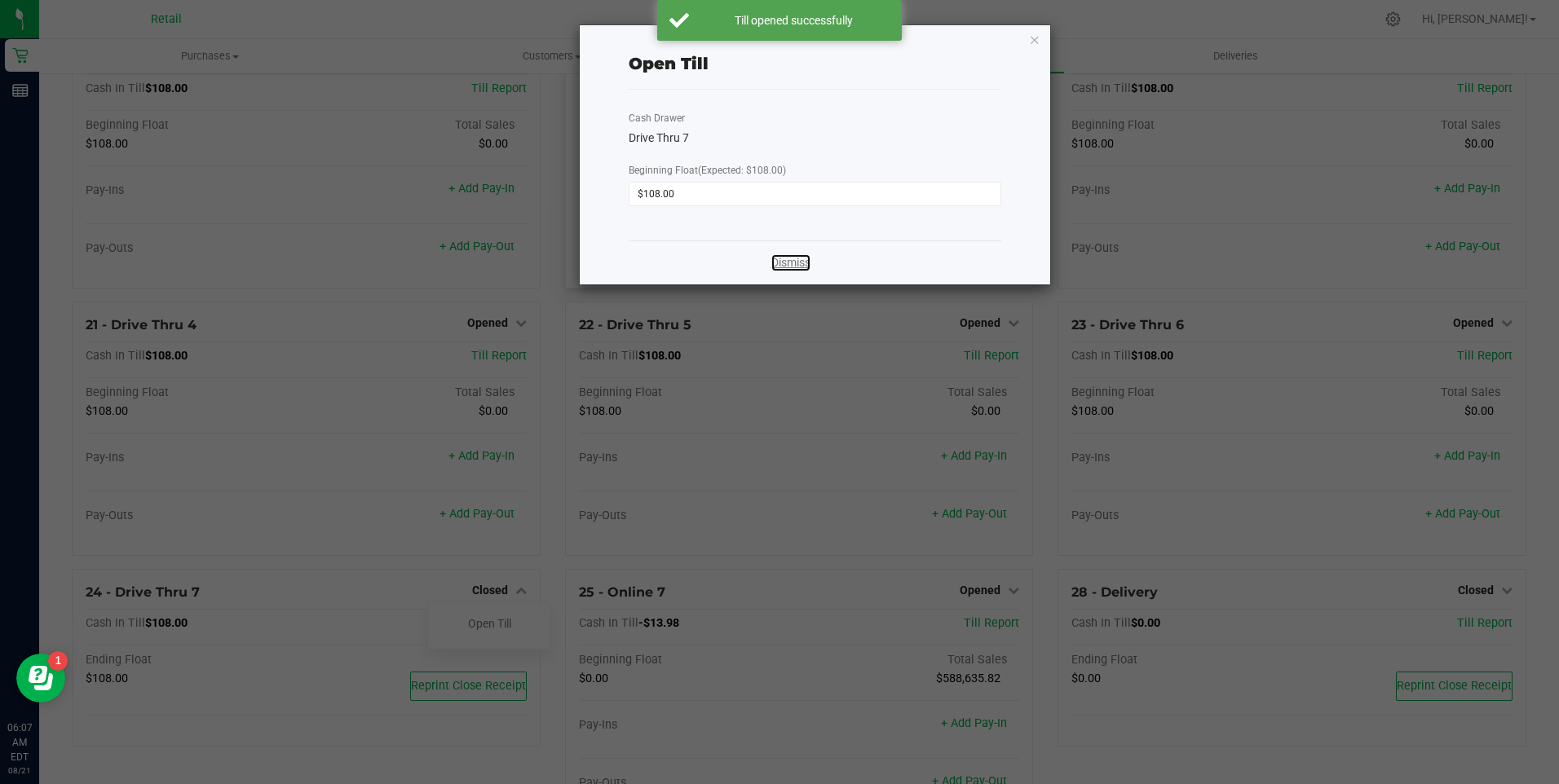
click at [792, 263] on link "Dismiss" at bounding box center [790, 263] width 39 height 17
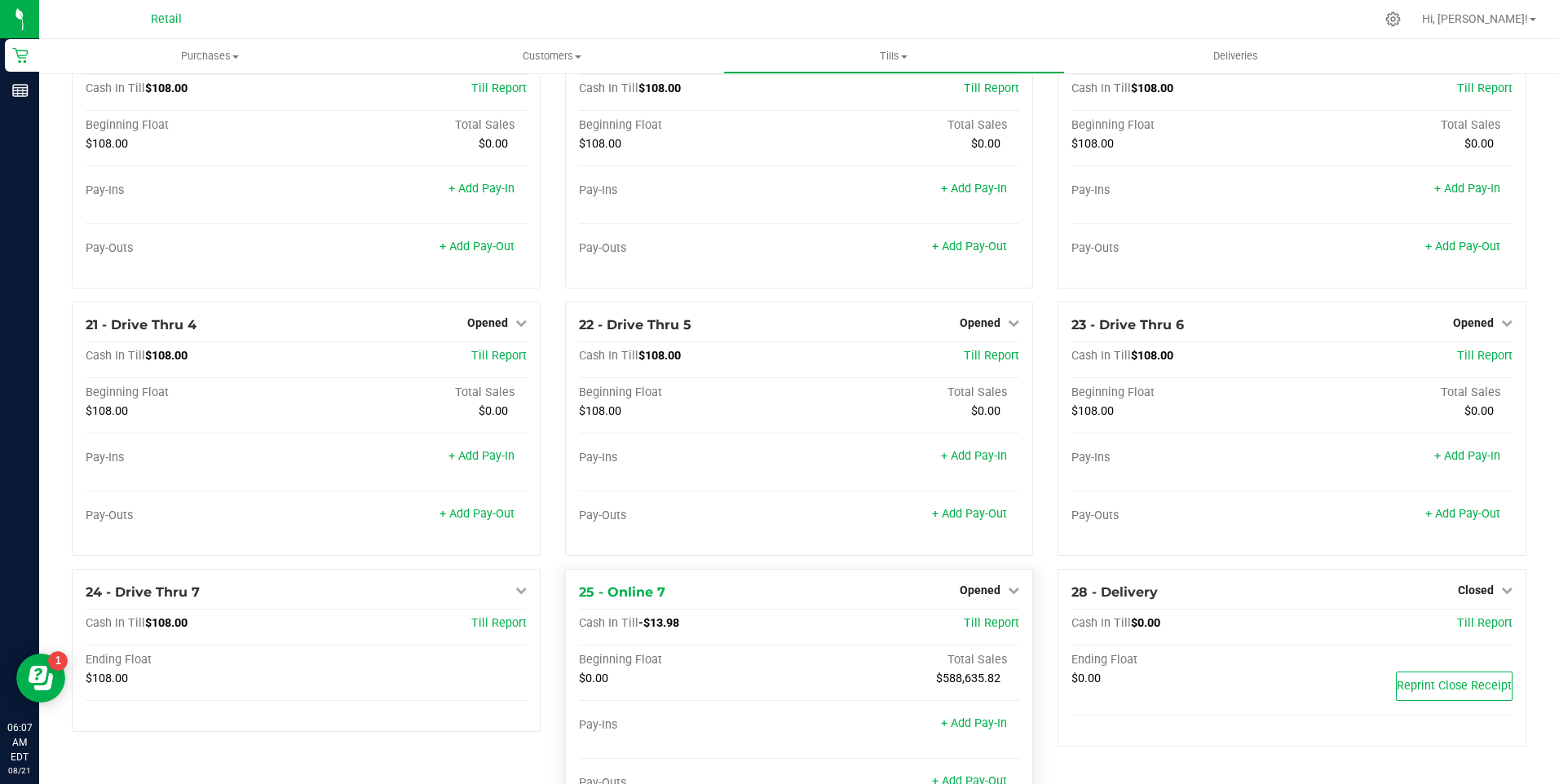
scroll to position [1593, 0]
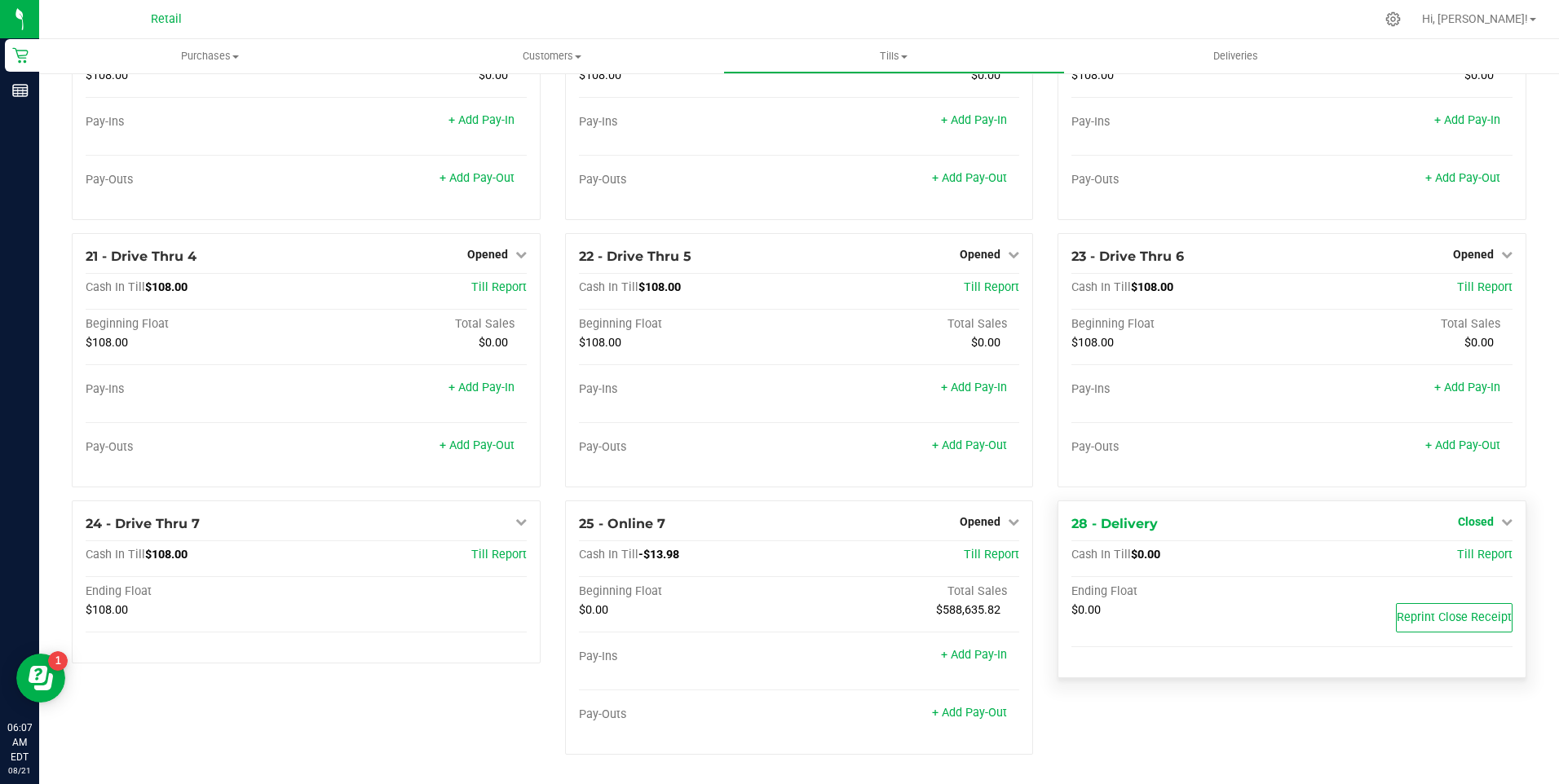
click at [1501, 521] on icon at bounding box center [1507, 521] width 11 height 11
click at [1475, 553] on link "Open Till" at bounding box center [1475, 555] width 43 height 13
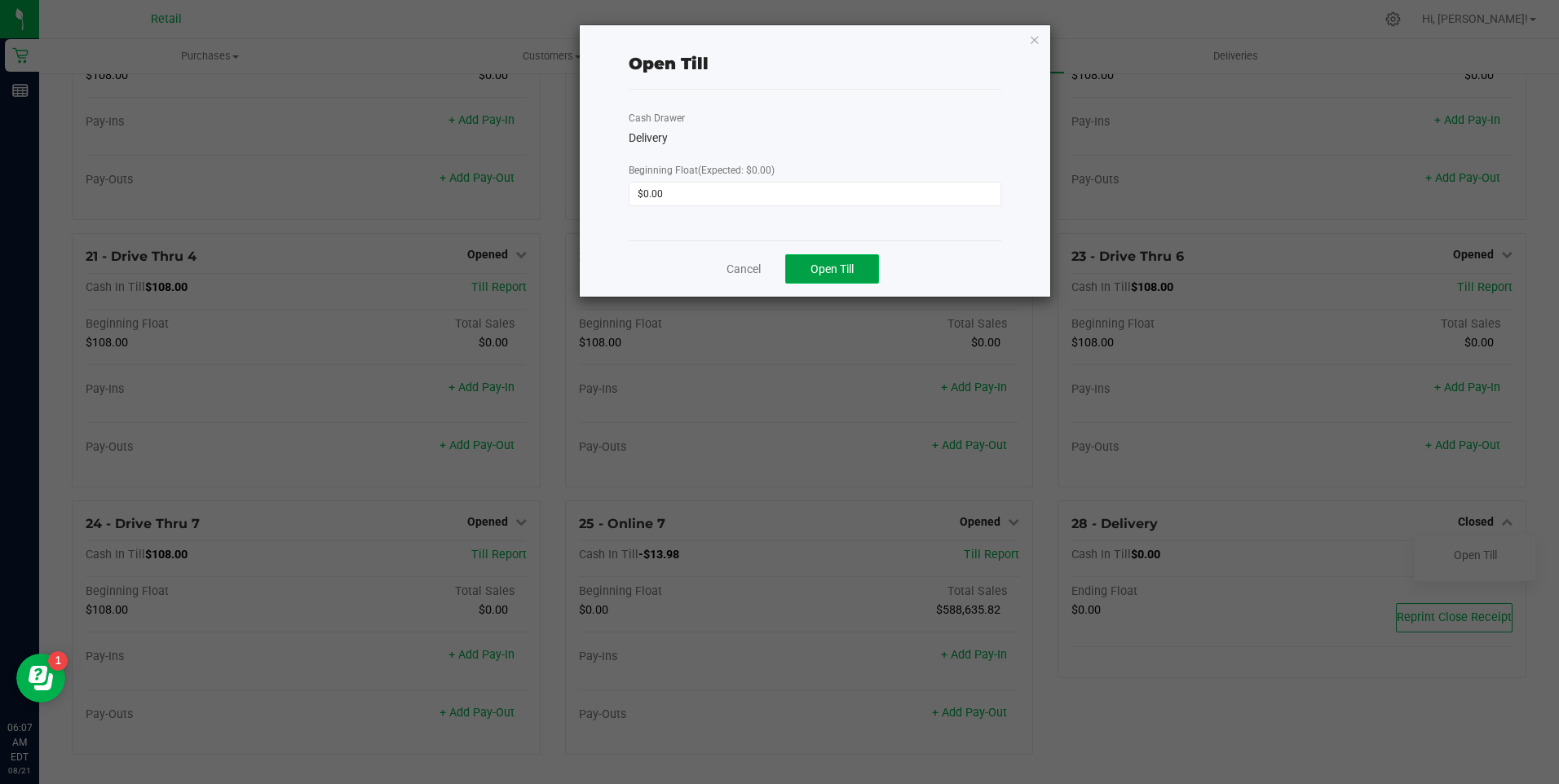
click at [852, 274] on span "Open Till" at bounding box center [832, 269] width 43 height 13
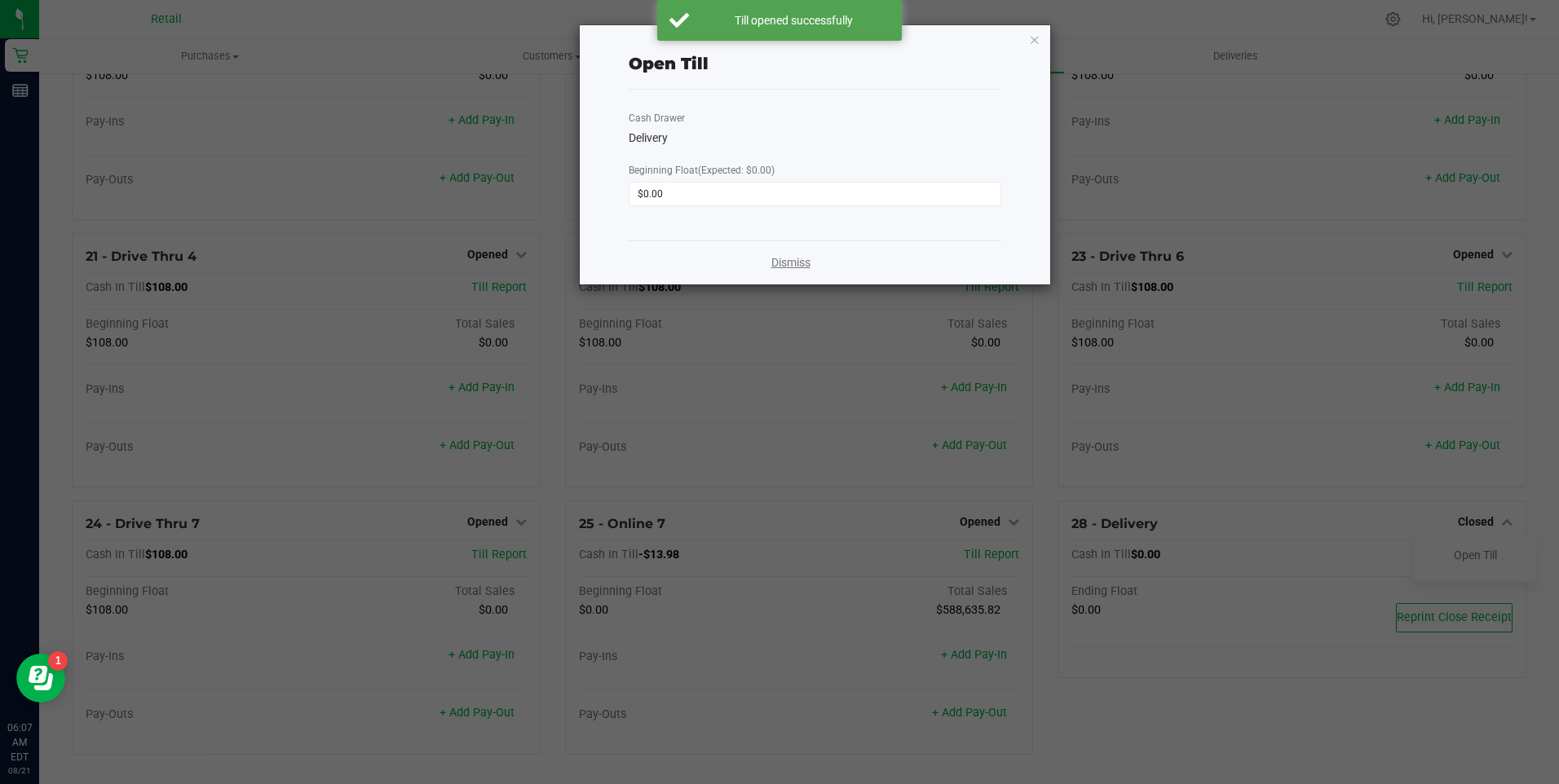
click at [794, 260] on link "Dismiss" at bounding box center [790, 263] width 39 height 17
